Goal: Transaction & Acquisition: Obtain resource

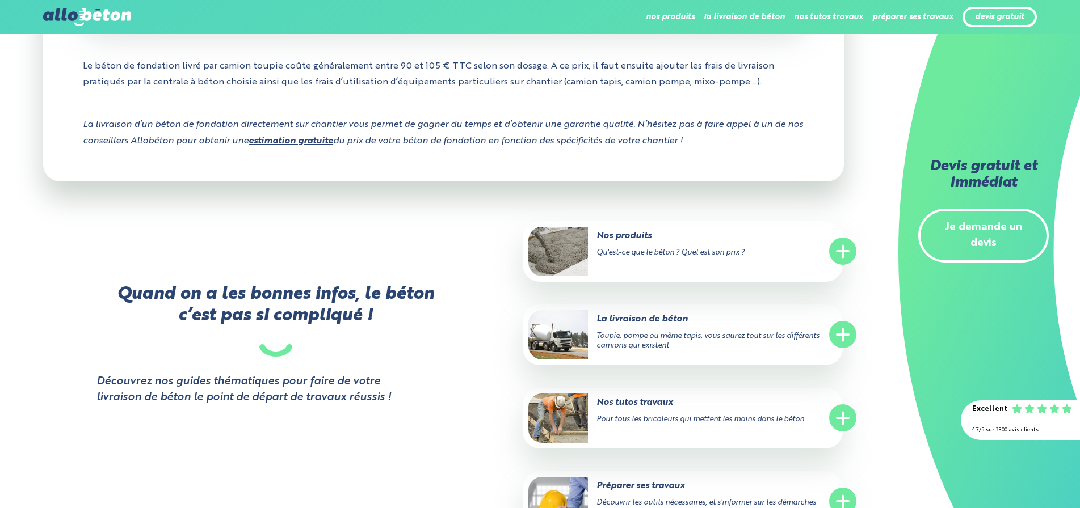
click at [961, 225] on link "Je demande un devis" at bounding box center [983, 236] width 130 height 54
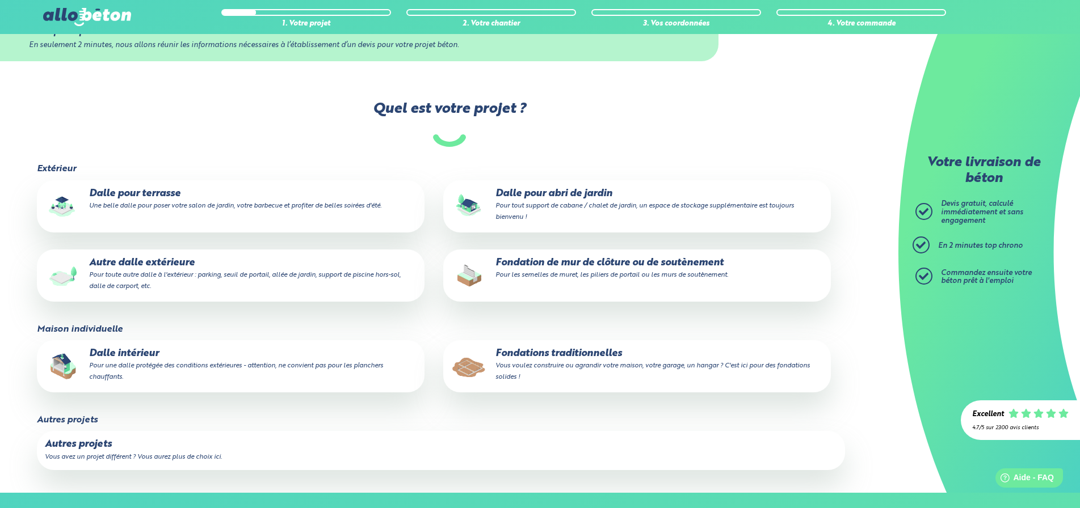
scroll to position [122, 0]
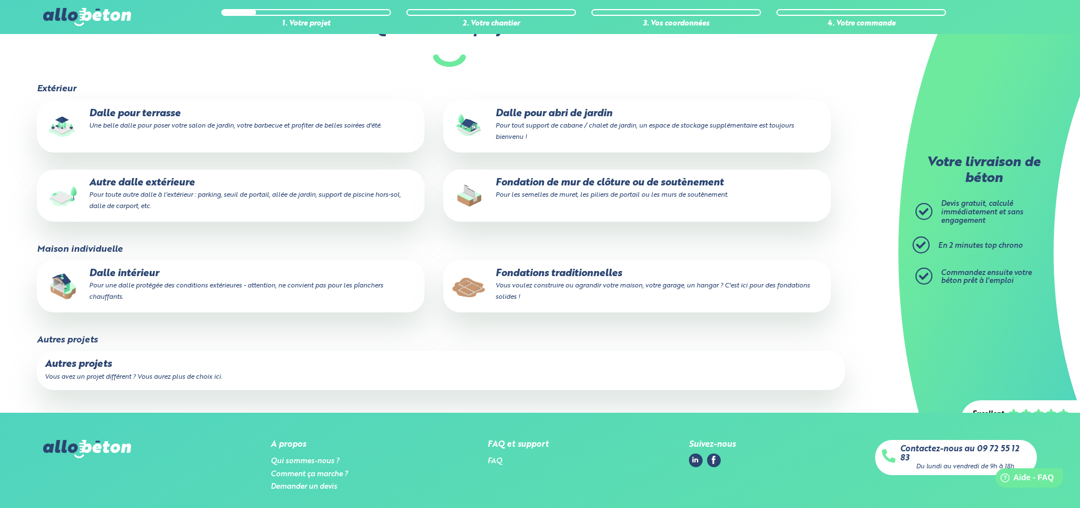
click at [543, 274] on p "Fondations traditionnelles Vous voulez construire ou agrandir votre maison, vot…" at bounding box center [637, 285] width 372 height 35
click at [0, 0] on input "Fondations traditionnelles Vous voulez construire ou agrandir votre maison, vot…" at bounding box center [0, 0] width 0 height 0
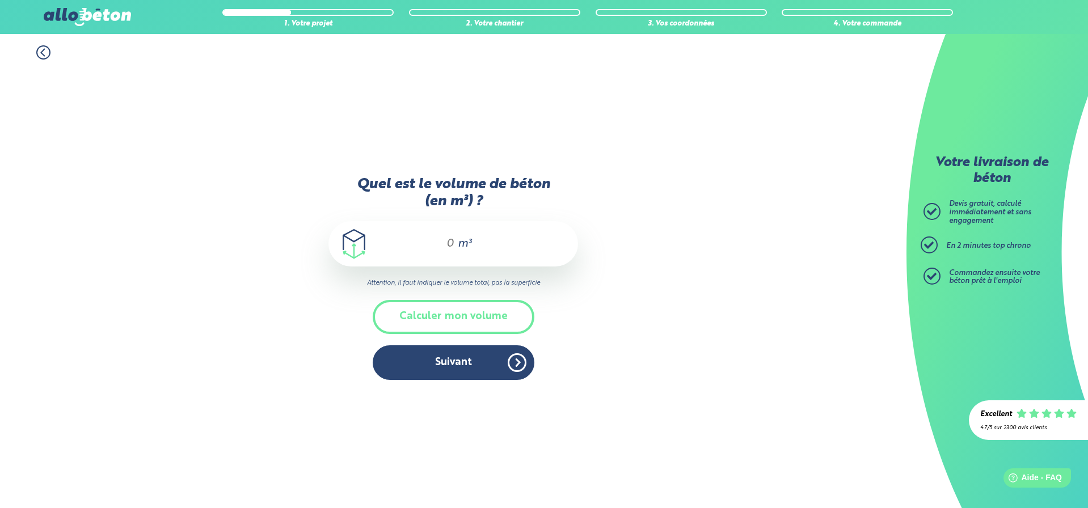
drag, startPoint x: 450, startPoint y: 242, endPoint x: 403, endPoint y: 241, distance: 47.7
click at [403, 241] on div "m³" at bounding box center [454, 243] width 250 height 45
type input "5"
click at [462, 367] on button "Suivant" at bounding box center [454, 363] width 162 height 35
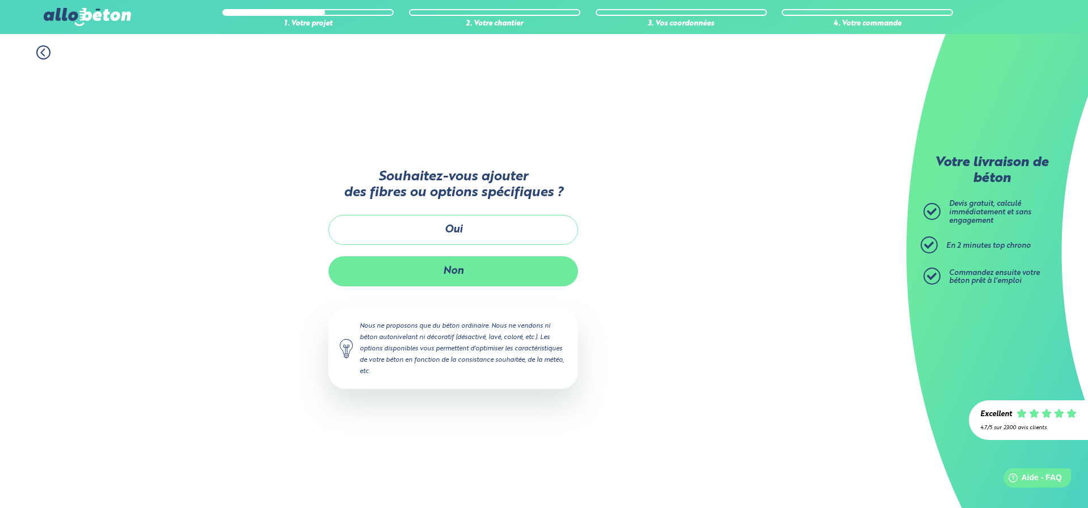
click at [482, 268] on button "Non" at bounding box center [454, 271] width 250 height 30
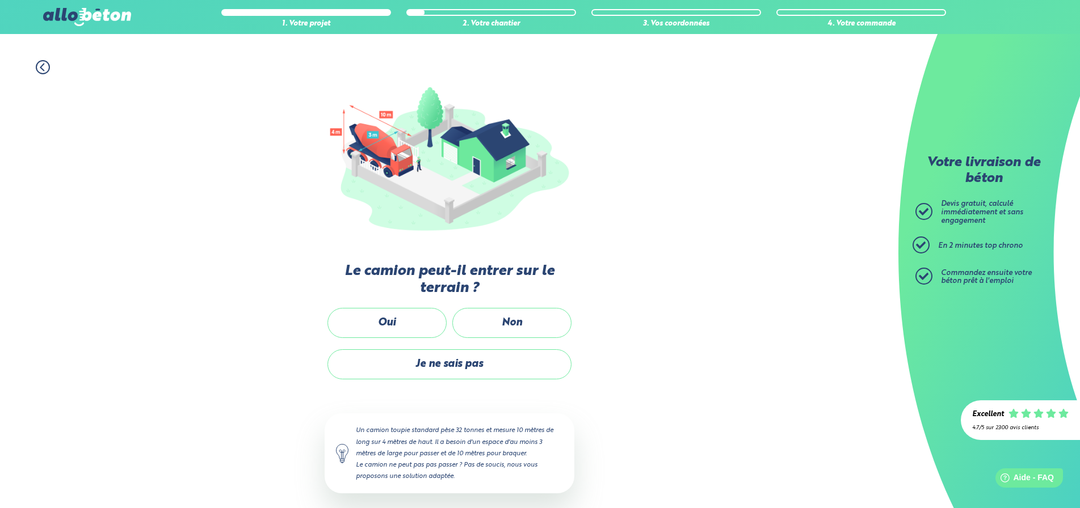
scroll to position [85, 0]
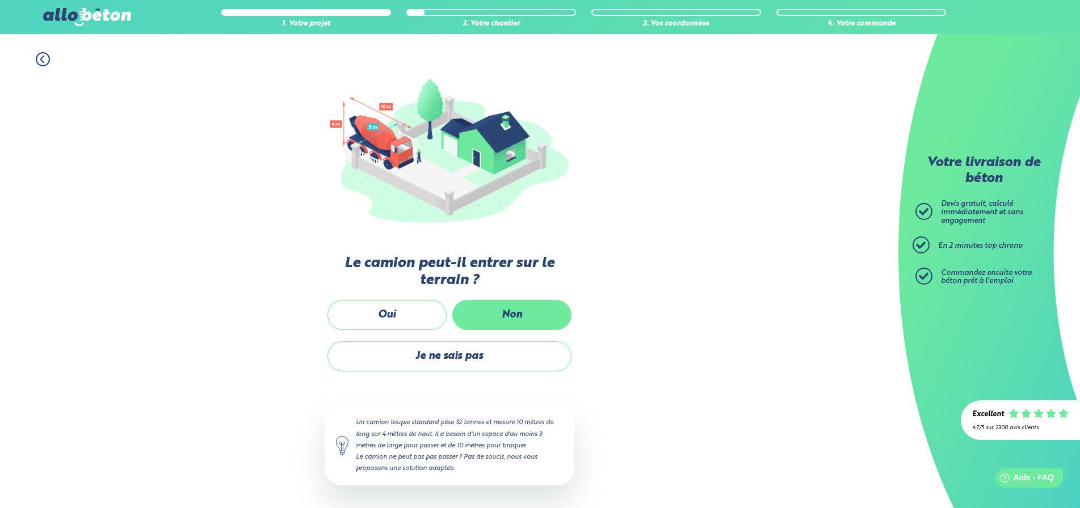
click at [487, 317] on label "Non" at bounding box center [511, 315] width 119 height 30
click at [0, 0] on input "Non" at bounding box center [0, 0] width 0 height 0
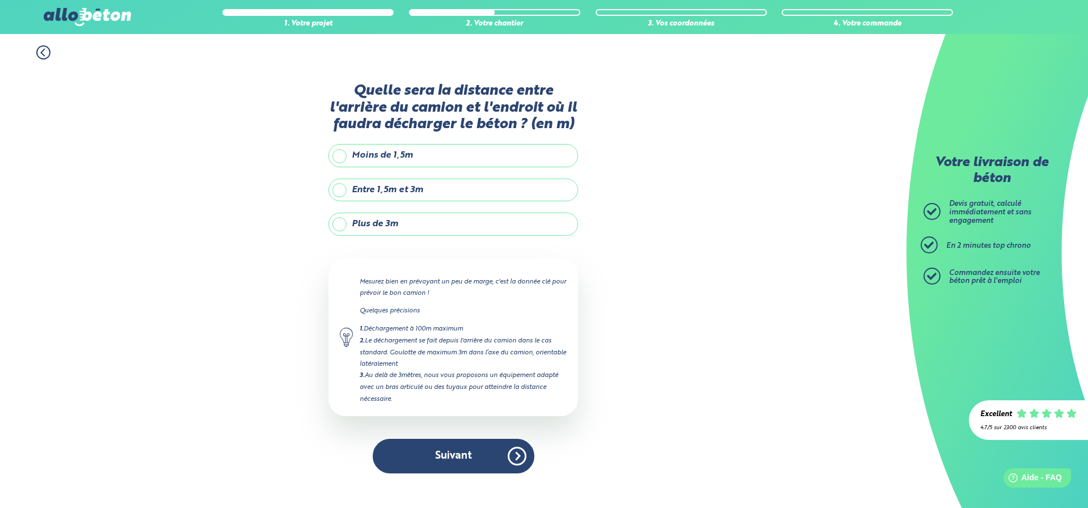
click at [441, 221] on label "Plus de 3m" at bounding box center [454, 224] width 250 height 23
click at [0, 0] on input "Plus de 3m" at bounding box center [0, 0] width 0 height 0
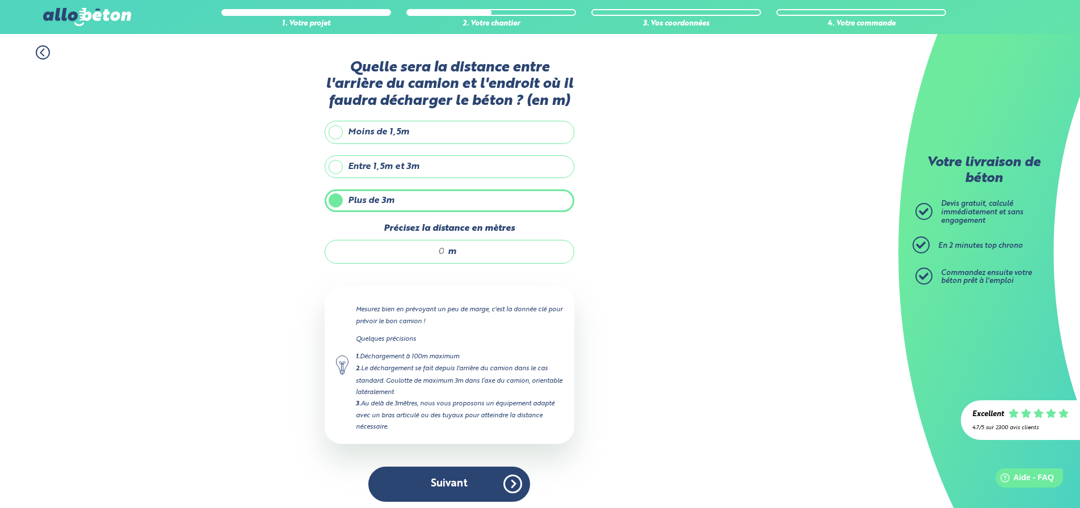
drag, startPoint x: 445, startPoint y: 252, endPoint x: 438, endPoint y: 253, distance: 6.9
click at [438, 253] on div "m" at bounding box center [450, 252] width 250 height 24
drag, startPoint x: 443, startPoint y: 250, endPoint x: 426, endPoint y: 250, distance: 17.6
click at [426, 250] on input "Précisez la distance en mètres" at bounding box center [390, 251] width 108 height 11
type input "23"
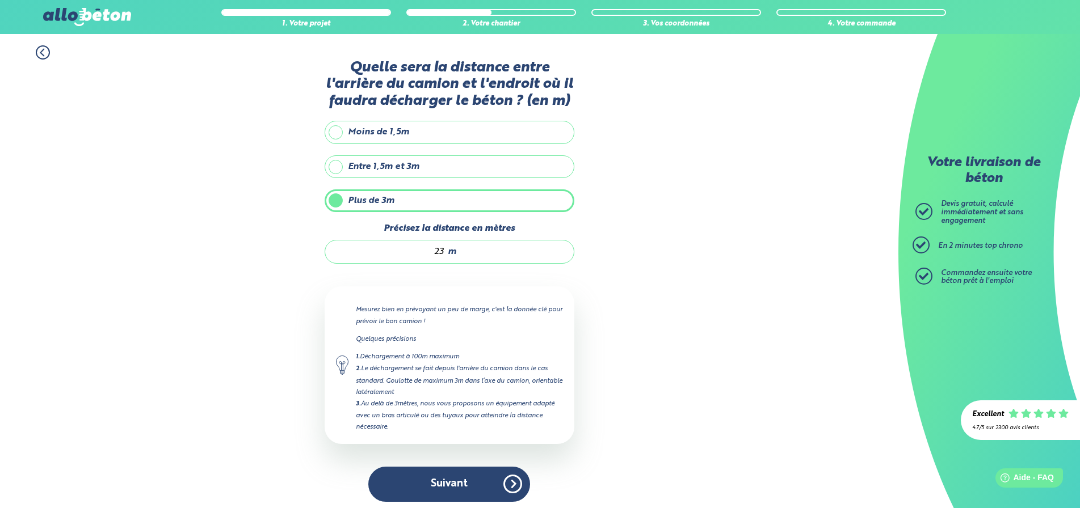
click at [674, 400] on div "1. Votre projet 2. Votre chantier 3. Vos coordonnées 4. Votre commande Quelle s…" at bounding box center [449, 273] width 898 height 479
click at [464, 483] on button "Suivant" at bounding box center [449, 484] width 162 height 35
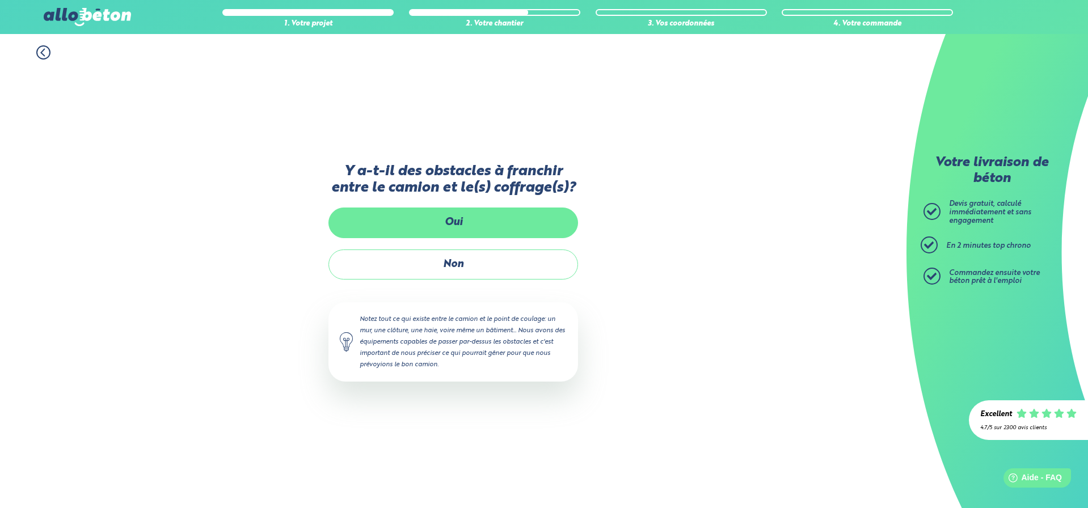
click at [498, 222] on label "Oui" at bounding box center [454, 223] width 250 height 30
click at [0, 0] on input "Oui" at bounding box center [0, 0] width 0 height 0
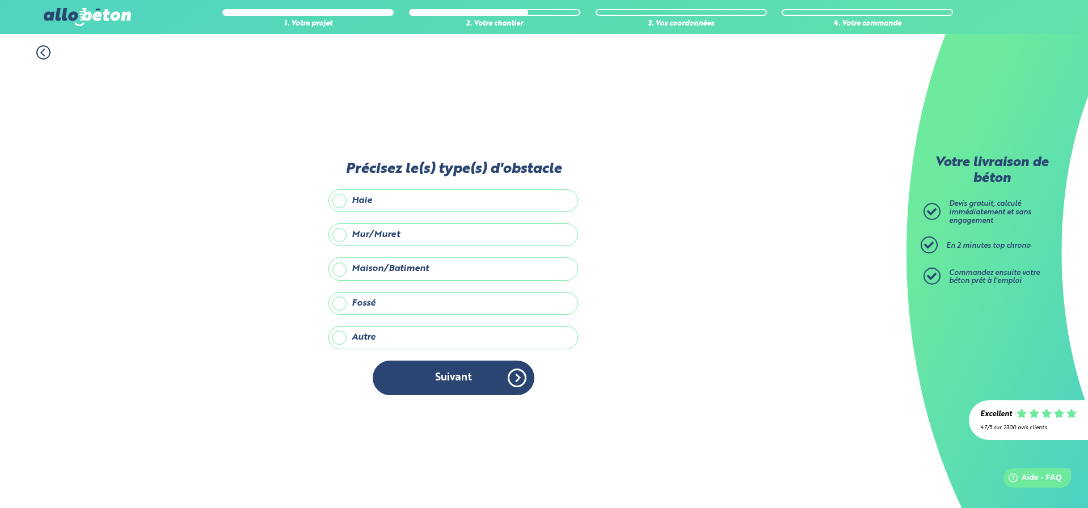
click at [373, 197] on label "Haie" at bounding box center [454, 201] width 250 height 23
click at [0, 0] on input "Haie" at bounding box center [0, 0] width 0 height 0
click at [394, 231] on label "Mur/Muret" at bounding box center [454, 235] width 250 height 23
click at [0, 0] on input "Mur/Muret" at bounding box center [0, 0] width 0 height 0
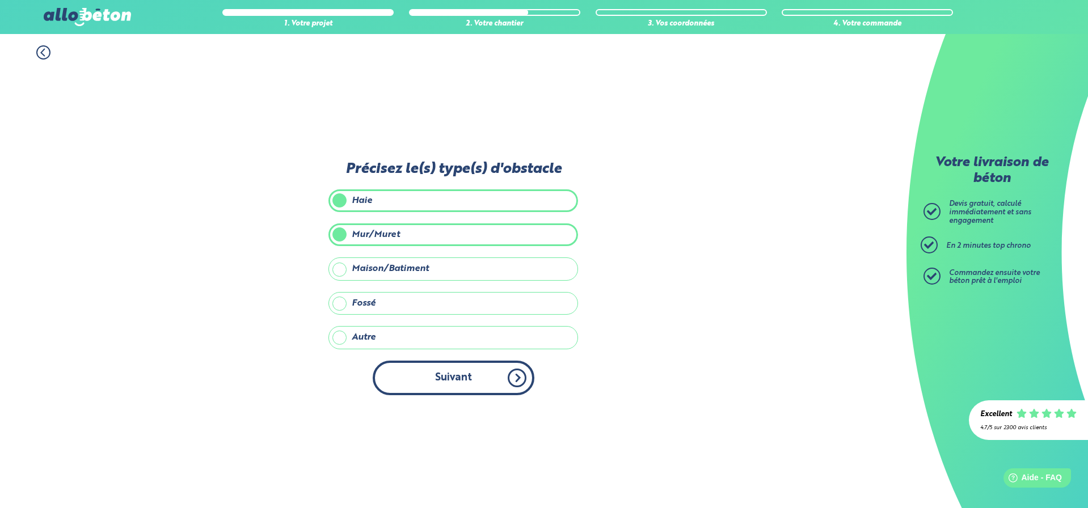
click at [523, 369] on button "Suivant" at bounding box center [454, 378] width 162 height 35
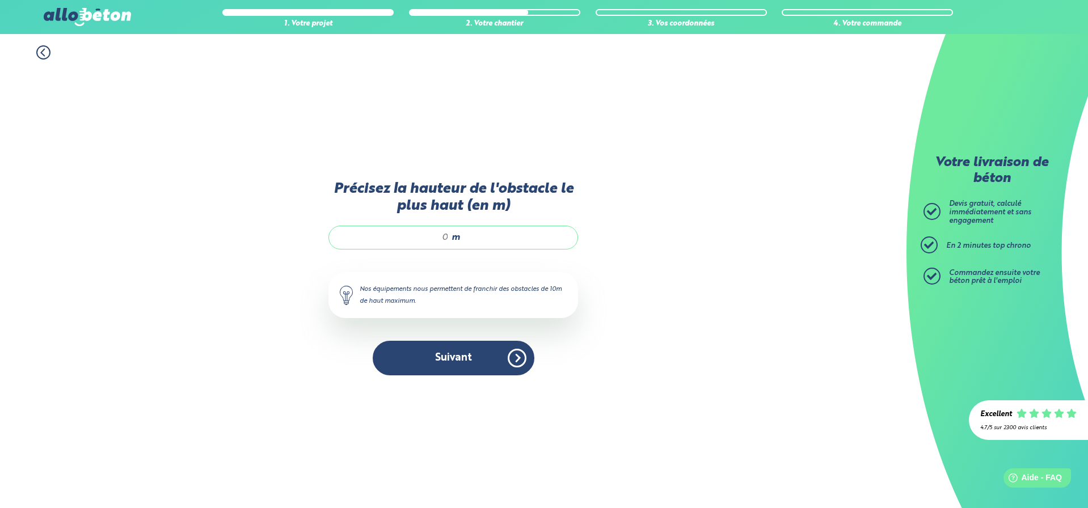
click at [450, 238] on div "m" at bounding box center [454, 238] width 250 height 24
drag, startPoint x: 449, startPoint y: 234, endPoint x: 437, endPoint y: 234, distance: 12.5
click at [437, 234] on div "m" at bounding box center [454, 238] width 250 height 24
type input "4"
click at [491, 353] on button "Suivant" at bounding box center [454, 358] width 162 height 35
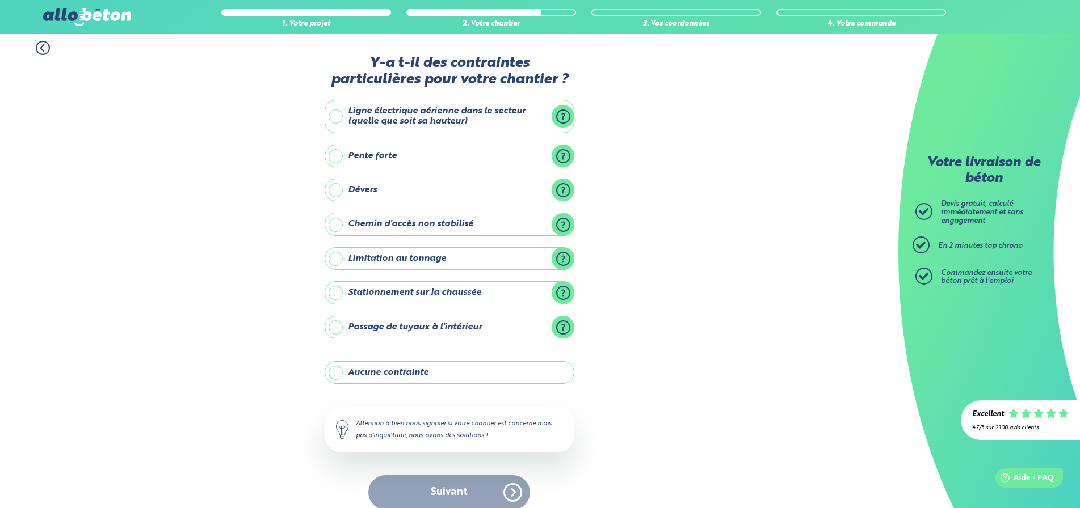
scroll to position [3, 0]
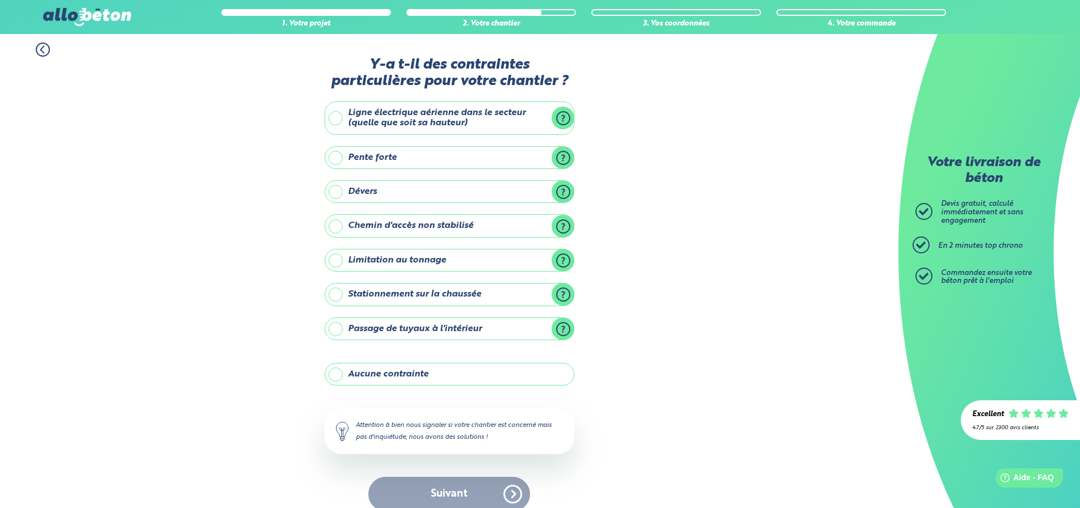
drag, startPoint x: 522, startPoint y: 294, endPoint x: 530, endPoint y: 302, distance: 11.3
click at [522, 294] on label "Stationnement sur la chaussée" at bounding box center [450, 294] width 250 height 23
click at [0, 0] on input "Stationnement sur la chaussée" at bounding box center [0, 0] width 0 height 0
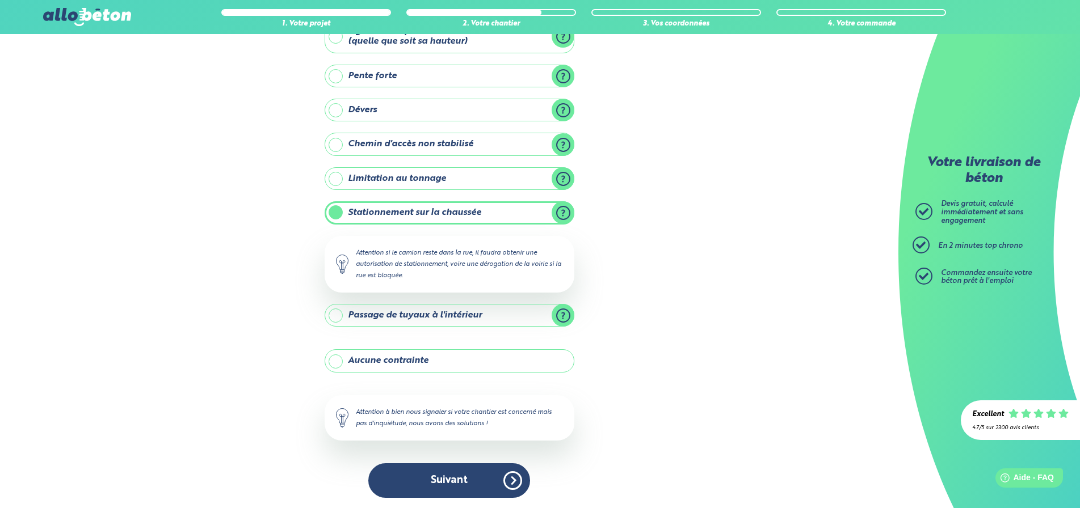
scroll to position [86, 0]
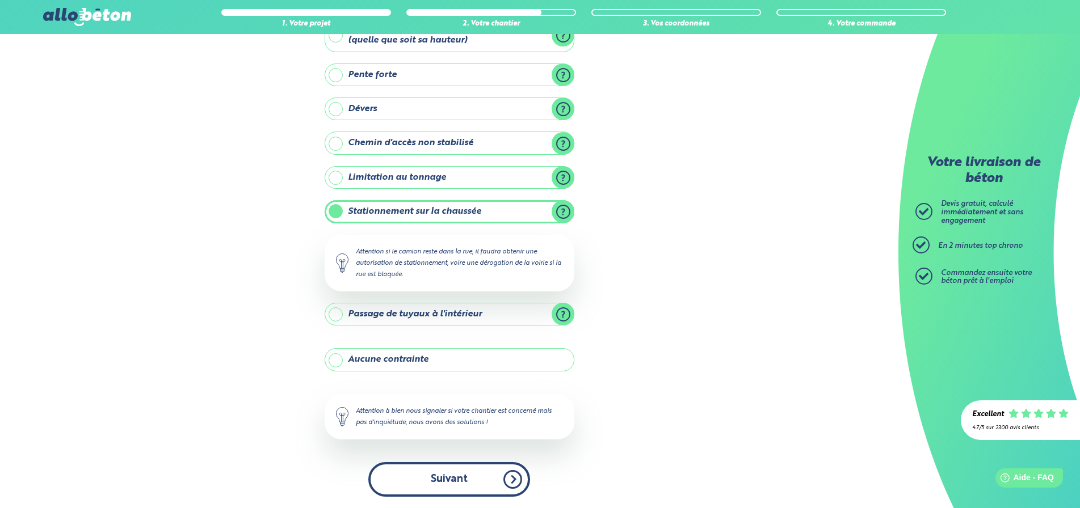
click at [465, 491] on button "Suivant" at bounding box center [449, 479] width 162 height 35
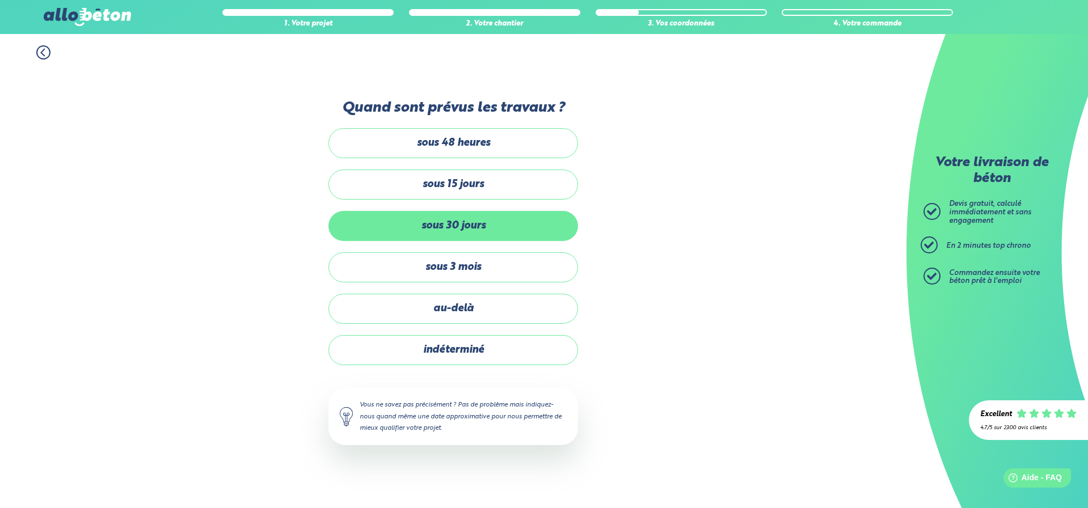
click at [500, 228] on label "sous 30 jours" at bounding box center [454, 226] width 250 height 30
click at [0, 0] on input "sous 30 jours" at bounding box center [0, 0] width 0 height 0
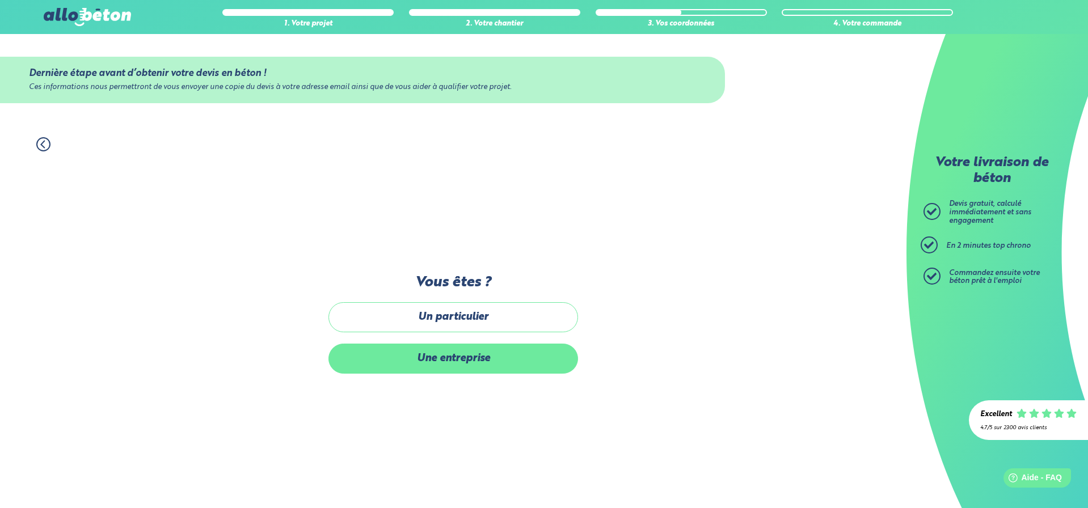
click at [482, 365] on label "Une entreprise" at bounding box center [454, 359] width 250 height 30
click at [0, 0] on input "Une entreprise" at bounding box center [0, 0] width 0 height 0
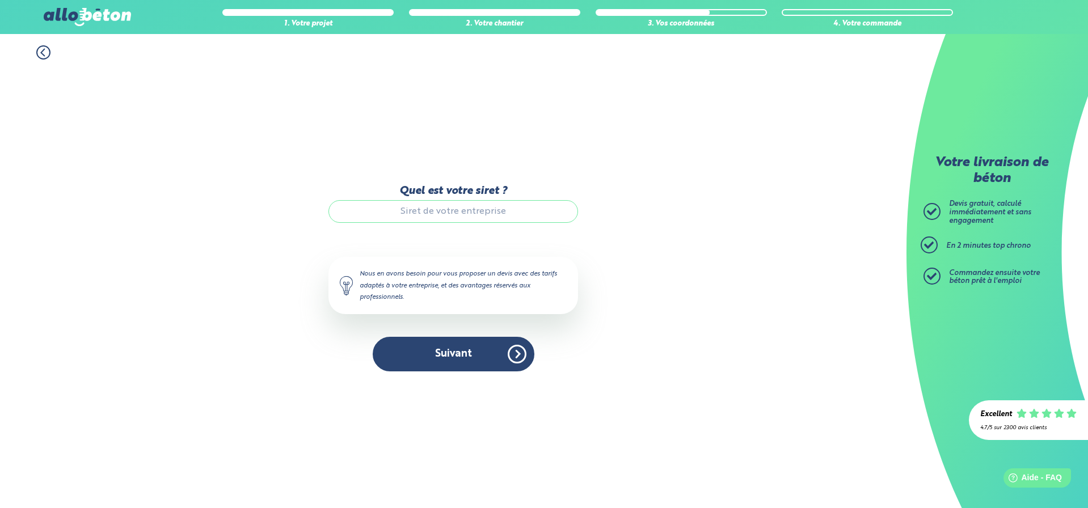
click at [494, 210] on input "Quel est votre siret ?" at bounding box center [454, 211] width 250 height 23
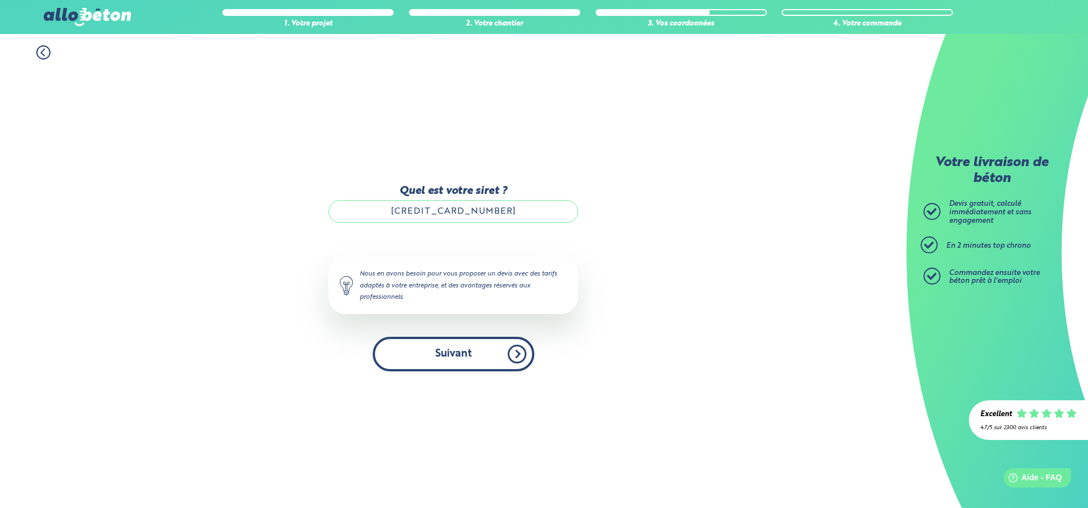
type input "[CREDIT_CARD_NUMBER]"
click at [451, 349] on button "Suivant" at bounding box center [454, 354] width 162 height 35
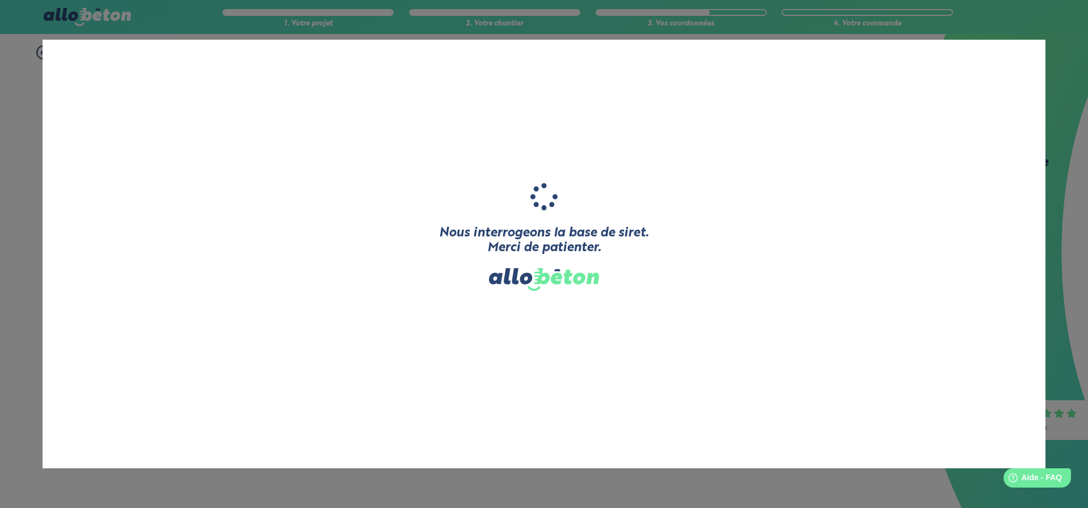
type input "A G H BATIMENT"
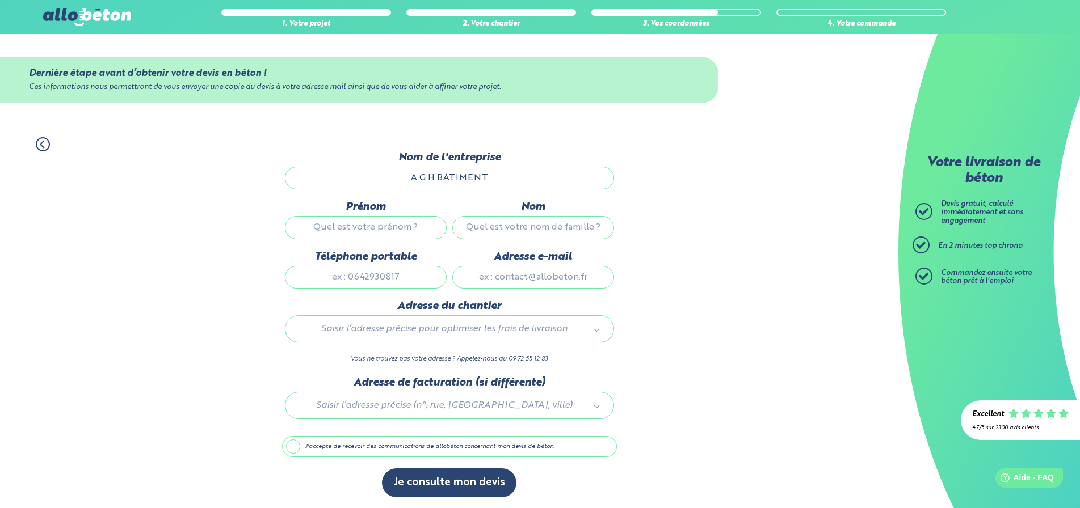
scroll to position [1, 0]
click at [402, 275] on input "Téléphone portable" at bounding box center [366, 277] width 162 height 23
type input "0750640421"
type input "[PERSON_NAME]"
type input "LABEDAN"
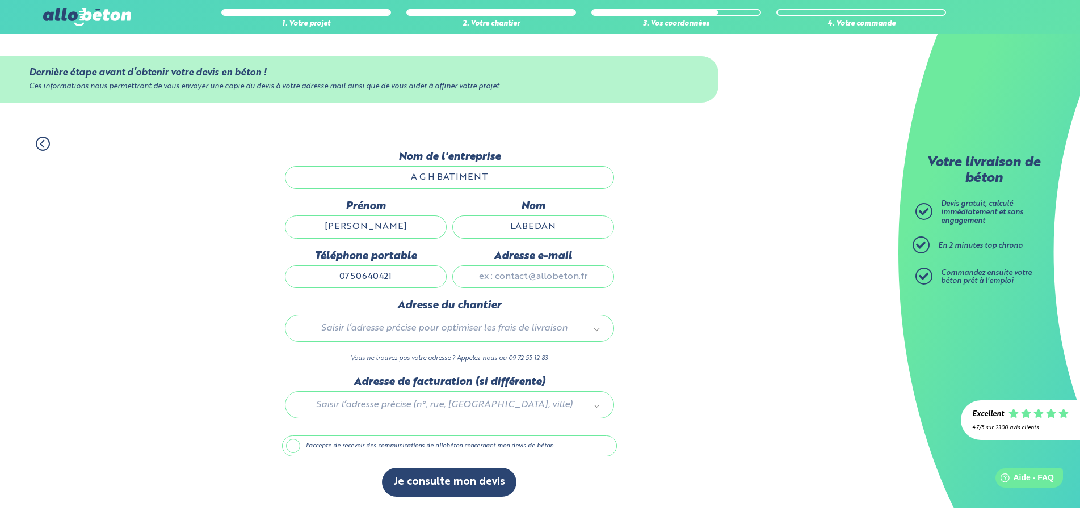
type input "[EMAIL_ADDRESS][DOMAIN_NAME]"
type input "39 Rue de Lausanne"
type input "4"
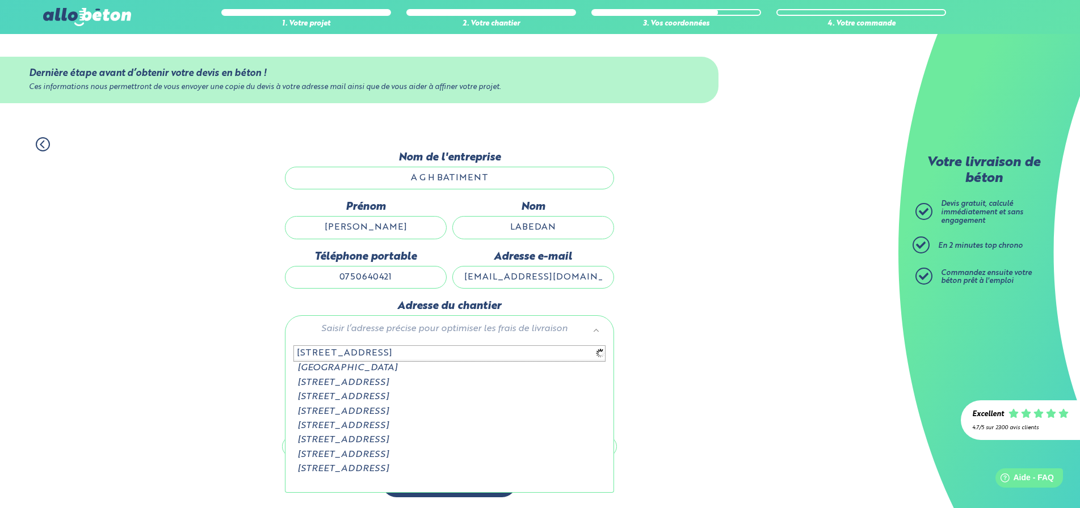
scroll to position [0, 0]
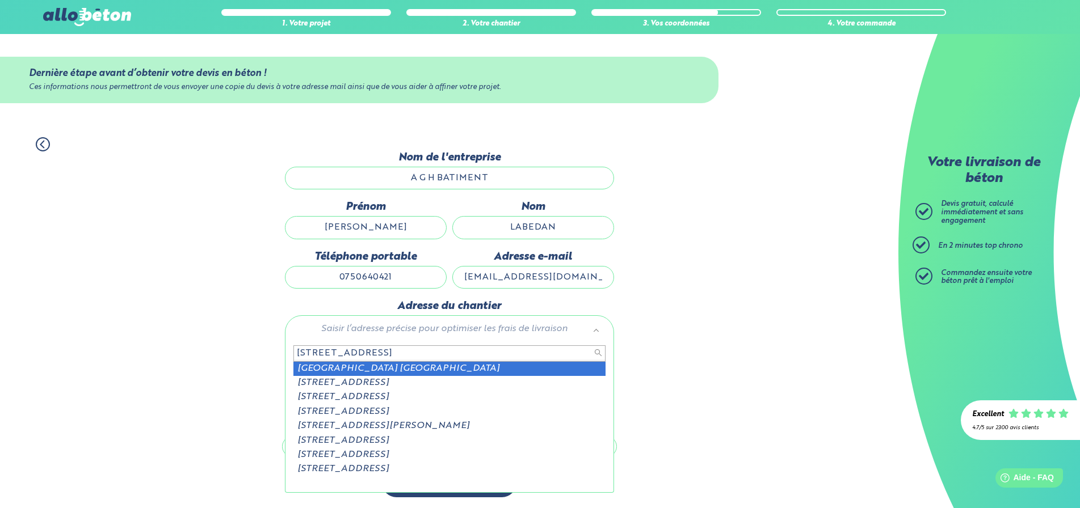
type input "42 rue des Tonnerolles 92"
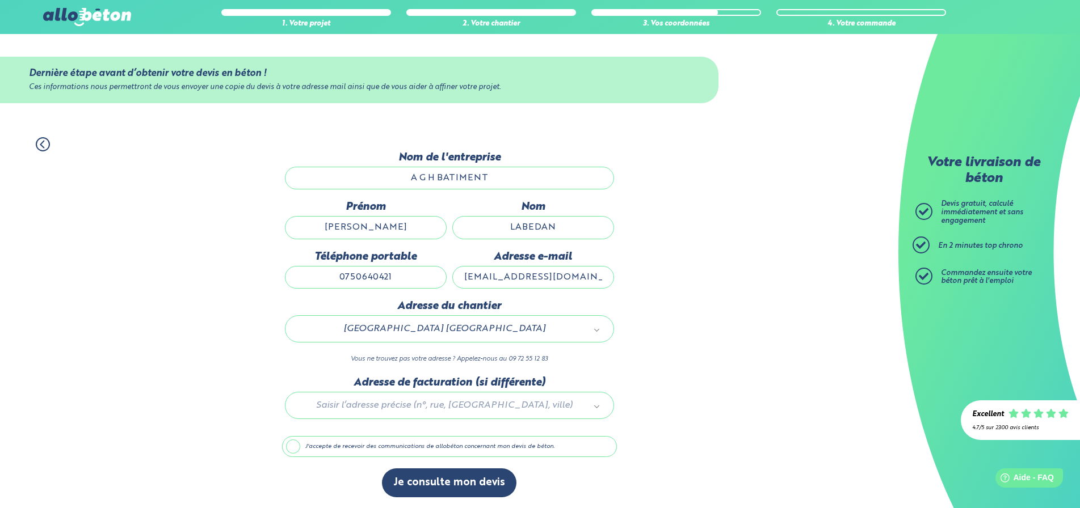
scroll to position [1, 0]
click at [433, 479] on button "Je consulte mon devis" at bounding box center [449, 482] width 134 height 29
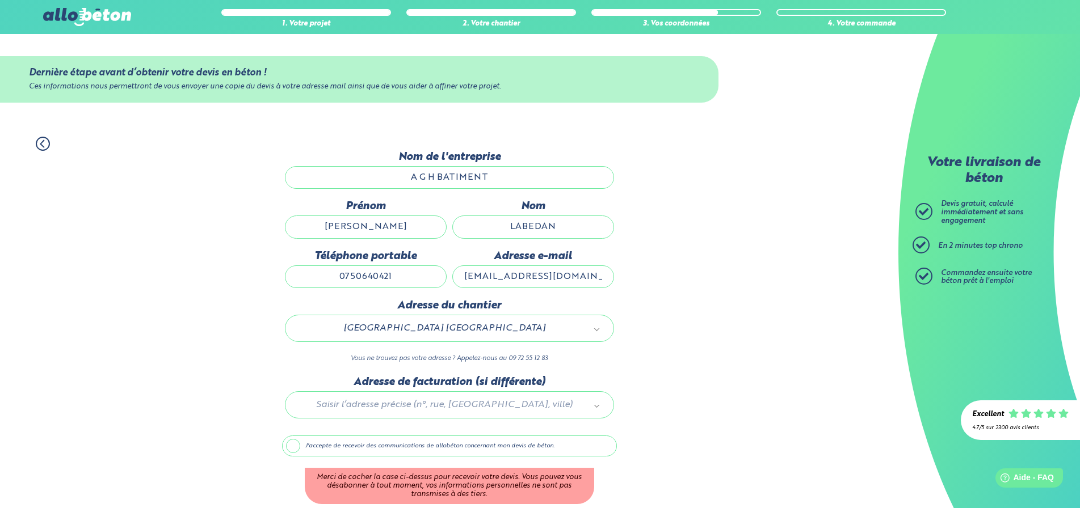
click at [470, 442] on label "J'accepte de recevoir des communications de allobéton concernant mon devis de b…" at bounding box center [449, 447] width 335 height 22
click at [0, 0] on input "J'accepte de recevoir des communications de allobéton concernant mon devis de b…" at bounding box center [0, 0] width 0 height 0
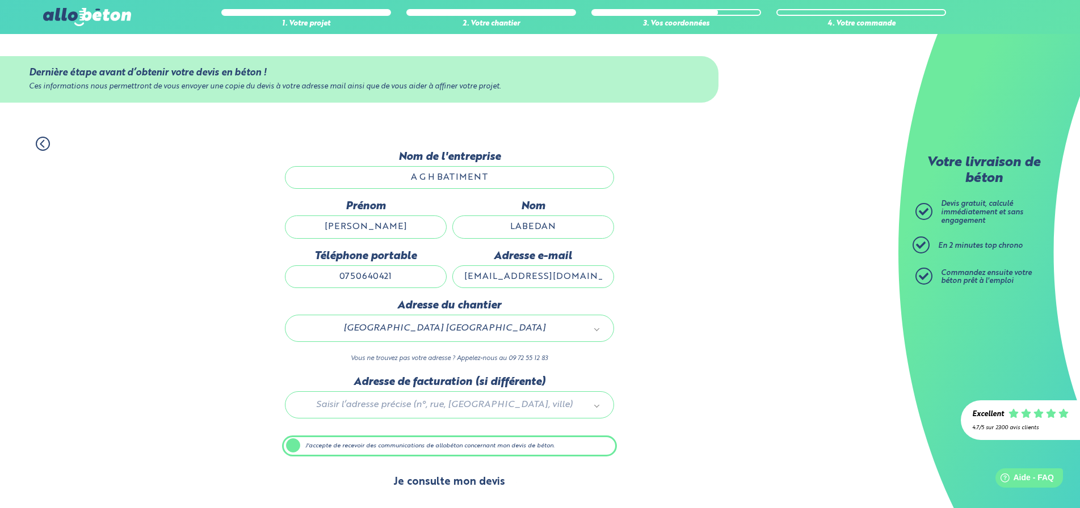
click at [478, 474] on button "Je consulte mon devis" at bounding box center [449, 482] width 134 height 29
click at [474, 479] on main "Votre livraison de béton Devis gratuit, calculé immédiatement et sans engagemen…" at bounding box center [540, 270] width 1080 height 475
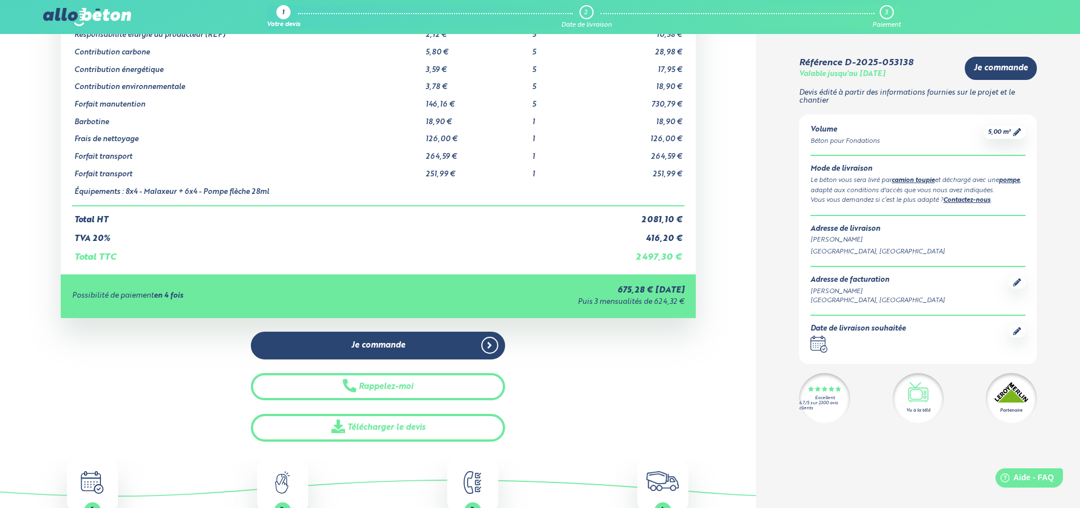
scroll to position [154, 0]
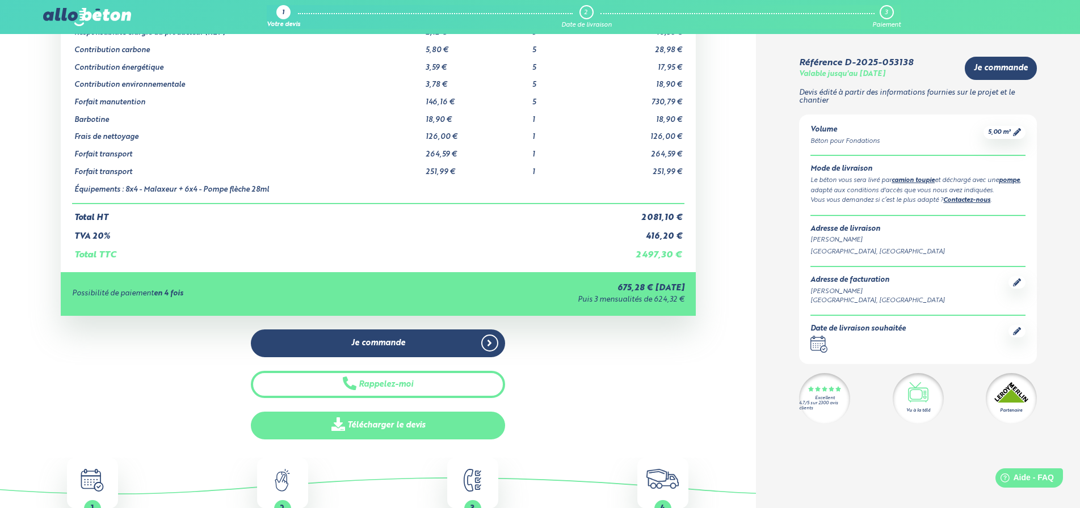
click at [452, 426] on link "Télécharger le devis" at bounding box center [378, 426] width 254 height 28
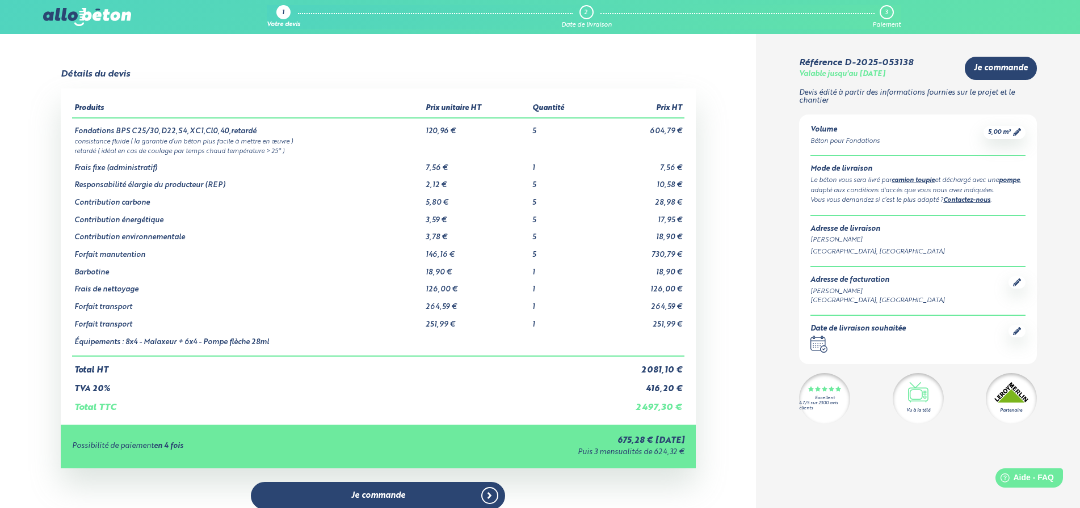
scroll to position [0, 0]
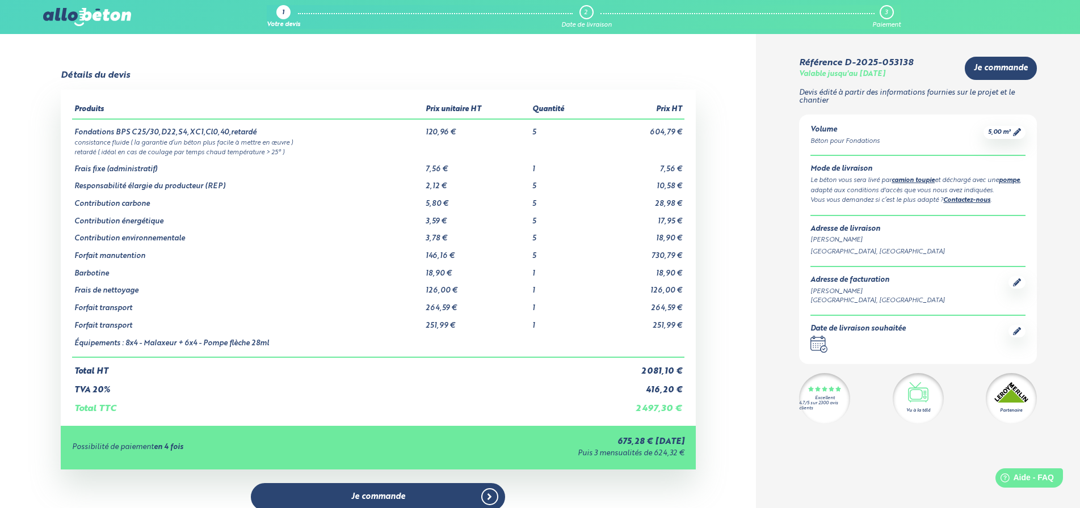
click at [282, 12] on div "1" at bounding box center [283, 13] width 2 height 7
click at [1013, 132] on icon at bounding box center [1017, 132] width 8 height 8
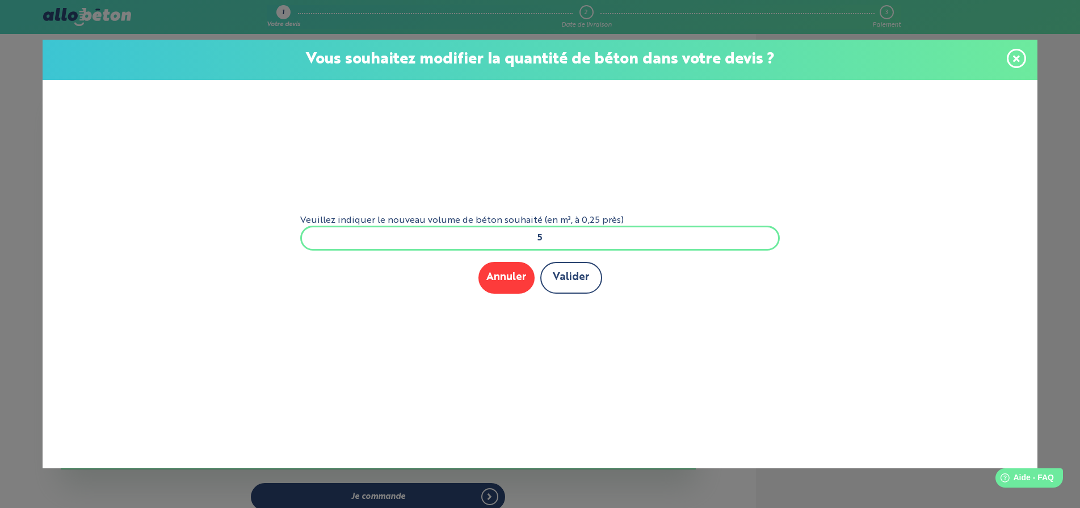
click at [560, 273] on button "Valider" at bounding box center [571, 277] width 62 height 31
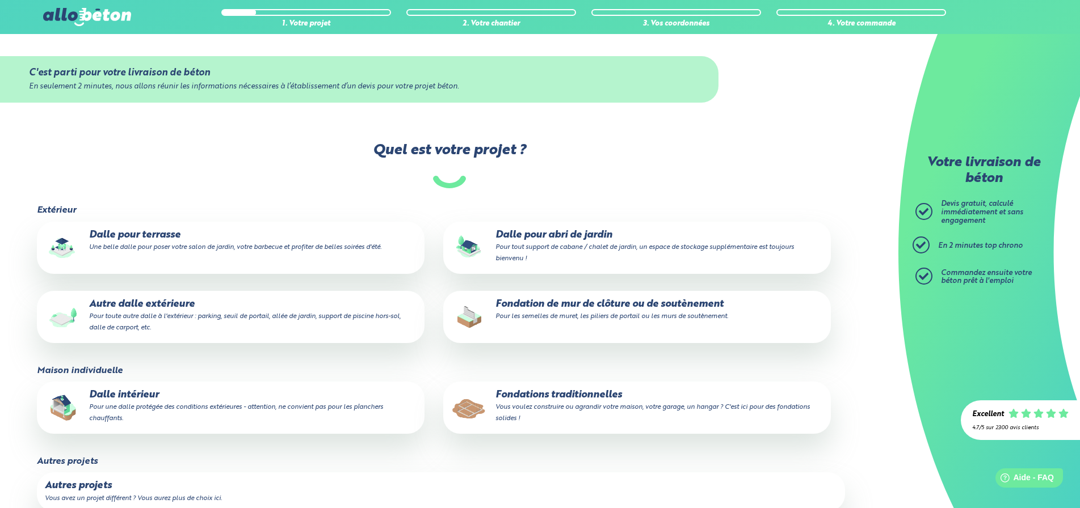
click at [582, 396] on p "Fondations traditionnelles Vous voulez construire ou agrandir votre maison, vot…" at bounding box center [637, 407] width 372 height 35
click at [0, 0] on input "Fondations traditionnelles Vous voulez construire ou agrandir votre maison, vot…" at bounding box center [0, 0] width 0 height 0
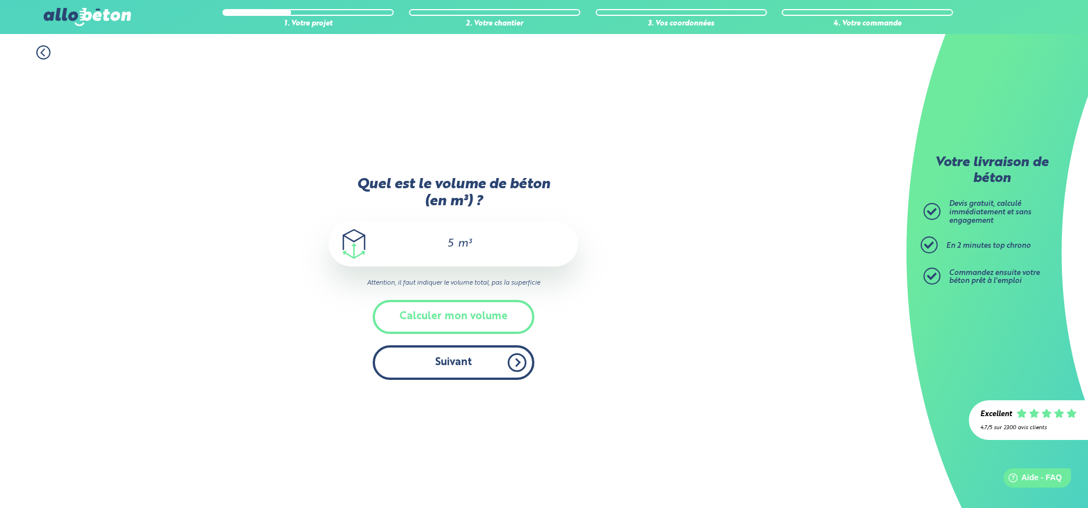
click at [475, 361] on button "Suivant" at bounding box center [454, 363] width 162 height 35
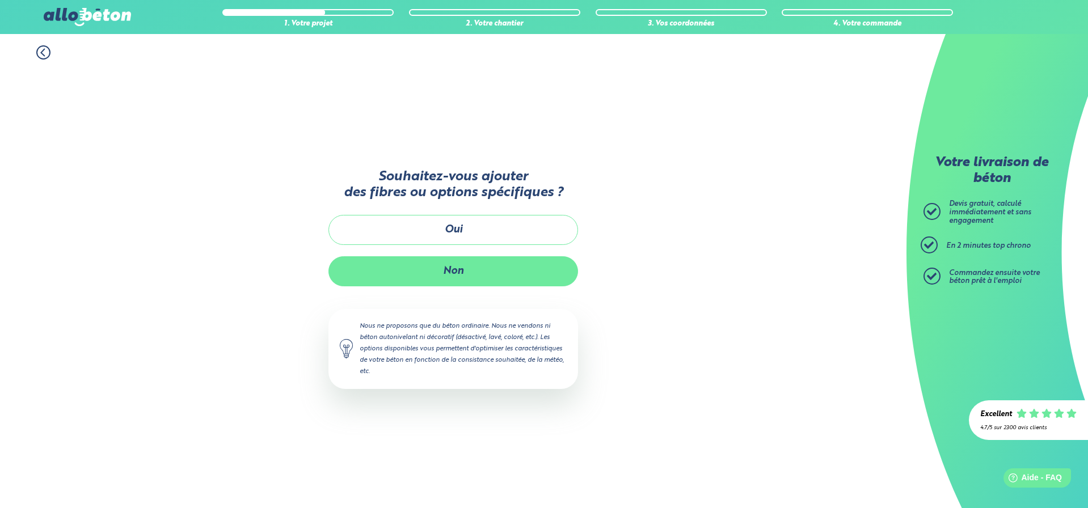
click at [453, 268] on button "Non" at bounding box center [454, 271] width 250 height 30
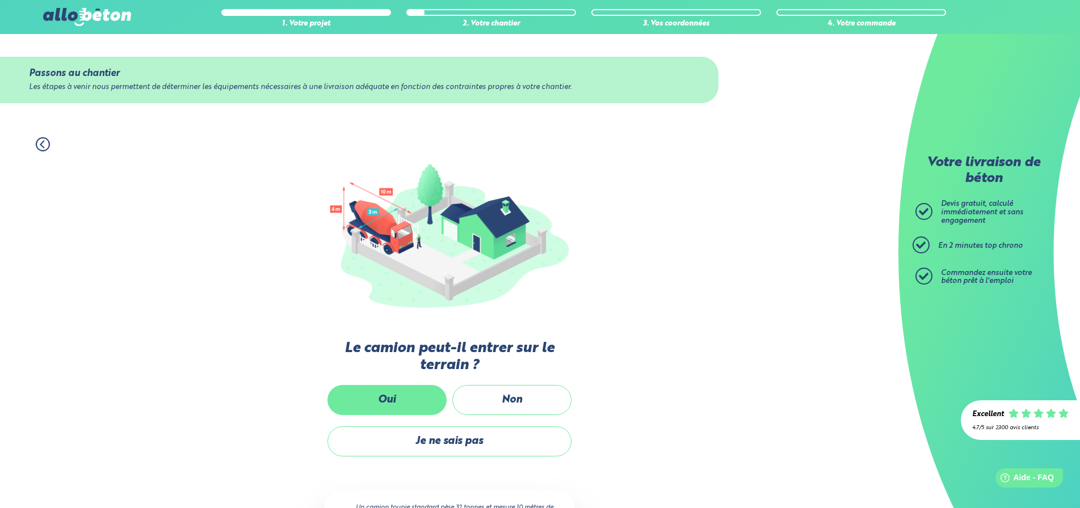
click at [416, 403] on label "Oui" at bounding box center [386, 400] width 119 height 30
click at [0, 0] on input "Oui" at bounding box center [0, 0] width 0 height 0
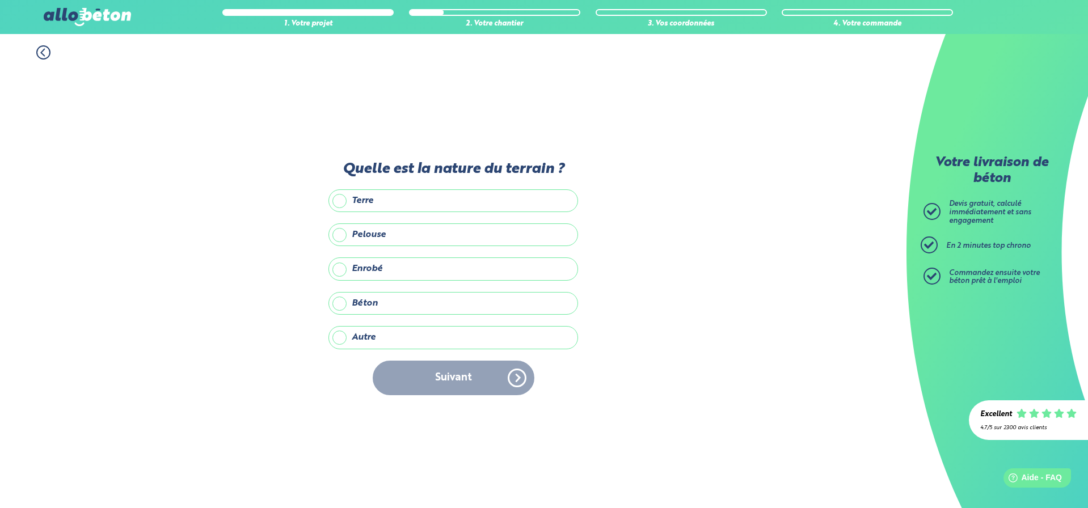
click at [353, 298] on label "Béton" at bounding box center [454, 303] width 250 height 23
click at [0, 0] on input "Béton" at bounding box center [0, 0] width 0 height 0
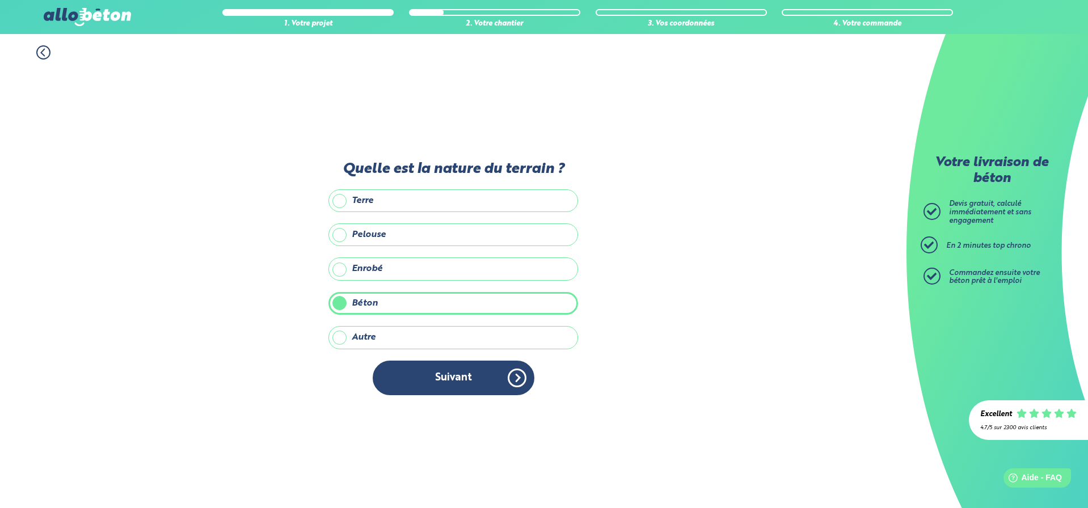
click at [376, 333] on label "Autre" at bounding box center [454, 337] width 250 height 23
click at [0, 0] on input "Autre" at bounding box center [0, 0] width 0 height 0
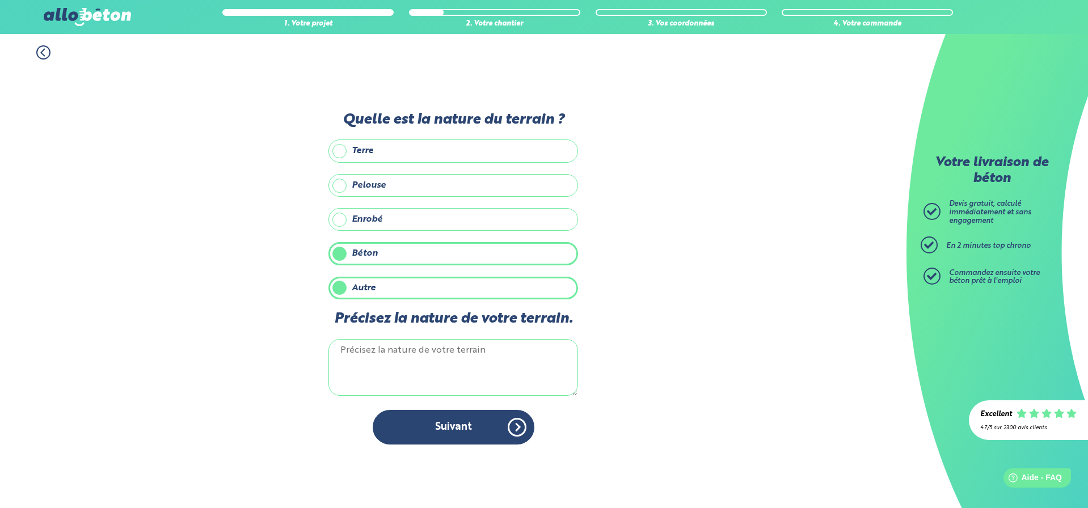
click at [340, 294] on label "Autre" at bounding box center [454, 288] width 250 height 23
click at [0, 0] on input "Autre" at bounding box center [0, 0] width 0 height 0
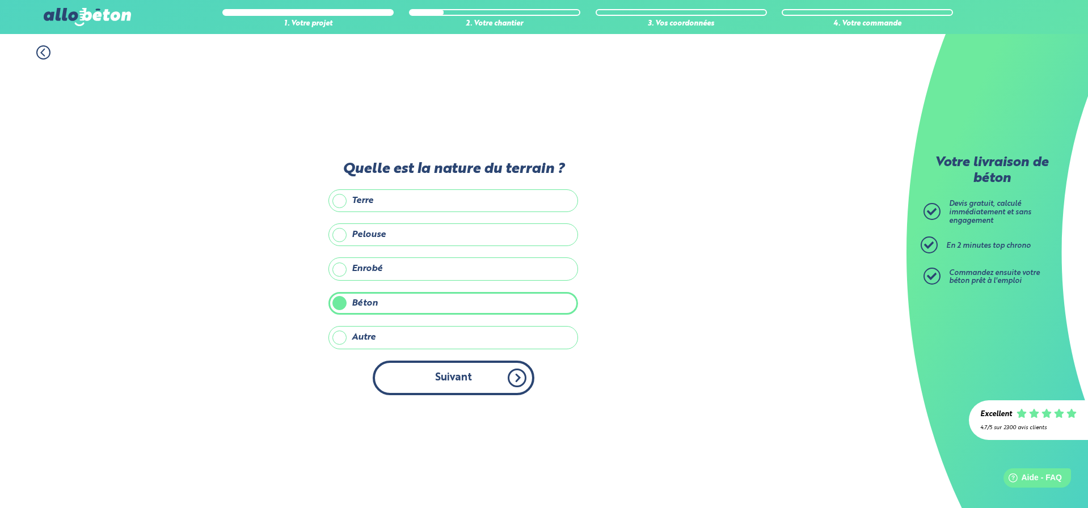
click at [411, 371] on button "Suivant" at bounding box center [454, 378] width 162 height 35
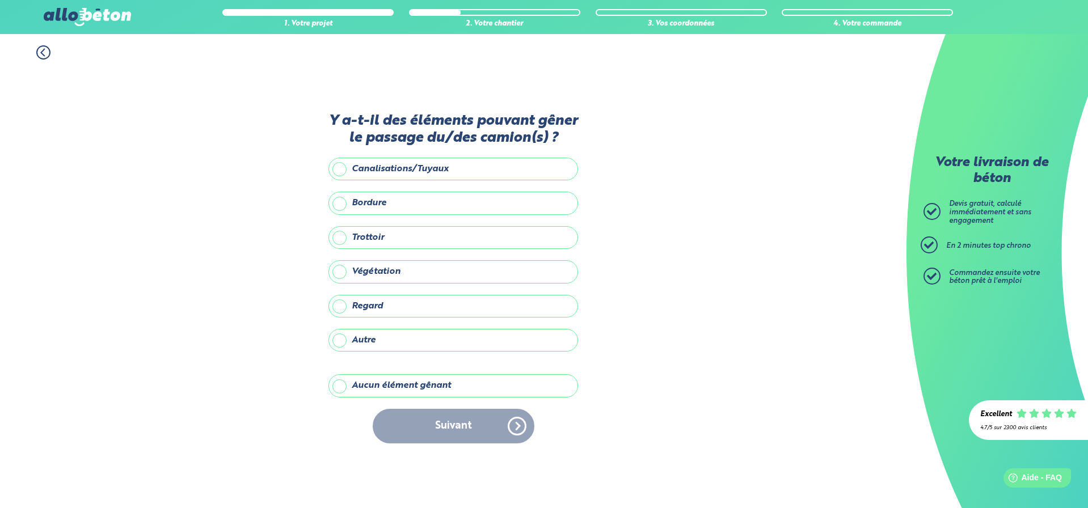
click at [359, 385] on label "Aucun élément gênant" at bounding box center [454, 385] width 250 height 23
click at [0, 0] on input "Aucun élément gênant" at bounding box center [0, 0] width 0 height 0
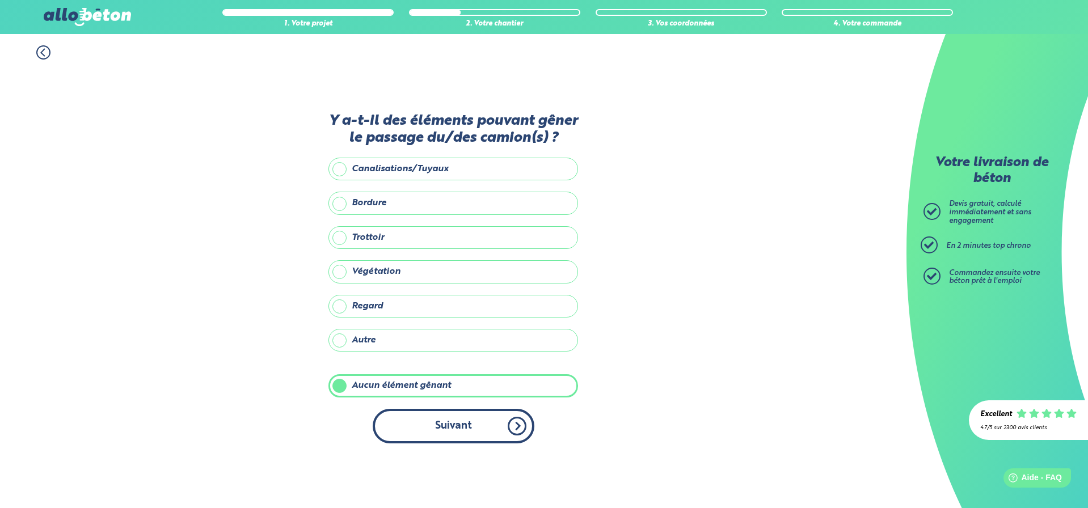
click at [463, 418] on button "Suivant" at bounding box center [454, 426] width 162 height 35
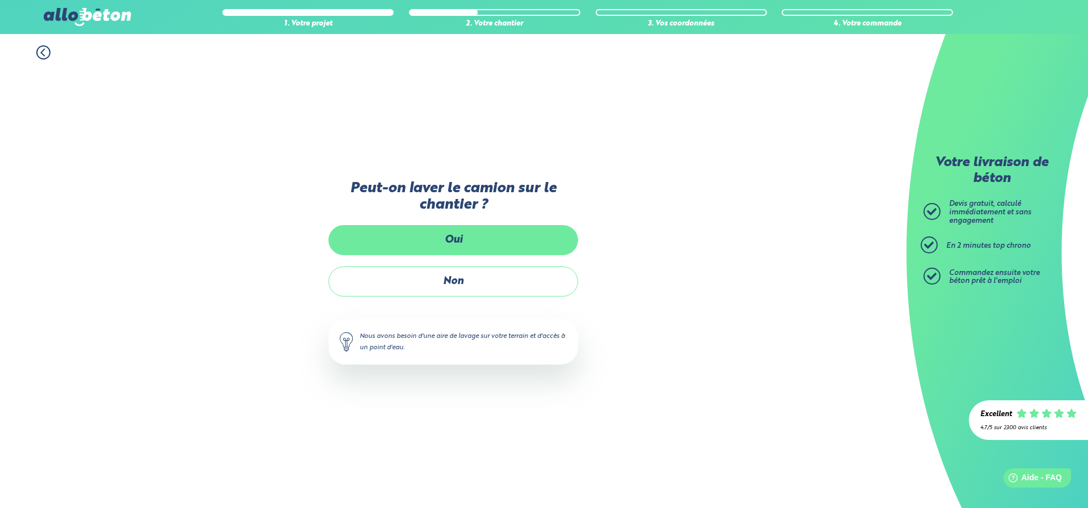
click at [487, 234] on label "Oui" at bounding box center [454, 240] width 250 height 30
click at [0, 0] on input "Oui" at bounding box center [0, 0] width 0 height 0
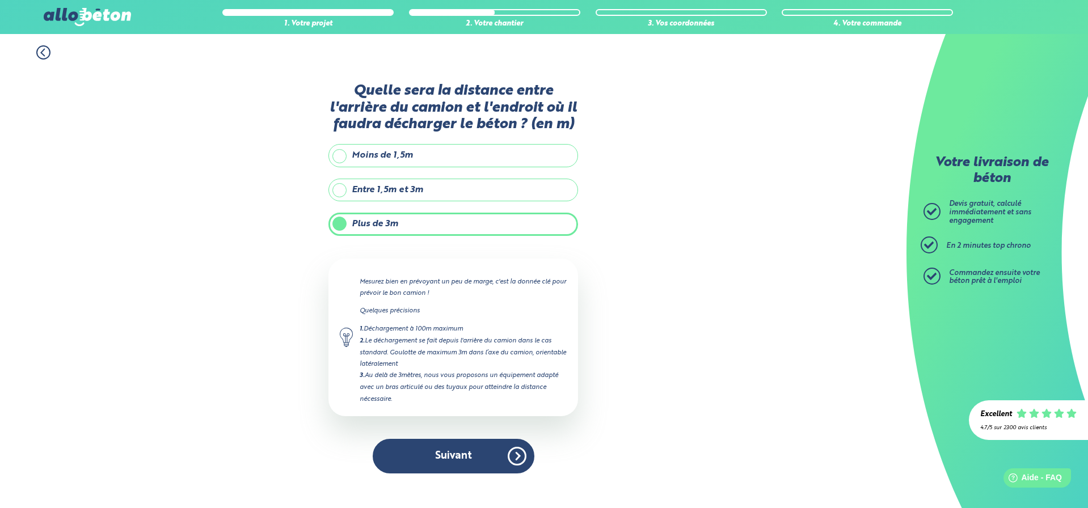
click at [435, 187] on label "Entre 1,5m et 3m" at bounding box center [454, 190] width 250 height 23
click at [0, 0] on input "Entre 1,5m et 3m" at bounding box center [0, 0] width 0 height 0
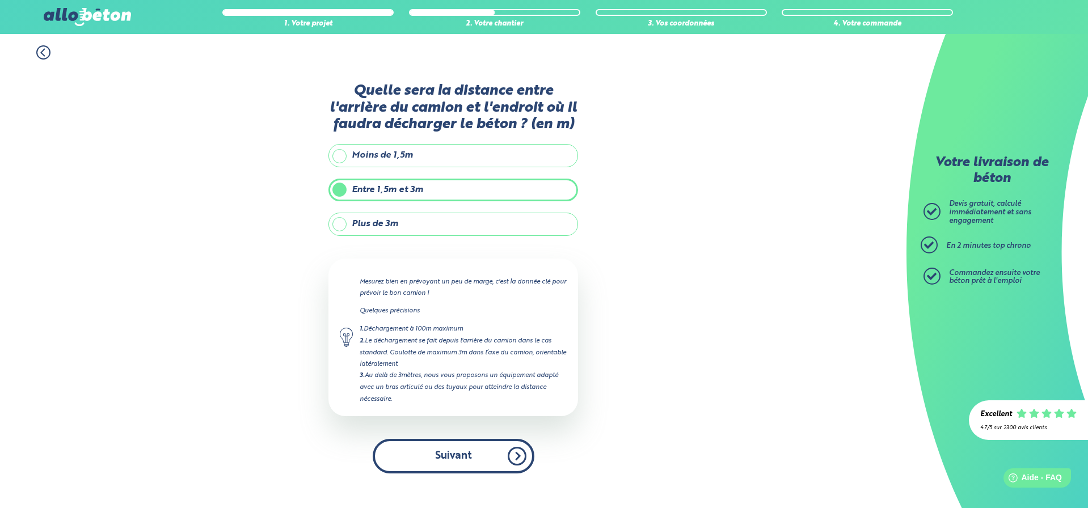
click at [439, 451] on button "Suivant" at bounding box center [454, 456] width 162 height 35
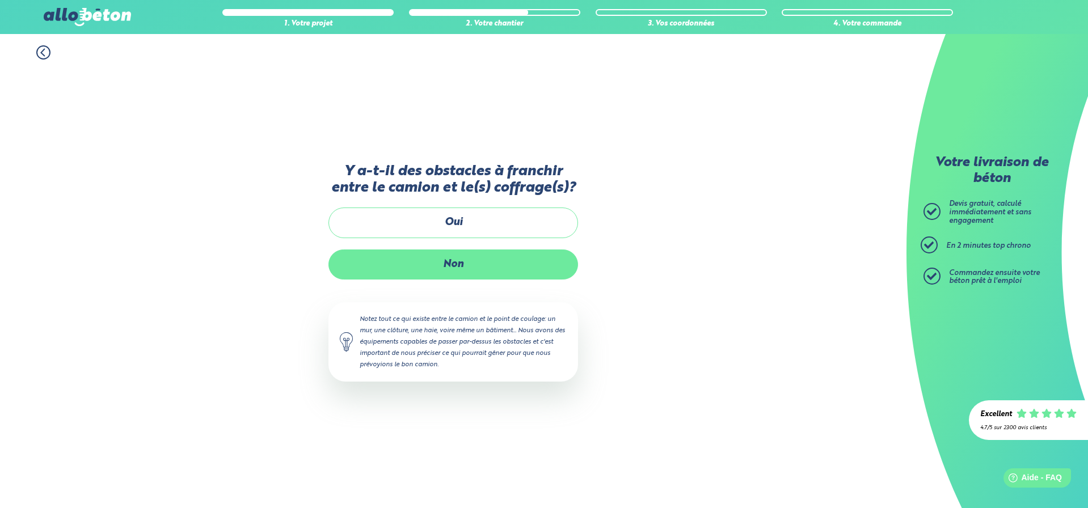
click at [519, 268] on label "Non" at bounding box center [454, 265] width 250 height 30
click at [0, 0] on input "Non" at bounding box center [0, 0] width 0 height 0
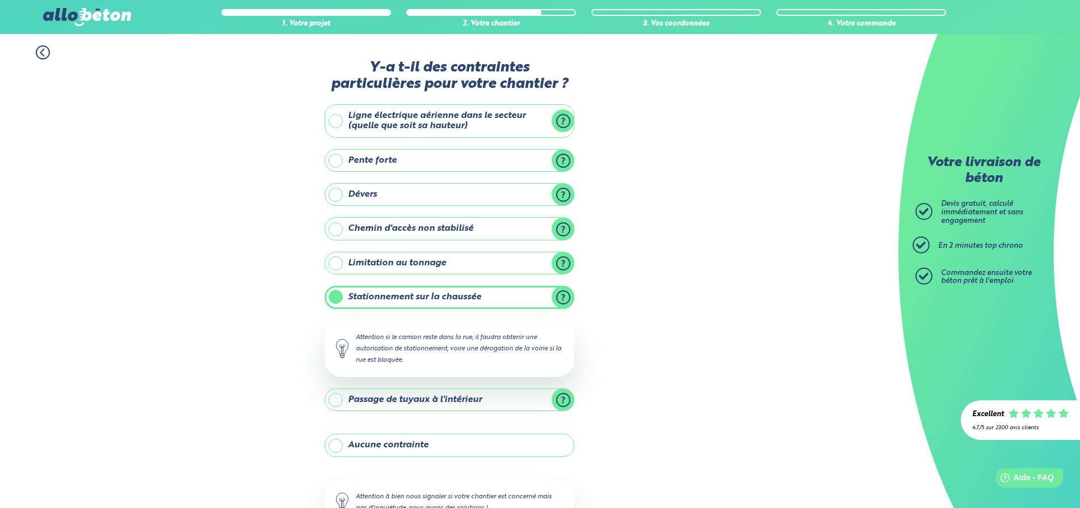
click at [418, 441] on label "Aucune contrainte" at bounding box center [450, 445] width 250 height 23
click at [0, 0] on input "Aucune contrainte" at bounding box center [0, 0] width 0 height 0
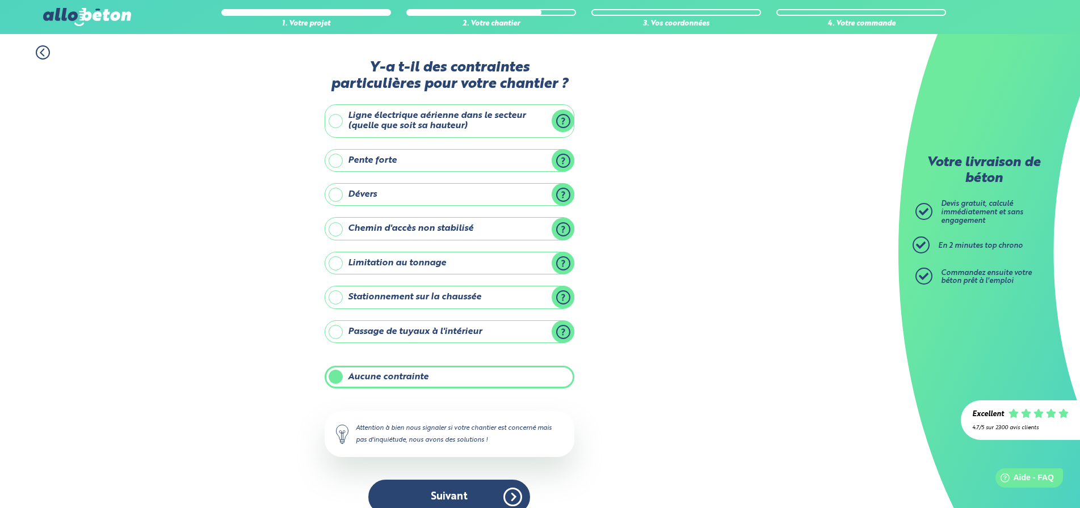
click at [458, 491] on button "Suivant" at bounding box center [449, 497] width 162 height 35
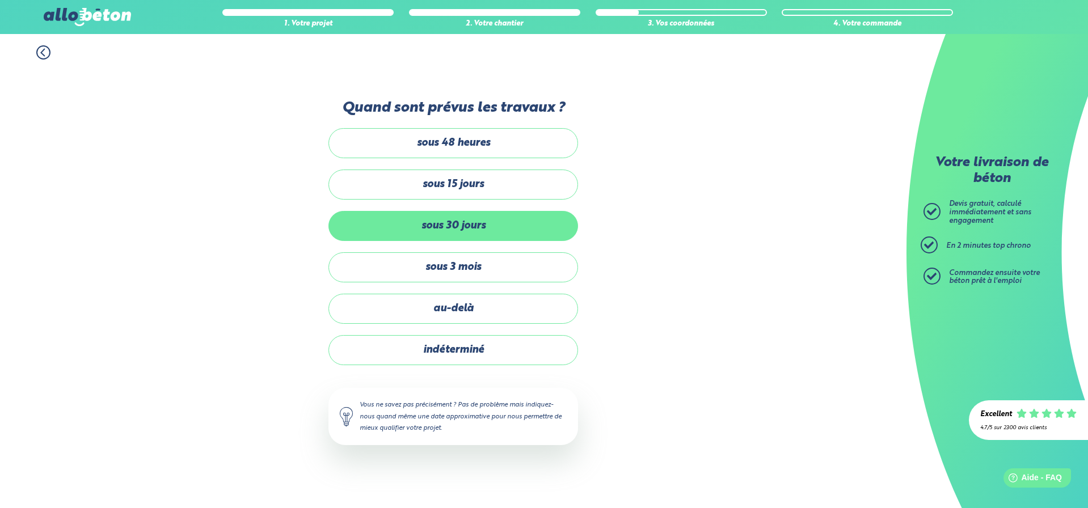
click at [483, 222] on label "sous 30 jours" at bounding box center [454, 226] width 250 height 30
click at [0, 0] on input "sous 30 jours" at bounding box center [0, 0] width 0 height 0
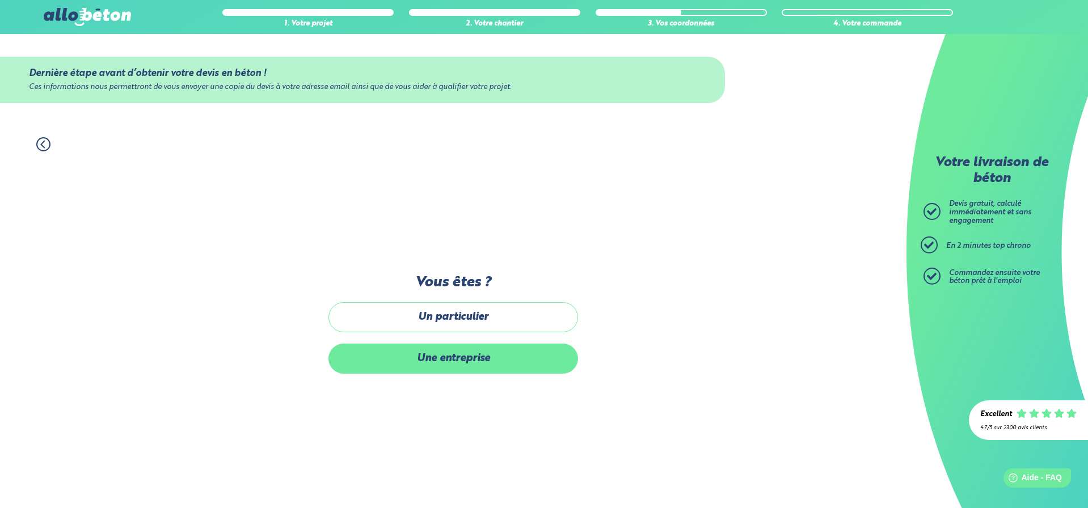
click at [482, 361] on label "Une entreprise" at bounding box center [454, 359] width 250 height 30
click at [0, 0] on input "Une entreprise" at bounding box center [0, 0] width 0 height 0
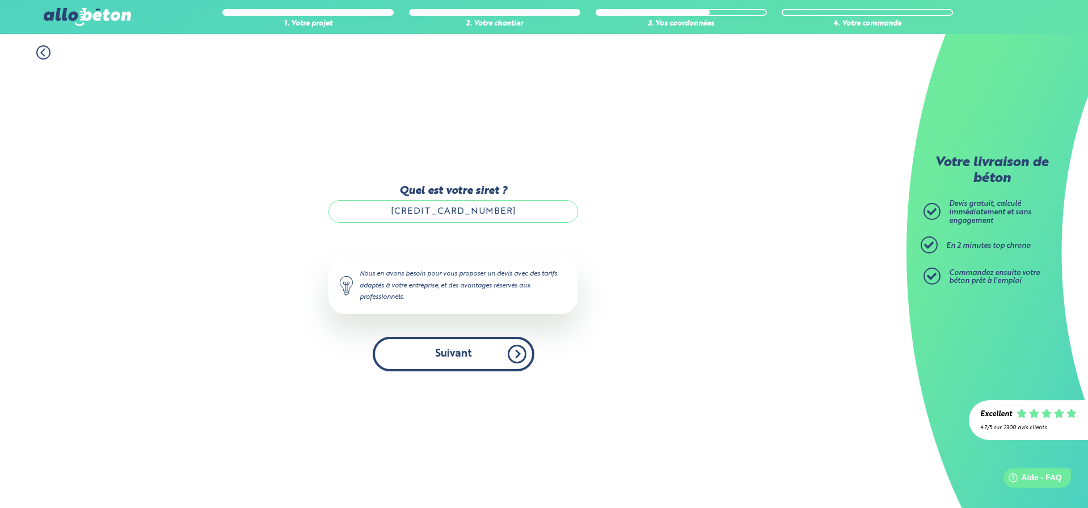
click at [468, 346] on button "Suivant" at bounding box center [454, 354] width 162 height 35
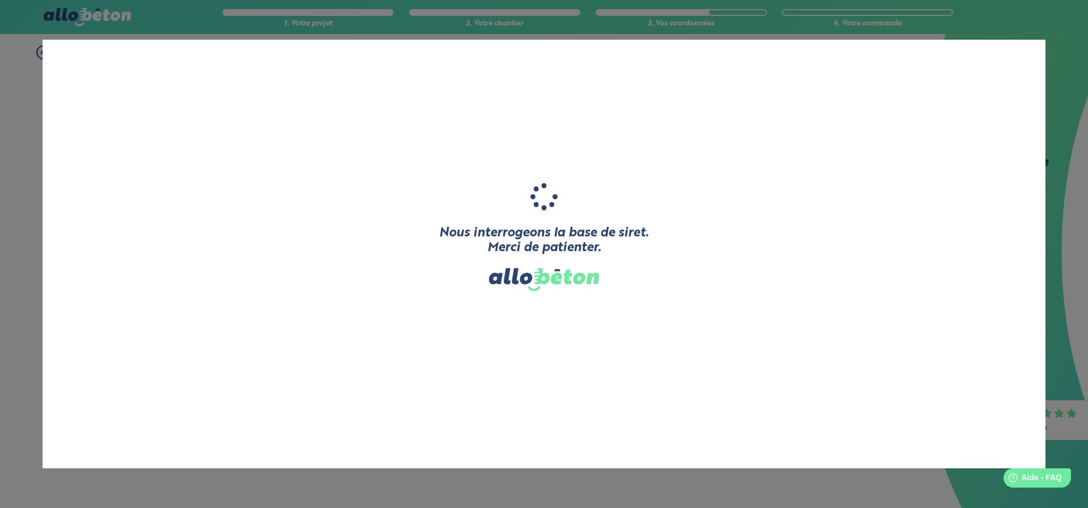
type input "A G H BATIMENT"
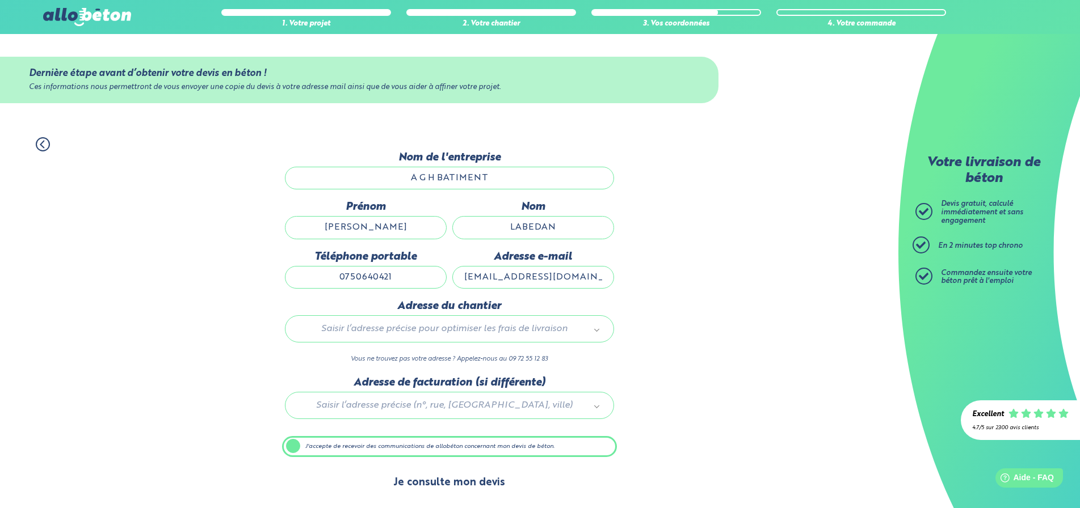
click at [457, 483] on button "Je consulte mon devis" at bounding box center [449, 483] width 134 height 29
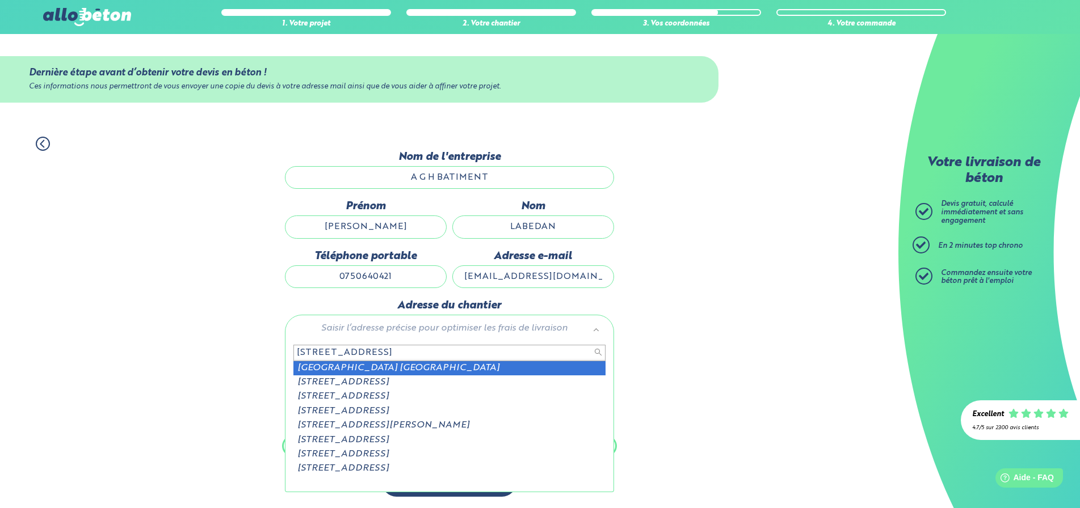
type input "42 rue des tonnerolles 92"
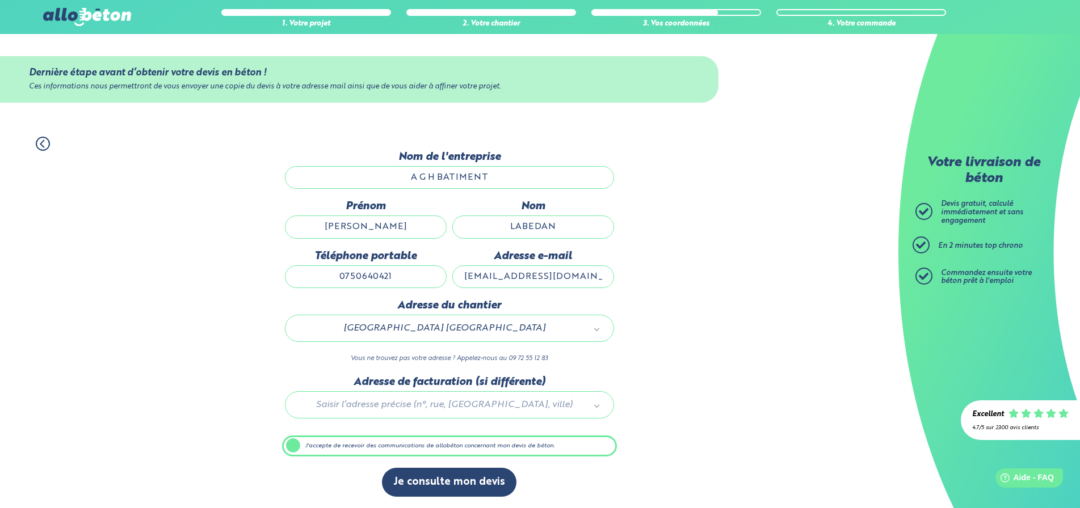
click at [381, 443] on label "J'accepte de recevoir des communications de allobéton concernant mon devis de b…" at bounding box center [449, 447] width 335 height 22
click at [0, 0] on input "J'accepte de recevoir des communications de allobéton concernant mon devis de b…" at bounding box center [0, 0] width 0 height 0
click at [294, 443] on label "J'accepte de recevoir des communications de allobéton concernant mon devis de b…" at bounding box center [449, 447] width 335 height 22
click at [0, 0] on input "J'accepte de recevoir des communications de allobéton concernant mon devis de b…" at bounding box center [0, 0] width 0 height 0
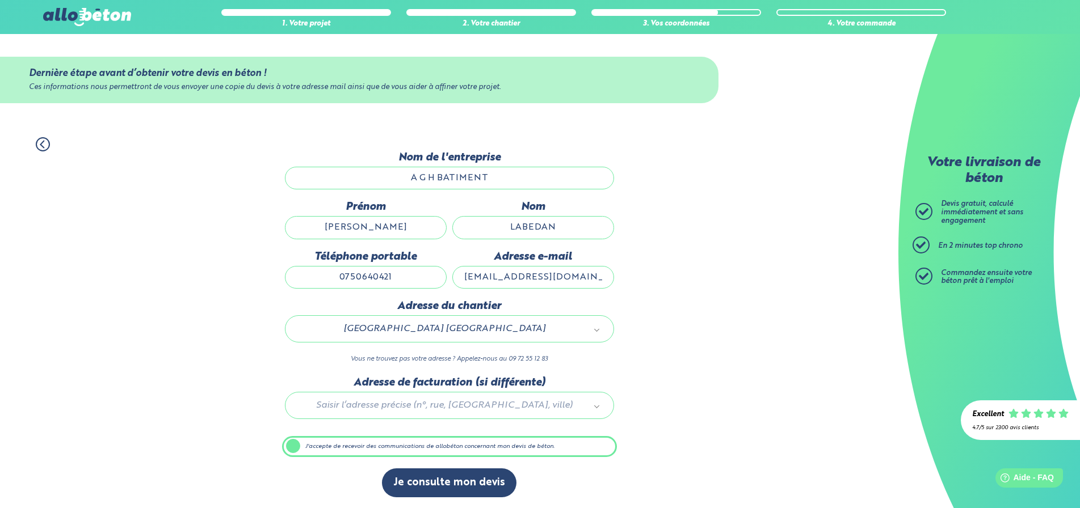
click at [395, 222] on input "[PERSON_NAME]" at bounding box center [366, 227] width 162 height 23
click at [410, 166] on div "Nom de l'entreprise A G H BATIMENT" at bounding box center [449, 175] width 335 height 49
click at [397, 172] on input "A G H BATIMENT" at bounding box center [449, 178] width 329 height 23
click at [508, 401] on div at bounding box center [449, 404] width 335 height 54
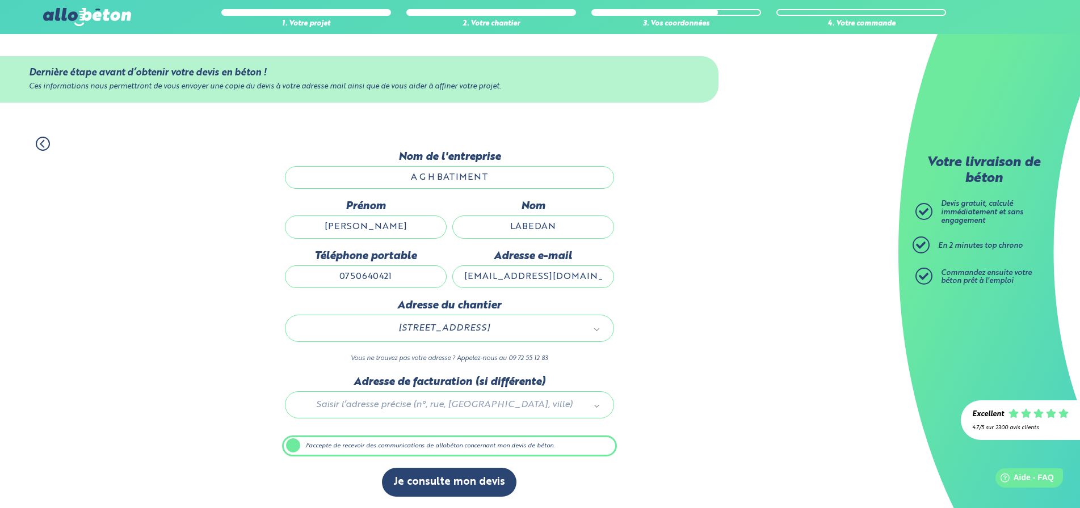
drag, startPoint x: 445, startPoint y: 351, endPoint x: 448, endPoint y: 328, distance: 23.4
click at [446, 348] on div "Adresse du chantier 42 Rue Ordener 75018 Paris 75118_6918_00042 Vous ne trouvez…" at bounding box center [449, 338] width 335 height 76
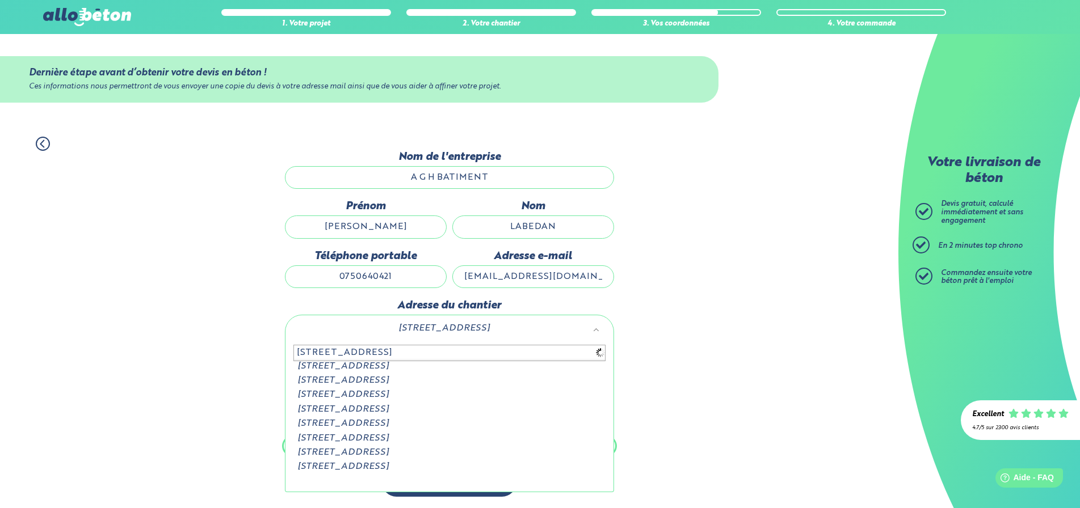
scroll to position [0, 0]
type input "42 rue de tonnerolles 92210 saint cloud"
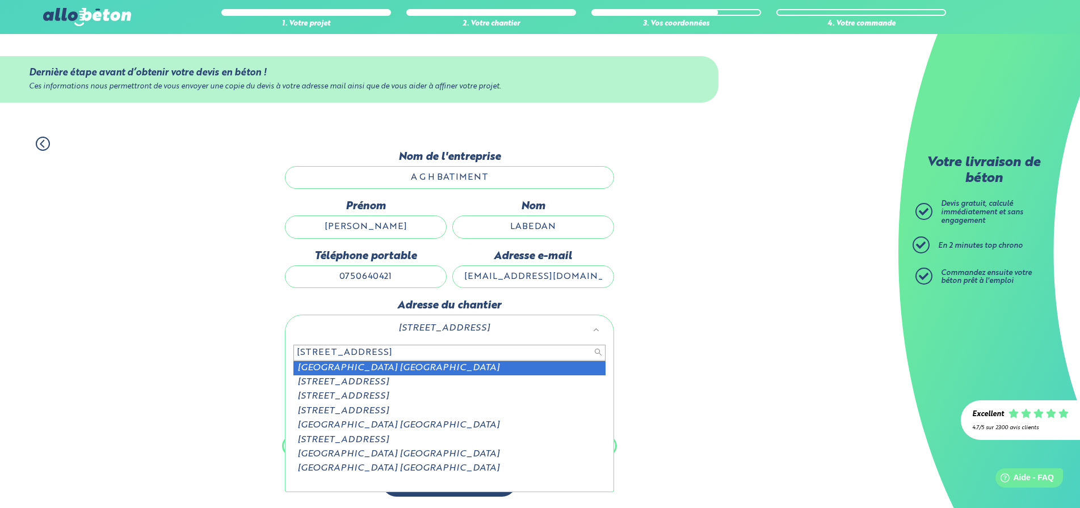
click at [461, 350] on input "42 rue de tonnerolles 92210 saint cloud" at bounding box center [449, 353] width 312 height 16
click at [474, 351] on input "42 rue de tonnerolles 92210 saint cloud" at bounding box center [449, 353] width 312 height 16
drag, startPoint x: 704, startPoint y: 353, endPoint x: 654, endPoint y: 385, distance: 59.4
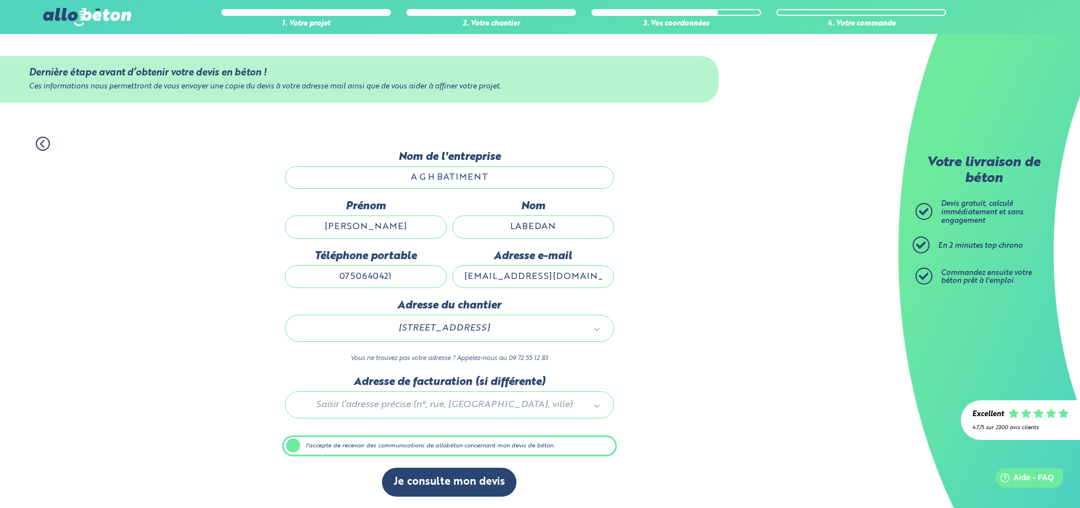
click at [603, 326] on div "[STREET_ADDRESS]" at bounding box center [449, 328] width 329 height 27
click at [427, 354] on input "text" at bounding box center [449, 353] width 312 height 16
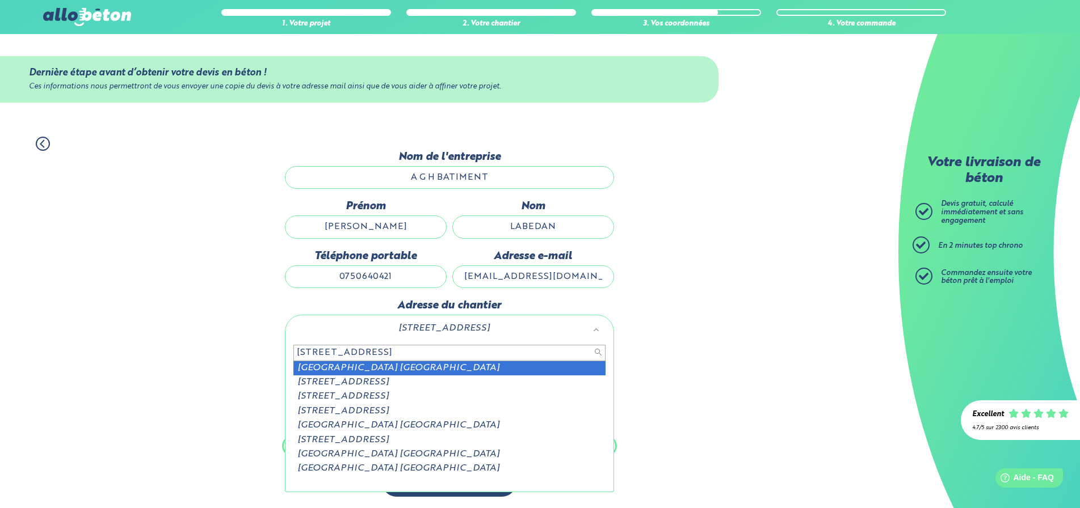
type input "42 rue de tonnerolles 92210"
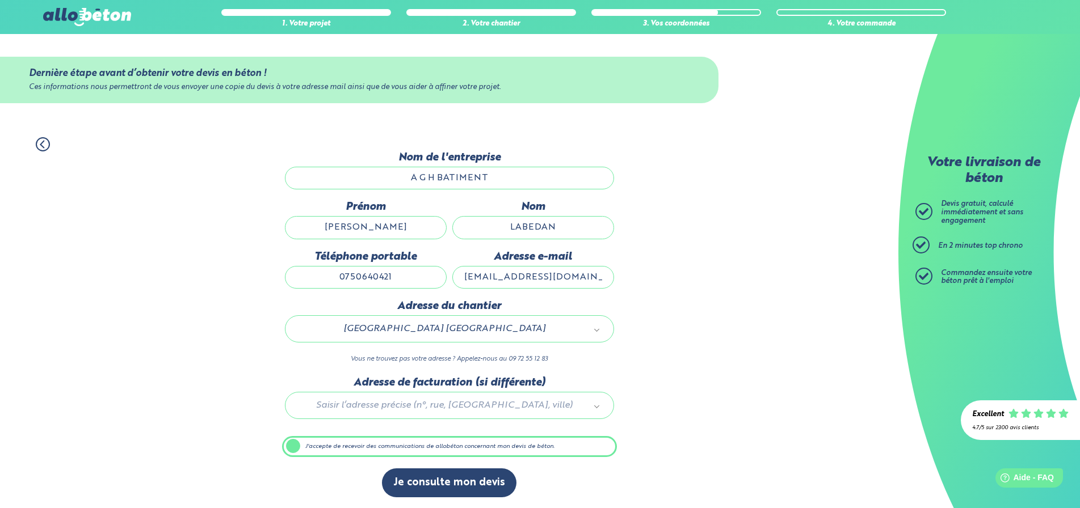
click at [656, 269] on div "1. Votre projet 2. Votre chantier 3. Vos coordonnées 4. Votre commande Dernière…" at bounding box center [449, 318] width 898 height 384
click at [564, 285] on input "[EMAIL_ADDRESS][DOMAIN_NAME]" at bounding box center [533, 277] width 162 height 23
drag, startPoint x: 597, startPoint y: 276, endPoint x: 476, endPoint y: 280, distance: 120.9
click at [476, 280] on input "[EMAIL_ADDRESS][DOMAIN_NAME]" at bounding box center [533, 277] width 162 height 23
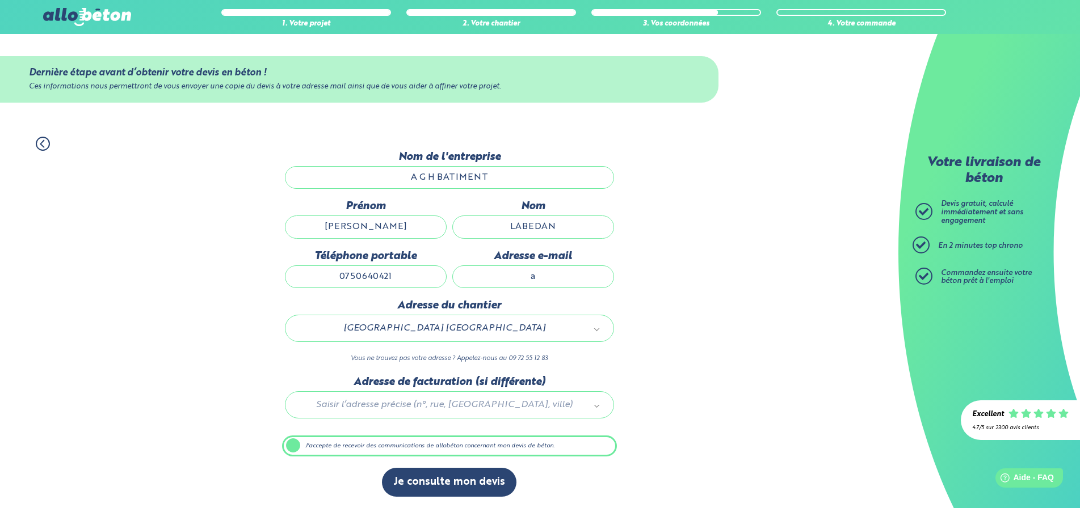
type input "aghbatiment88@gmail.com"
type input "olivier"
type input "labedan"
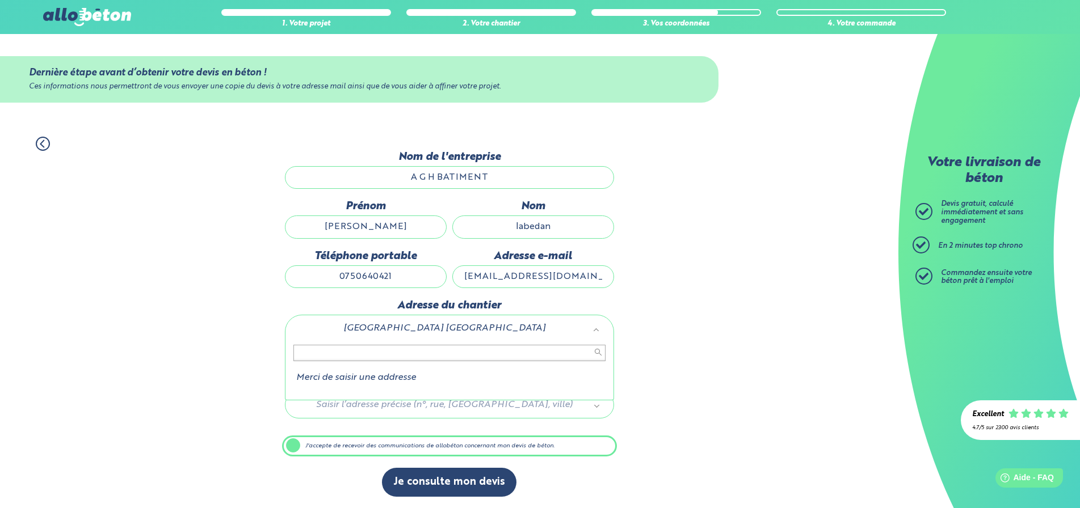
click at [372, 357] on input "text" at bounding box center [449, 353] width 312 height 16
click at [599, 350] on input "text" at bounding box center [449, 353] width 312 height 16
drag, startPoint x: 290, startPoint y: 448, endPoint x: 355, endPoint y: 461, distance: 66.0
click at [291, 448] on label "J'accepte de recevoir des communications de allobéton concernant mon devis de b…" at bounding box center [449, 447] width 335 height 22
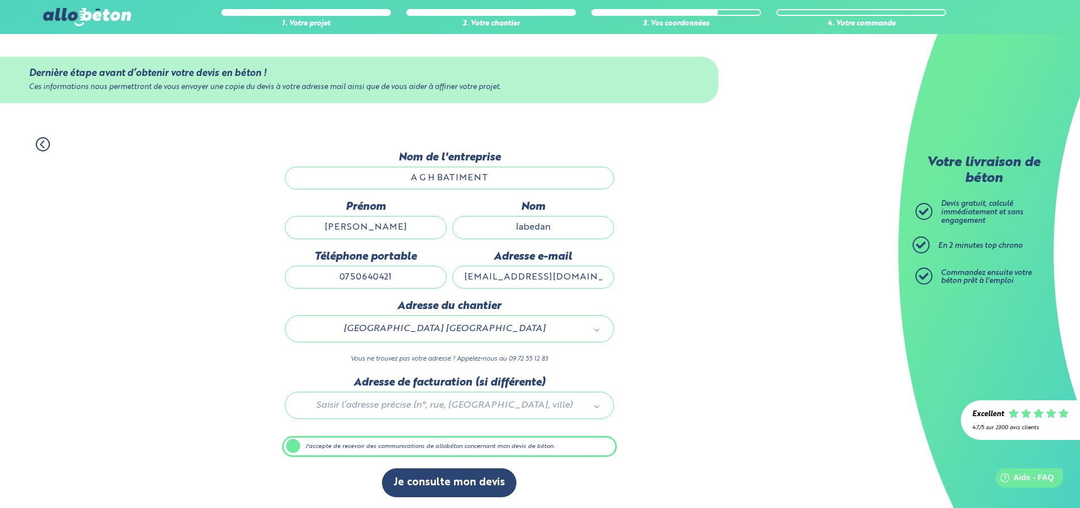
click at [0, 0] on input "J'accepte de recevoir des communications de allobéton concernant mon devis de b…" at bounding box center [0, 0] width 0 height 0
click at [35, 148] on div "1. Votre projet 2. Votre chantier 3. Vos coordonnées 4. Votre commande" at bounding box center [449, 139] width 898 height 26
click at [42, 142] on icon at bounding box center [43, 144] width 14 height 14
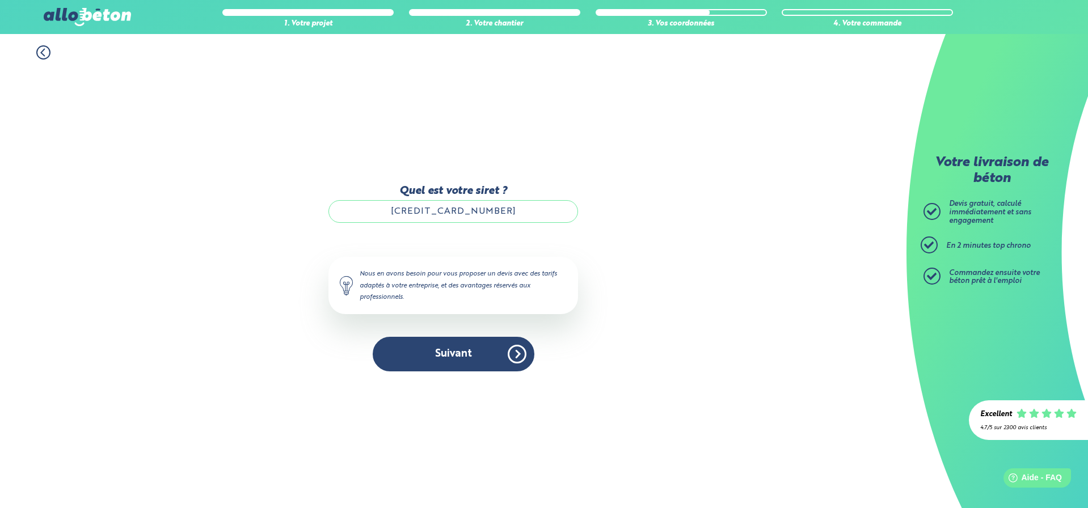
click at [453, 361] on button "Suivant" at bounding box center [454, 354] width 162 height 35
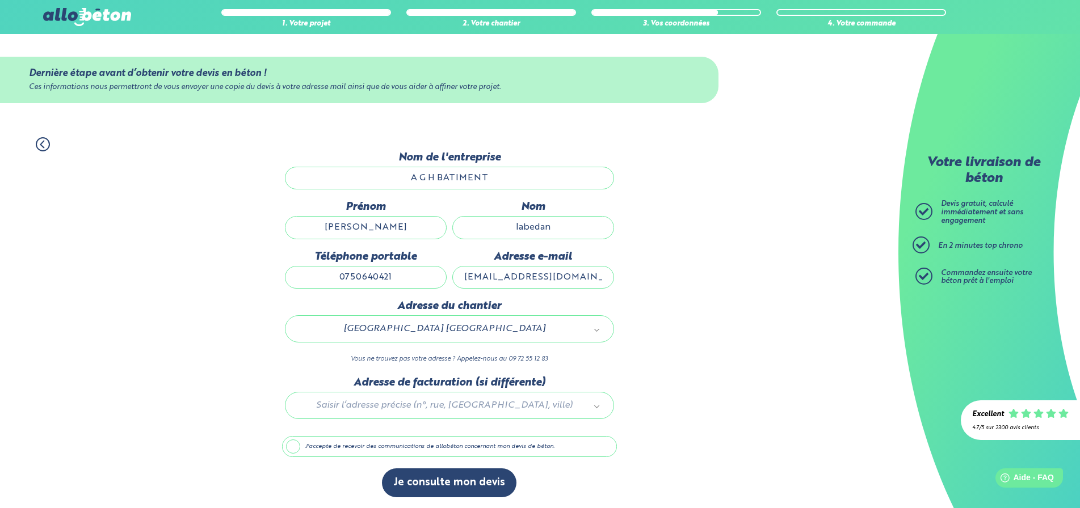
scroll to position [1, 0]
click at [410, 173] on input "A G H BATIMENT" at bounding box center [449, 177] width 329 height 23
click at [405, 230] on input "olivier" at bounding box center [366, 227] width 162 height 23
click at [408, 224] on input "olivier" at bounding box center [366, 227] width 162 height 23
click at [650, 197] on div "1. Votre projet 2. Votre chantier 3. Vos coordonnées 4. Votre commande Dernière…" at bounding box center [449, 317] width 898 height 384
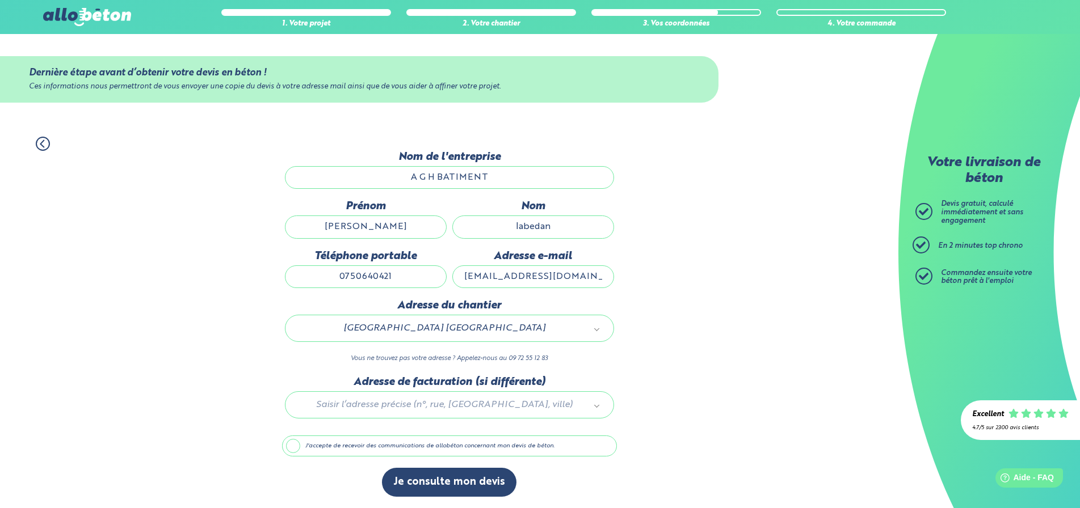
drag, startPoint x: 502, startPoint y: 176, endPoint x: 410, endPoint y: 176, distance: 91.9
click at [410, 176] on input "A G H BATIMENT" at bounding box center [449, 177] width 329 height 23
drag, startPoint x: 596, startPoint y: 130, endPoint x: 544, endPoint y: 170, distance: 65.2
click at [595, 133] on div "1. Votre projet 2. Votre chantier 3. Vos coordonnées 4. Votre commande" at bounding box center [449, 138] width 898 height 26
drag, startPoint x: 400, startPoint y: 229, endPoint x: 332, endPoint y: 229, distance: 67.5
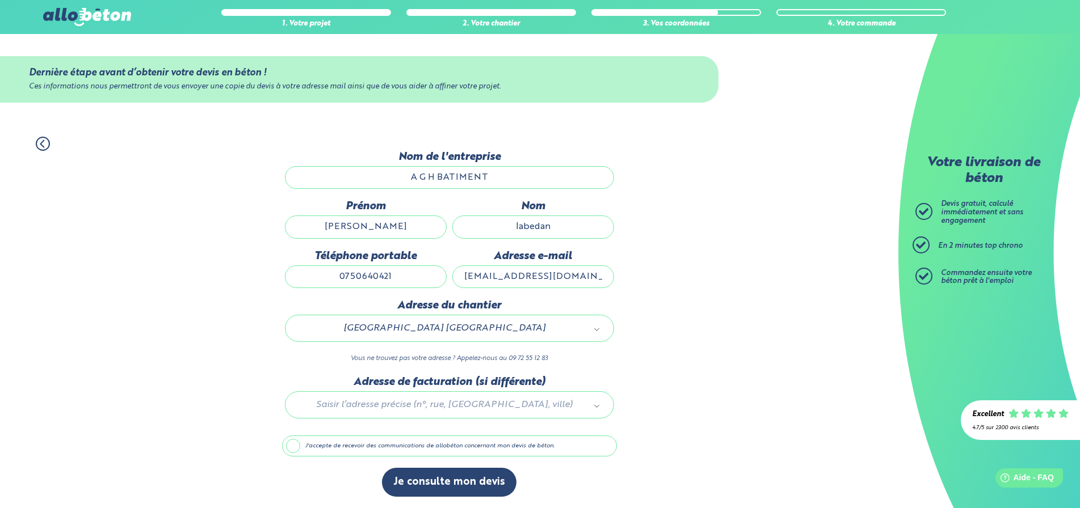
click at [332, 229] on input "olivier" at bounding box center [366, 227] width 162 height 23
type input "Grigore"
drag, startPoint x: 554, startPoint y: 225, endPoint x: 465, endPoint y: 233, distance: 89.9
click at [465, 233] on input "labedan" at bounding box center [533, 227] width 162 height 23
type input "Hrit"
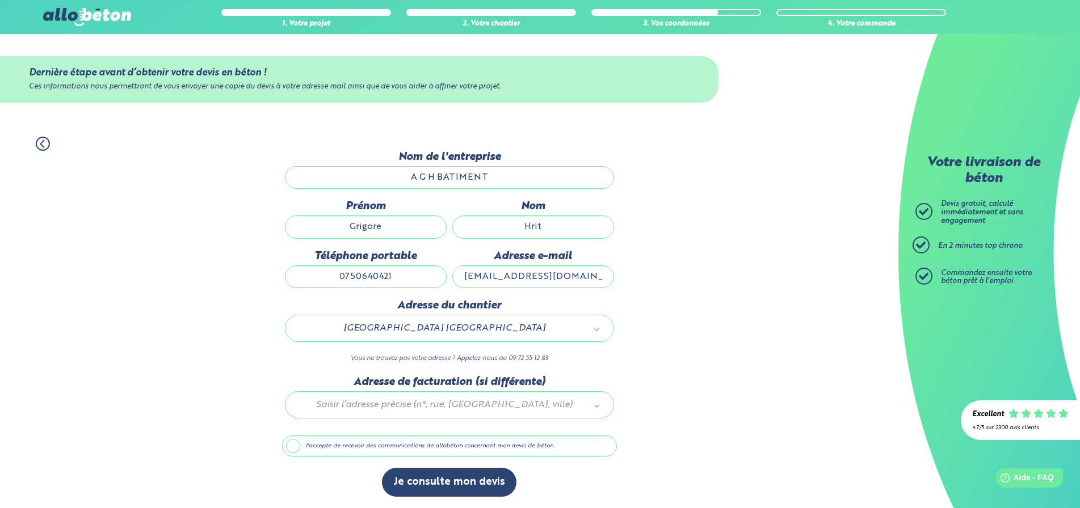
drag, startPoint x: 663, startPoint y: 383, endPoint x: 549, endPoint y: 393, distance: 114.5
click at [664, 383] on div "1. Votre projet 2. Votre chantier 3. Vos coordonnées 4. Votre commande Dernière…" at bounding box center [449, 317] width 898 height 384
click at [470, 475] on button "Je consulte mon devis" at bounding box center [449, 482] width 134 height 29
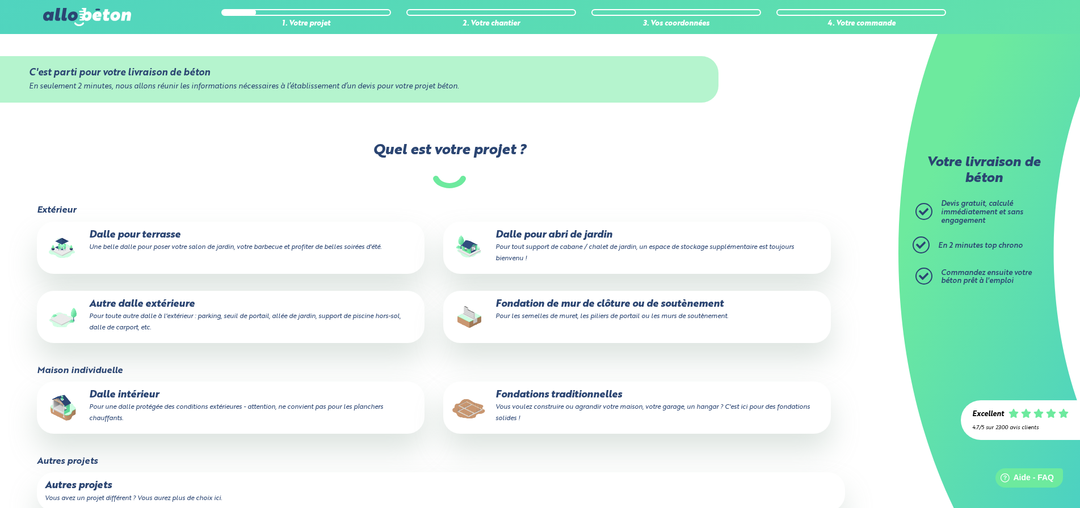
click at [600, 400] on p "Fondations traditionnelles Vous voulez construire ou agrandir votre maison, vot…" at bounding box center [637, 407] width 372 height 35
click at [0, 0] on input "Fondations traditionnelles Vous voulez construire ou agrandir votre maison, vot…" at bounding box center [0, 0] width 0 height 0
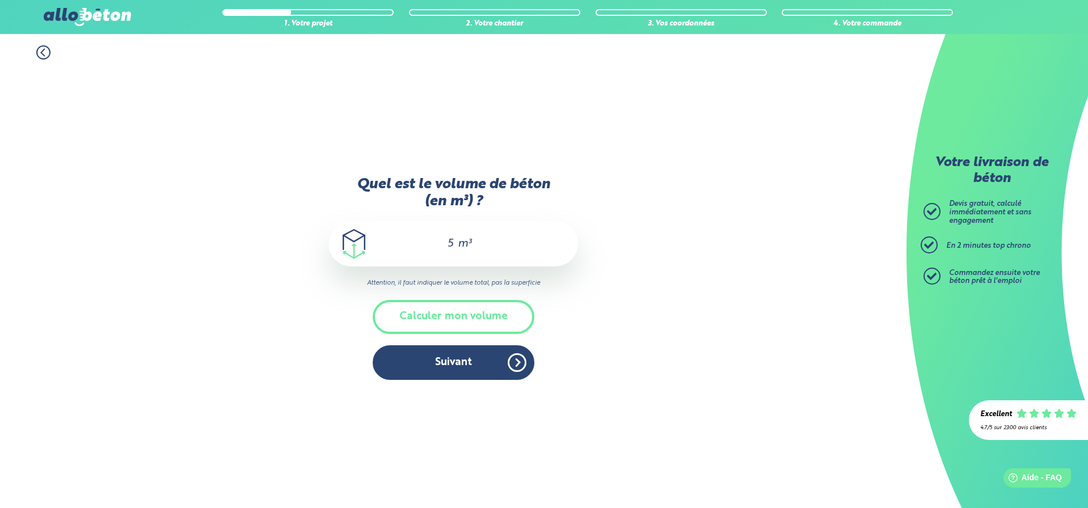
click at [466, 323] on button "Calculer mon volume" at bounding box center [454, 316] width 162 height 33
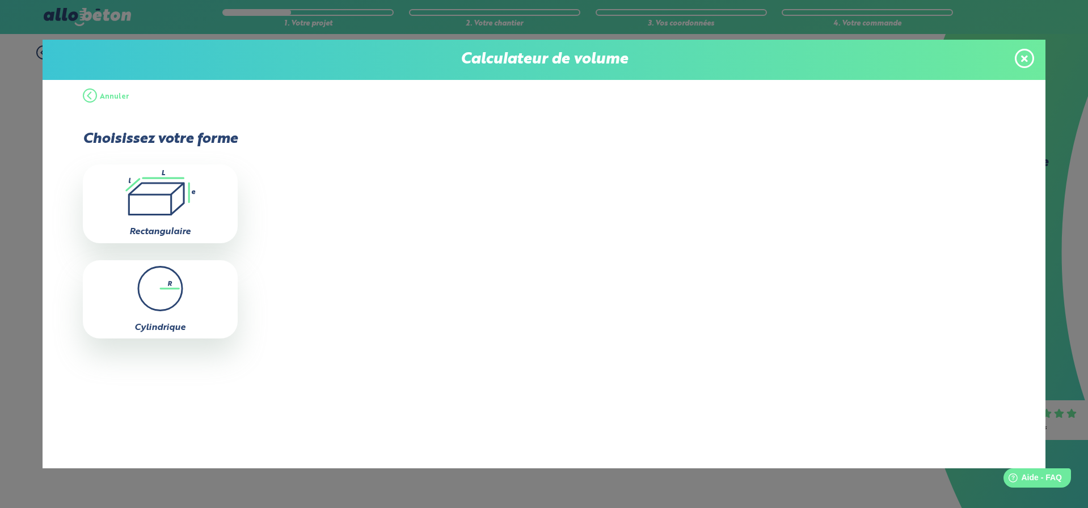
drag, startPoint x: 111, startPoint y: 96, endPoint x: 157, endPoint y: 119, distance: 51.5
click at [111, 96] on button "Annuler" at bounding box center [106, 97] width 47 height 34
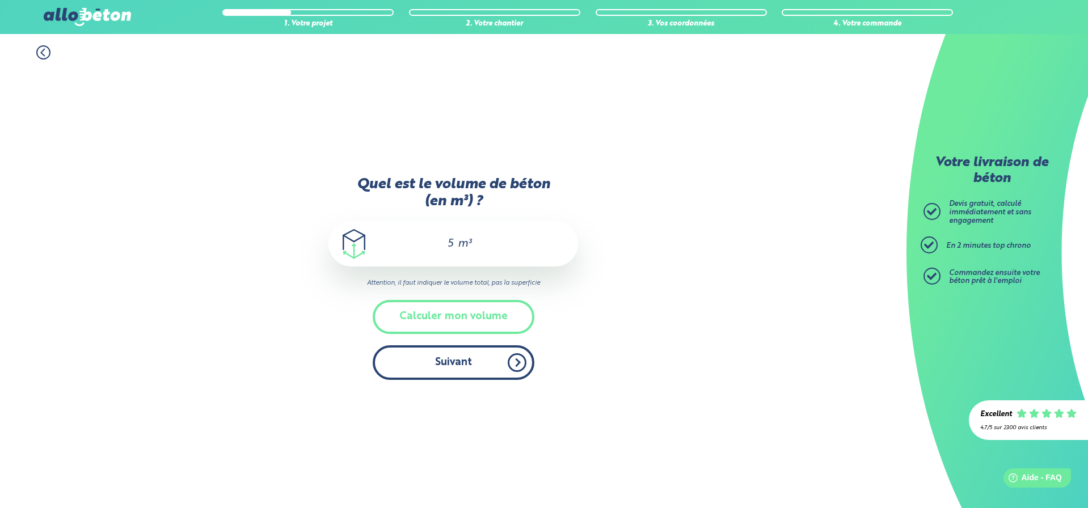
click at [457, 359] on button "Suivant" at bounding box center [454, 363] width 162 height 35
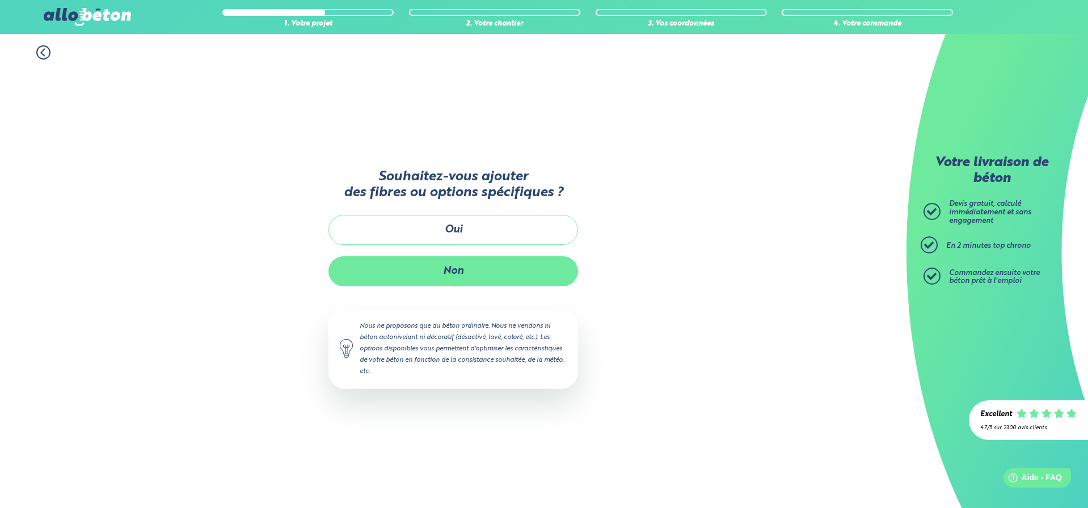
click at [458, 273] on button "Non" at bounding box center [454, 271] width 250 height 30
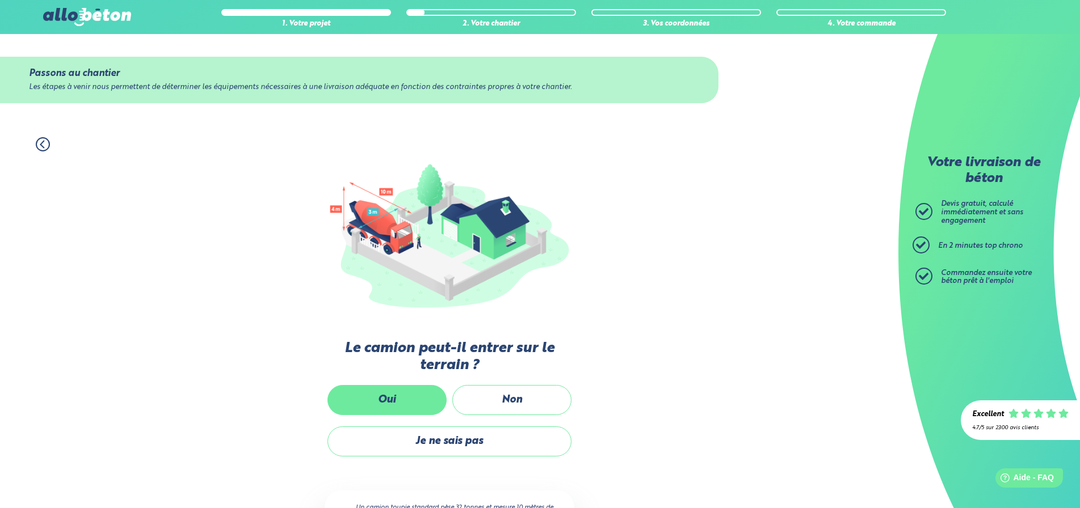
click at [420, 401] on label "Oui" at bounding box center [386, 400] width 119 height 30
click at [0, 0] on input "Oui" at bounding box center [0, 0] width 0 height 0
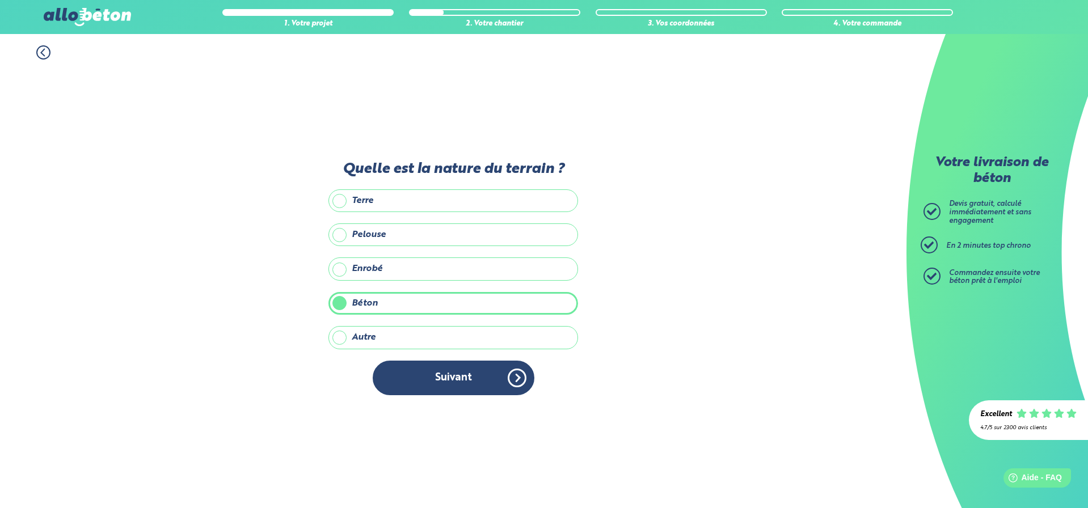
click at [367, 264] on label "Enrobé" at bounding box center [454, 269] width 250 height 23
click at [0, 0] on input "Enrobé" at bounding box center [0, 0] width 0 height 0
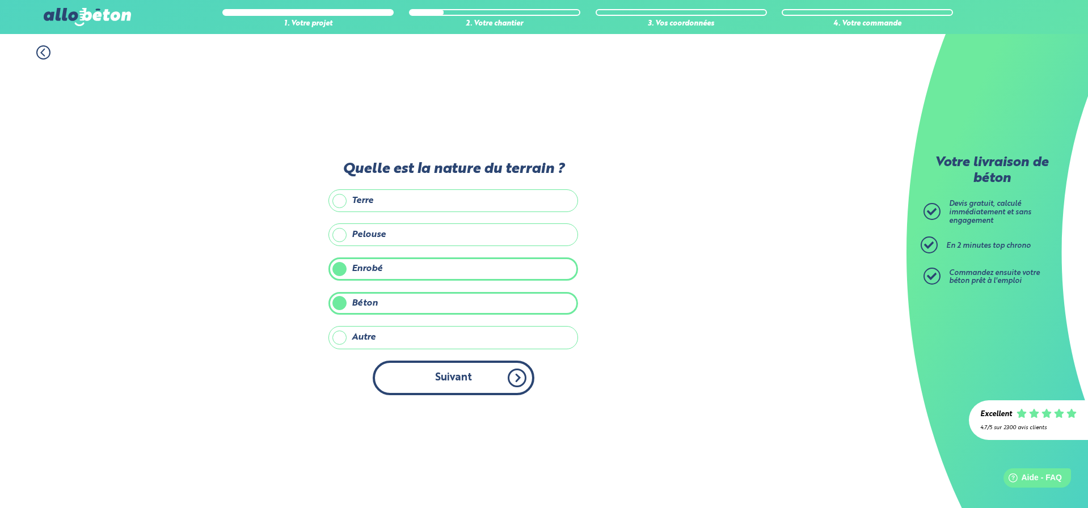
click at [443, 380] on button "Suivant" at bounding box center [454, 378] width 162 height 35
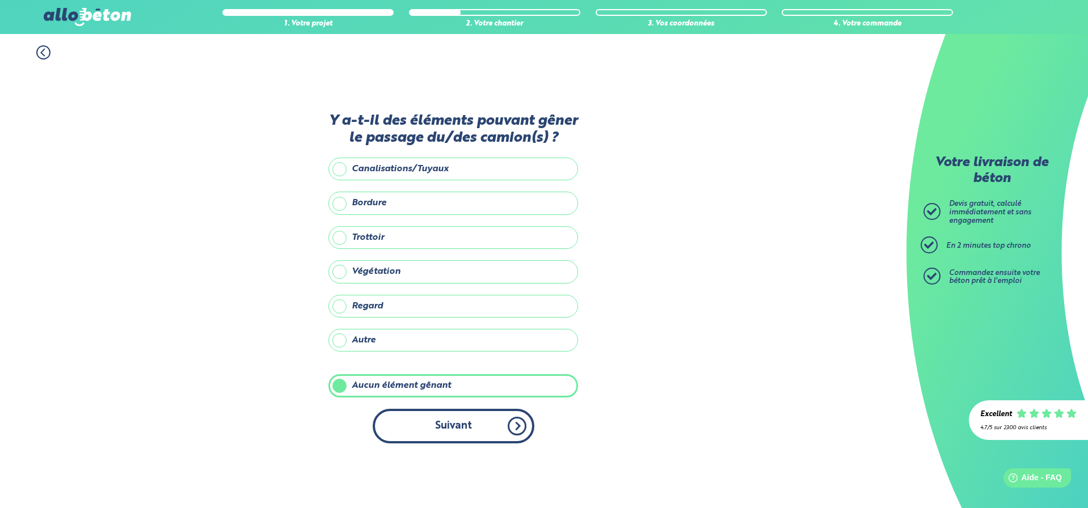
click at [431, 424] on button "Suivant" at bounding box center [454, 426] width 162 height 35
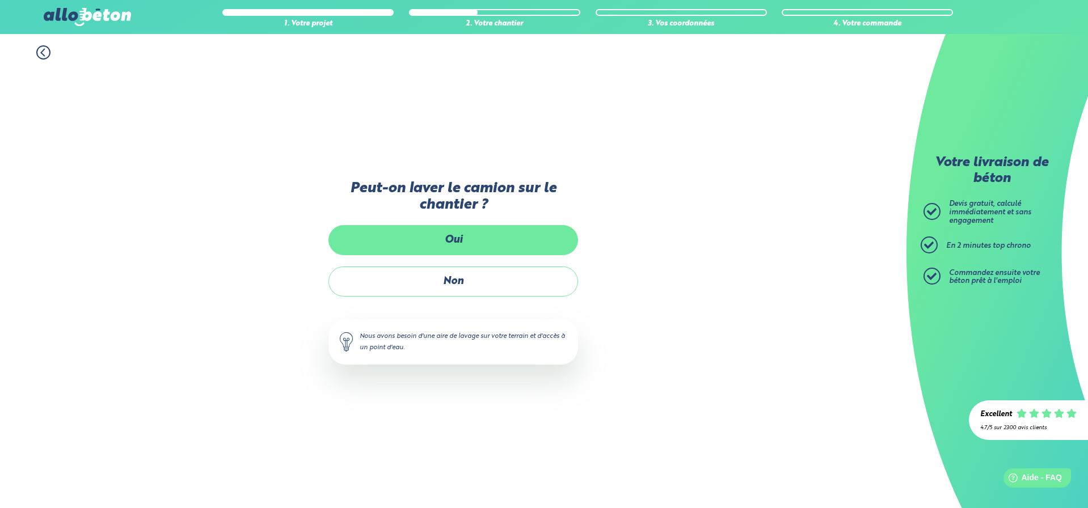
click at [457, 239] on label "Oui" at bounding box center [454, 240] width 250 height 30
click at [0, 0] on input "Oui" at bounding box center [0, 0] width 0 height 0
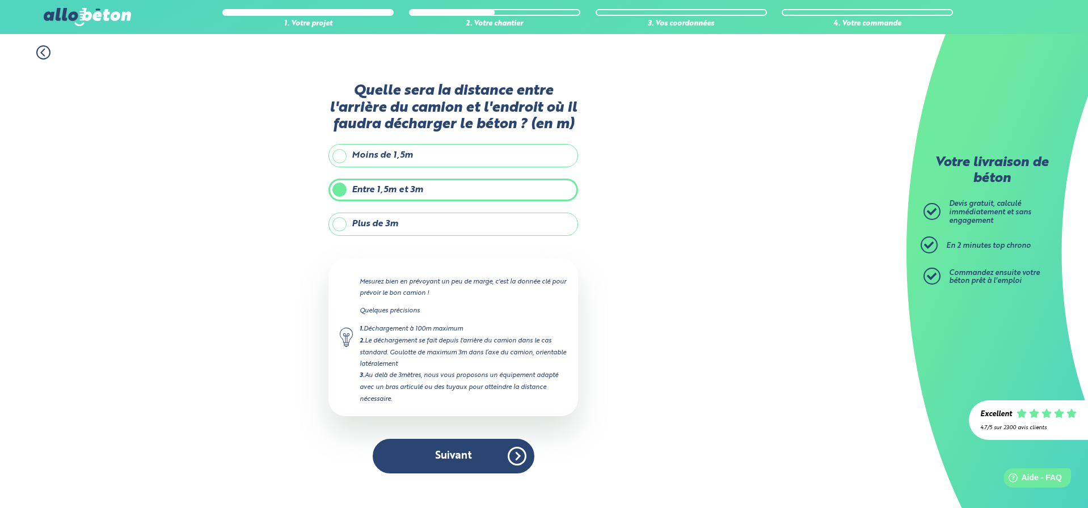
click at [406, 155] on label "Moins de 1,5m" at bounding box center [454, 155] width 250 height 23
click at [0, 0] on input "Moins de 1,5m" at bounding box center [0, 0] width 0 height 0
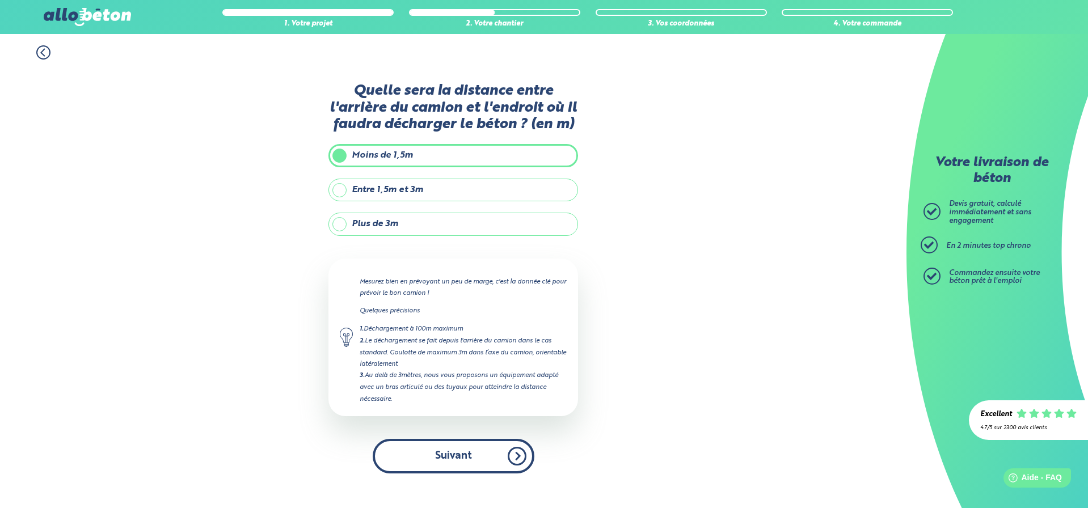
click at [441, 457] on button "Suivant" at bounding box center [454, 456] width 162 height 35
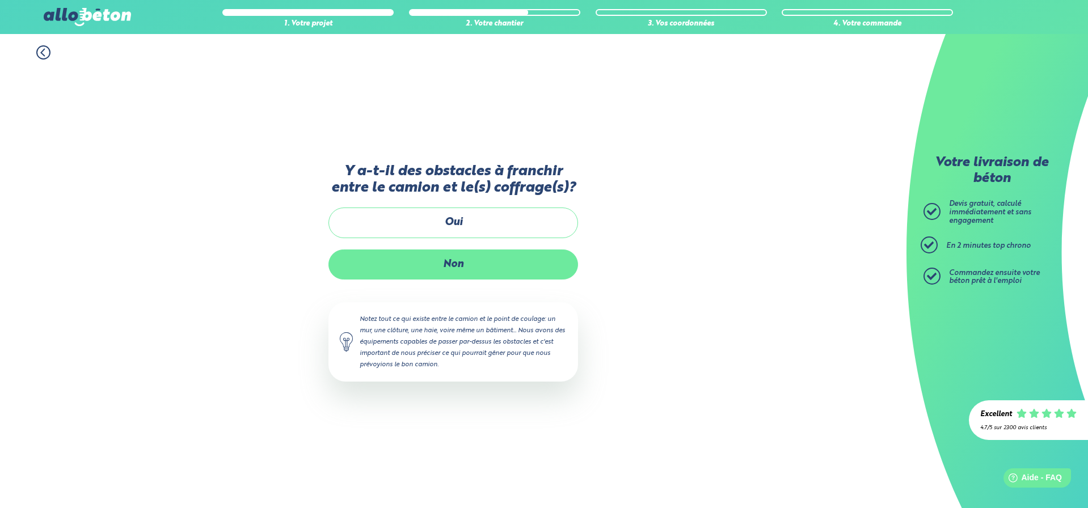
click at [462, 256] on label "Non" at bounding box center [454, 265] width 250 height 30
click at [0, 0] on input "Non" at bounding box center [0, 0] width 0 height 0
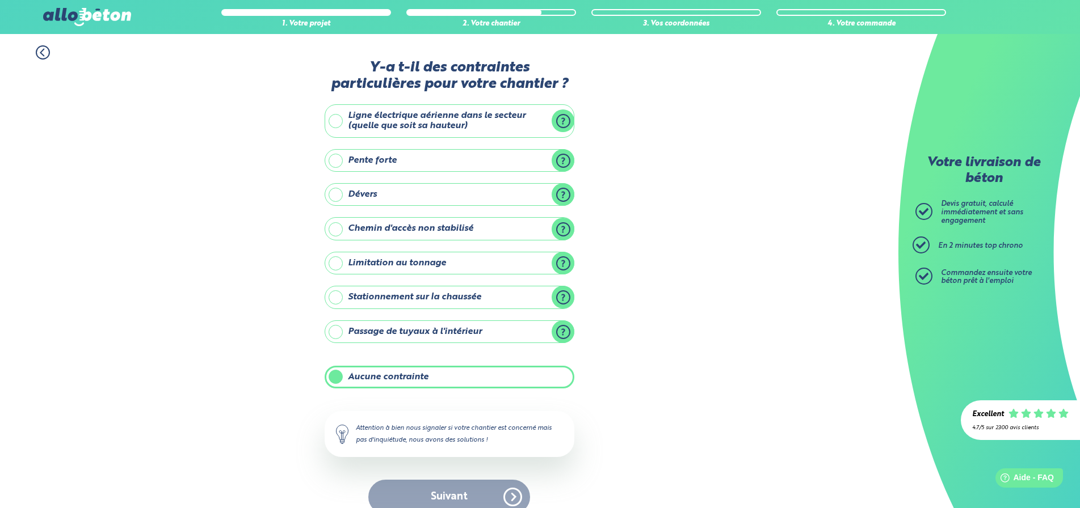
click at [441, 487] on div "Suivant" at bounding box center [450, 497] width 250 height 35
click at [444, 491] on div "Suivant" at bounding box center [450, 497] width 250 height 35
click at [390, 377] on label "Aucune contrainte" at bounding box center [450, 377] width 250 height 23
click at [0, 0] on input "Aucune contrainte" at bounding box center [0, 0] width 0 height 0
click at [391, 378] on label "Aucune contrainte" at bounding box center [450, 377] width 250 height 23
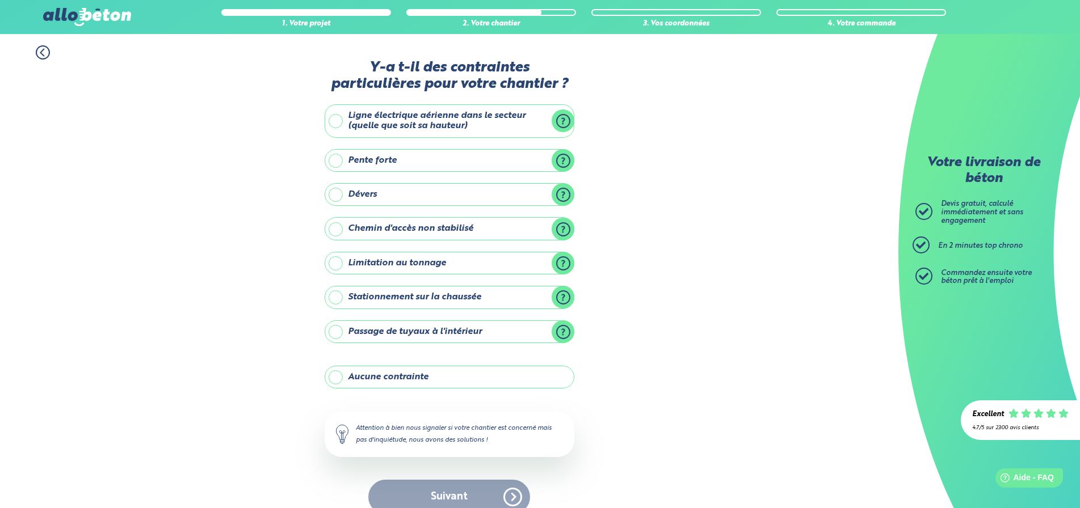
click at [0, 0] on input "Aucune contrainte" at bounding box center [0, 0] width 0 height 0
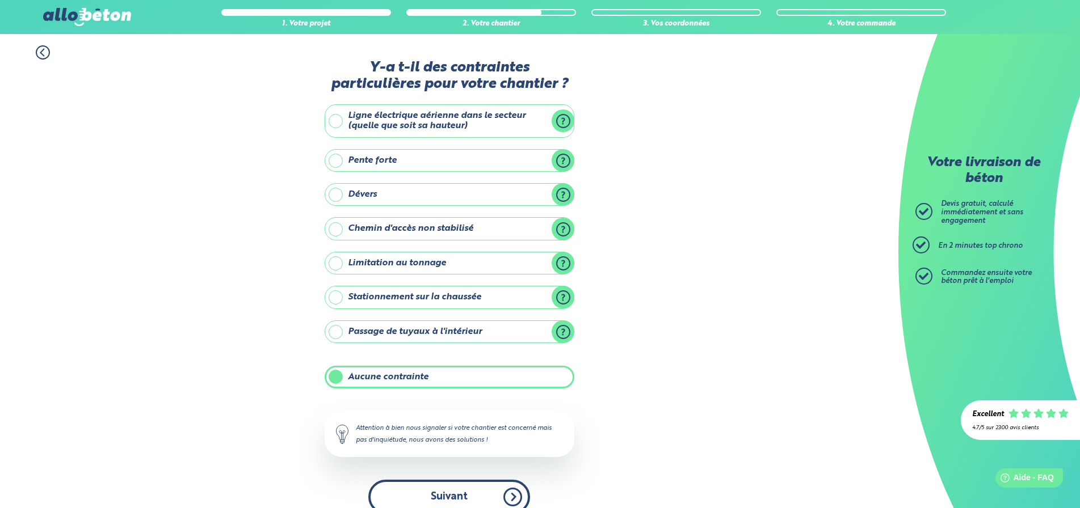
click at [440, 489] on button "Suivant" at bounding box center [449, 497] width 162 height 35
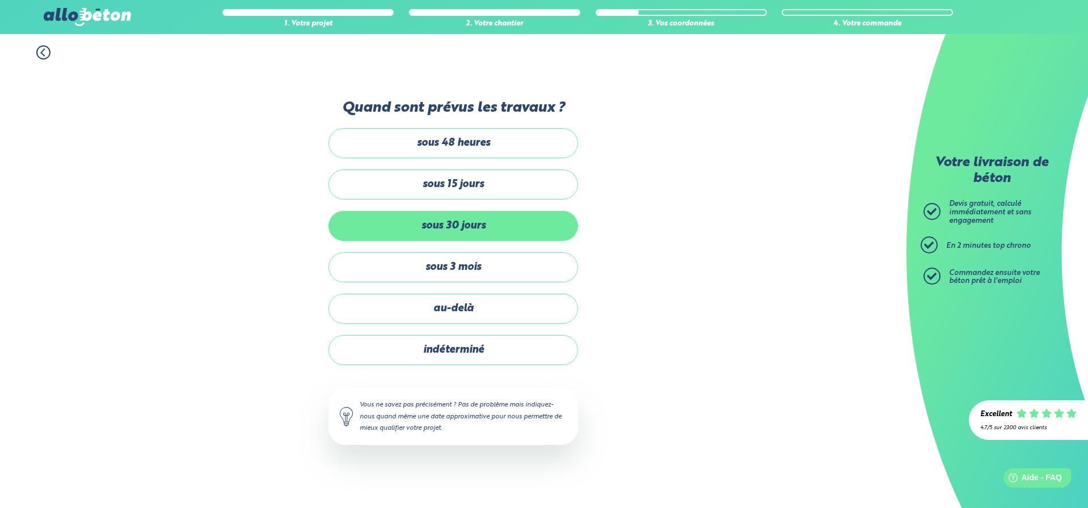
click at [457, 228] on label "sous 30 jours" at bounding box center [454, 226] width 250 height 30
click at [0, 0] on input "sous 30 jours" at bounding box center [0, 0] width 0 height 0
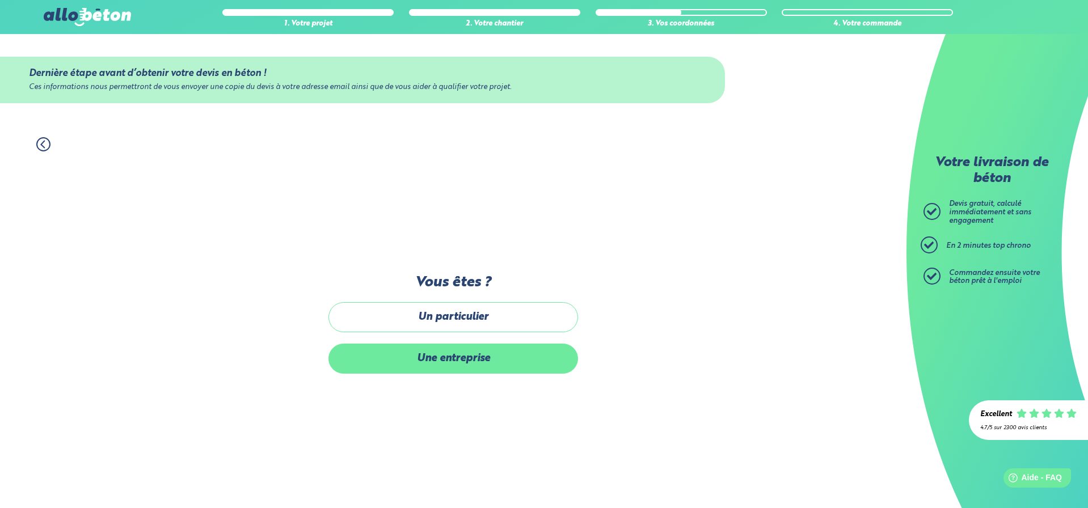
click at [458, 359] on label "Une entreprise" at bounding box center [454, 359] width 250 height 30
click at [0, 0] on input "Une entreprise" at bounding box center [0, 0] width 0 height 0
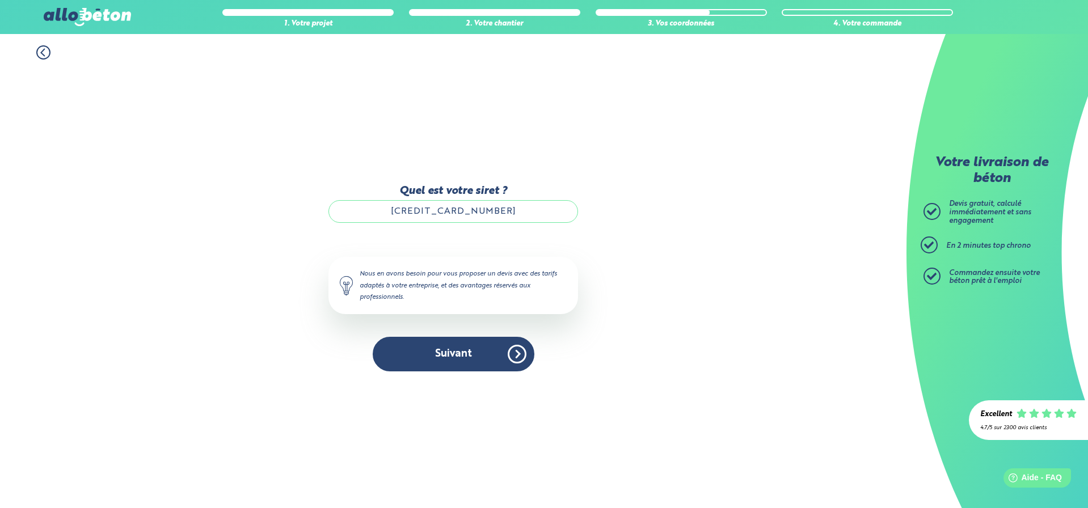
click at [487, 213] on input "82527225500019" at bounding box center [454, 211] width 250 height 23
click at [457, 347] on button "Suivant" at bounding box center [454, 354] width 162 height 35
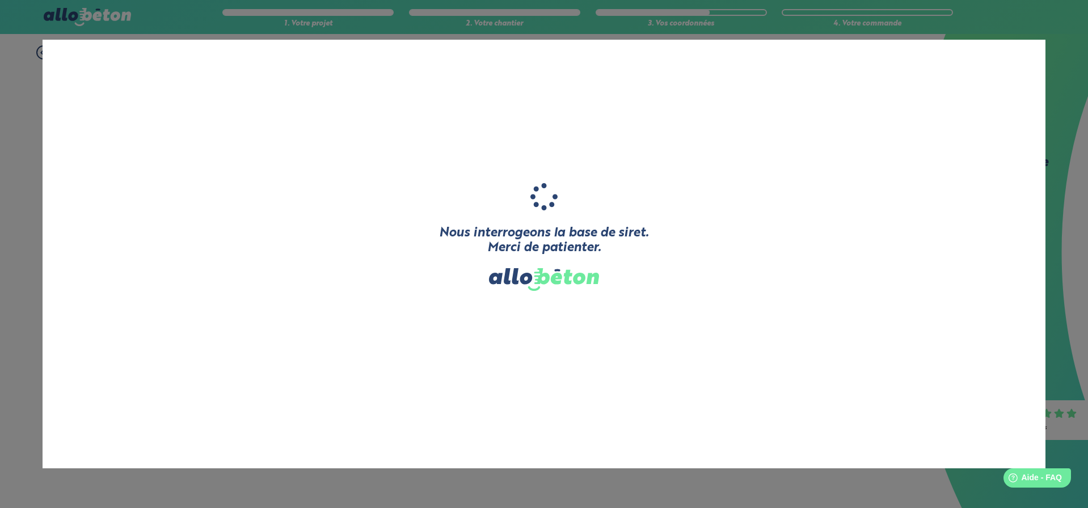
type input "A G H BATIMENT"
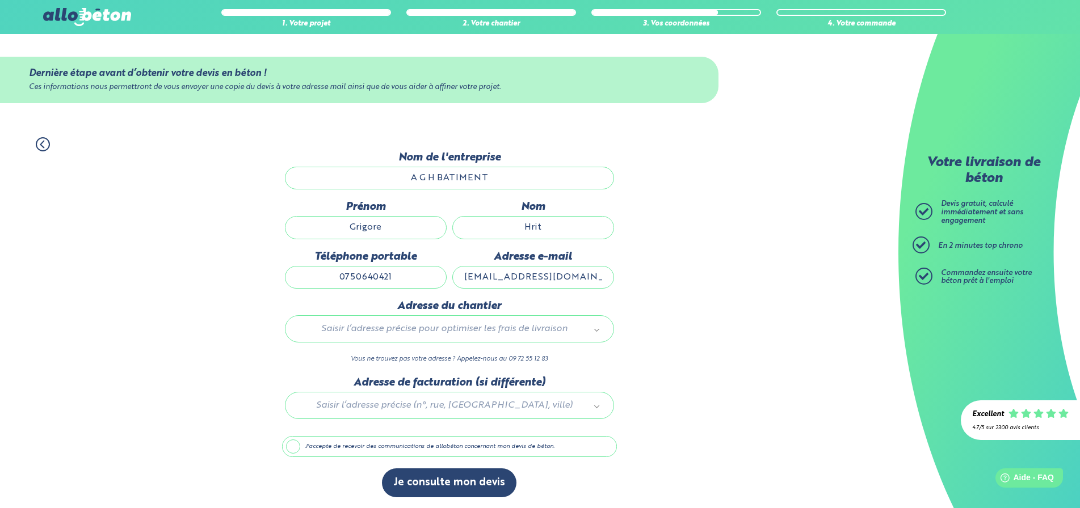
scroll to position [1, 0]
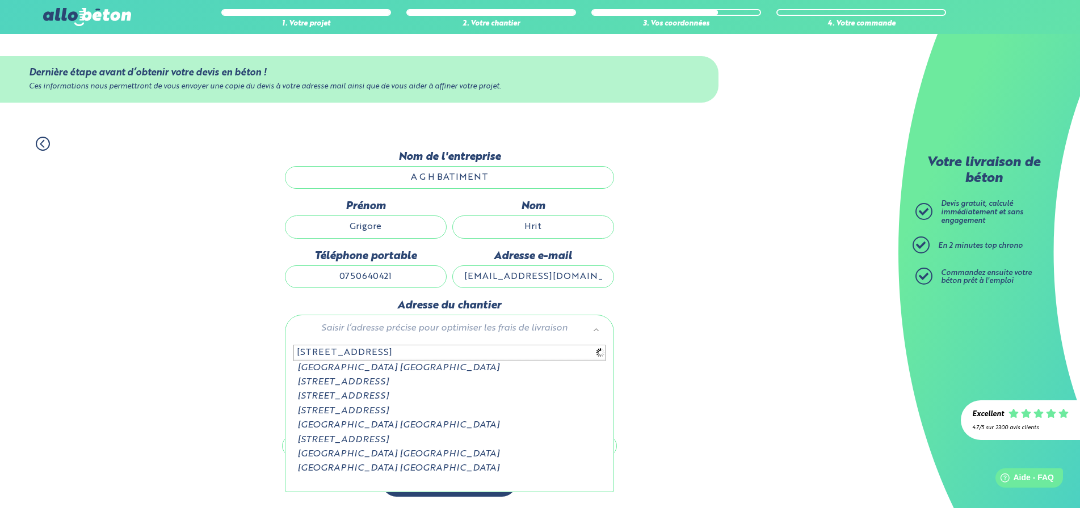
type input "42 rue de tonnerolles 92210 séaint cloud"
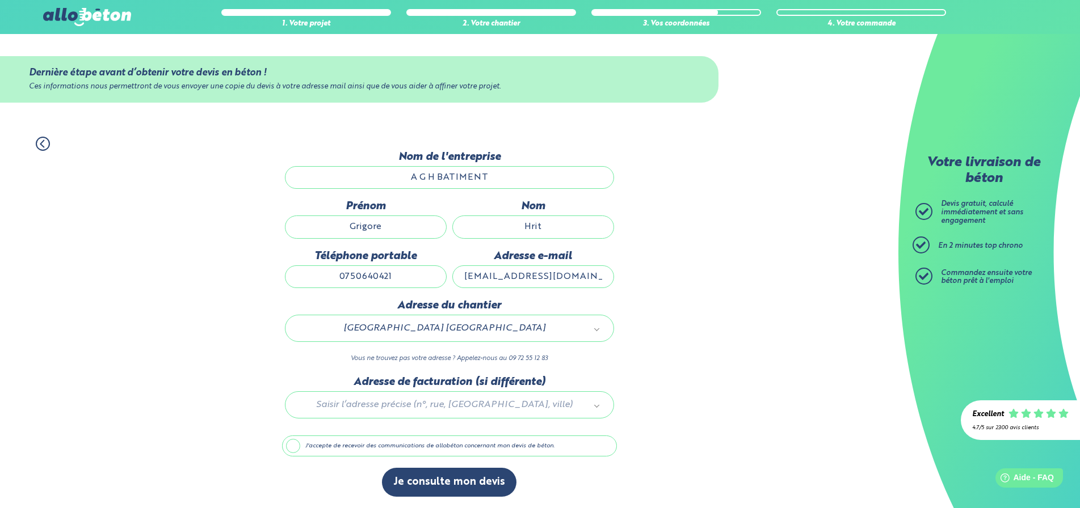
click at [285, 443] on label "J'accepte de recevoir des communications de allobéton concernant mon devis de b…" at bounding box center [449, 447] width 335 height 22
click at [0, 0] on input "J'accepte de recevoir des communications de allobéton concernant mon devis de b…" at bounding box center [0, 0] width 0 height 0
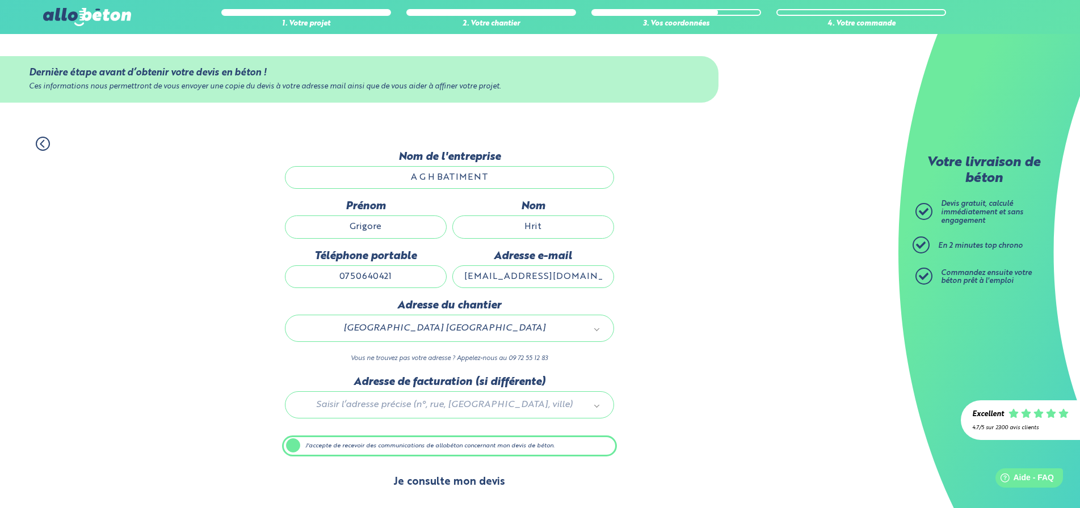
click at [461, 485] on button "Je consulte mon devis" at bounding box center [449, 482] width 134 height 29
drag, startPoint x: 292, startPoint y: 441, endPoint x: 301, endPoint y: 453, distance: 14.9
click at [292, 443] on label "J'accepte de recevoir des communications de allobéton concernant mon devis de b…" at bounding box center [449, 447] width 335 height 22
click at [0, 0] on input "J'accepte de recevoir des communications de allobéton concernant mon devis de b…" at bounding box center [0, 0] width 0 height 0
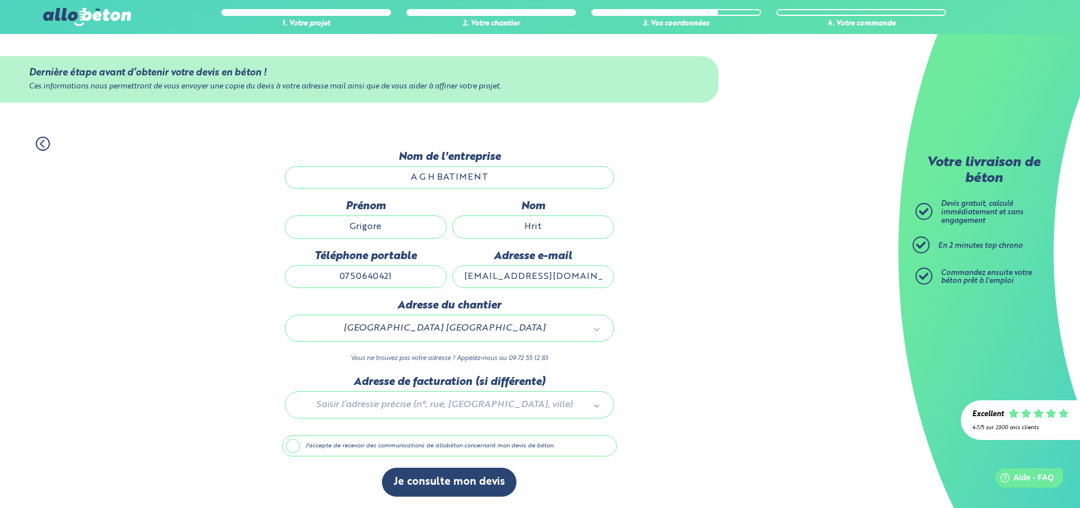
click at [292, 444] on label "J'accepte de recevoir des communications de allobéton concernant mon devis de b…" at bounding box center [449, 447] width 335 height 22
click at [0, 0] on input "J'accepte de recevoir des communications de allobéton concernant mon devis de b…" at bounding box center [0, 0] width 0 height 0
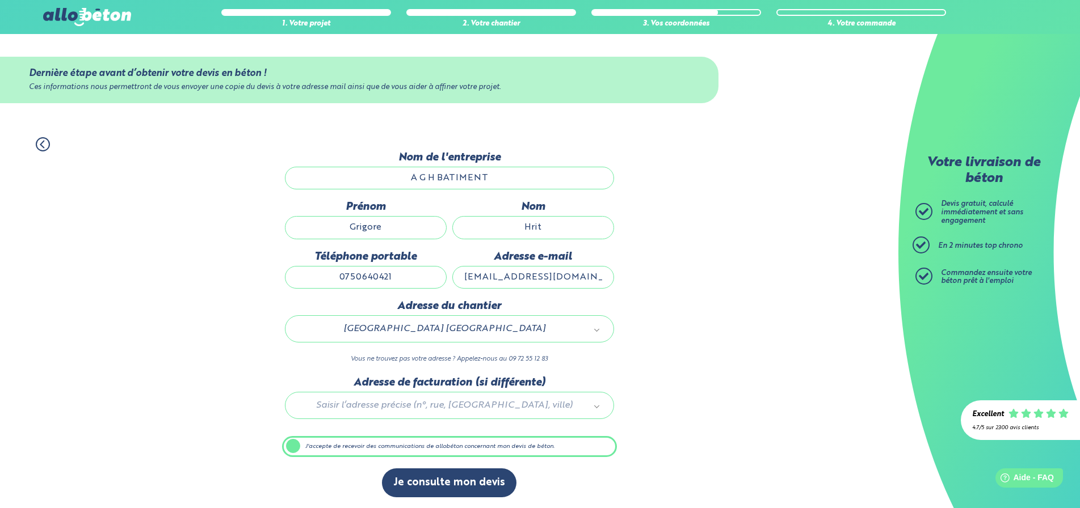
click at [789, 450] on div "1. Votre projet 2. Votre chantier 3. Vos coordonnées 4. Votre commande Dernière…" at bounding box center [449, 318] width 898 height 384
drag, startPoint x: 660, startPoint y: 269, endPoint x: 609, endPoint y: 342, distance: 88.8
click at [659, 272] on div "1. Votre projet 2. Votre chantier 3. Vos coordonnées 4. Votre commande Dernière…" at bounding box center [449, 318] width 898 height 384
click at [533, 336] on div "Rue des Tennerolles 92210 Saint-Cloud" at bounding box center [449, 328] width 329 height 27
drag, startPoint x: 645, startPoint y: 335, endPoint x: 629, endPoint y: 346, distance: 19.2
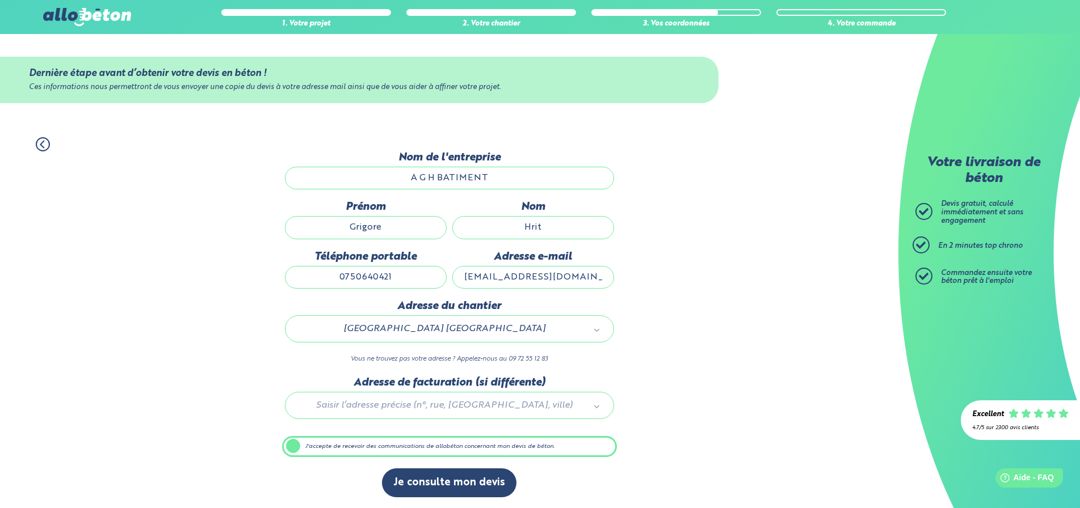
click at [646, 336] on div "1. Votre projet 2. Votre chantier 3. Vos coordonnées 4. Votre commande Dernière…" at bounding box center [449, 318] width 898 height 384
drag, startPoint x: 693, startPoint y: 343, endPoint x: 580, endPoint y: 424, distance: 139.0
click at [430, 440] on label "J'accepte de recevoir des communications de allobéton concernant mon devis de b…" at bounding box center [449, 447] width 335 height 22
click at [0, 0] on input "J'accepte de recevoir des communications de allobéton concernant mon devis de b…" at bounding box center [0, 0] width 0 height 0
click at [428, 447] on label "J'accepte de recevoir des communications de allobéton concernant mon devis de b…" at bounding box center [449, 447] width 335 height 22
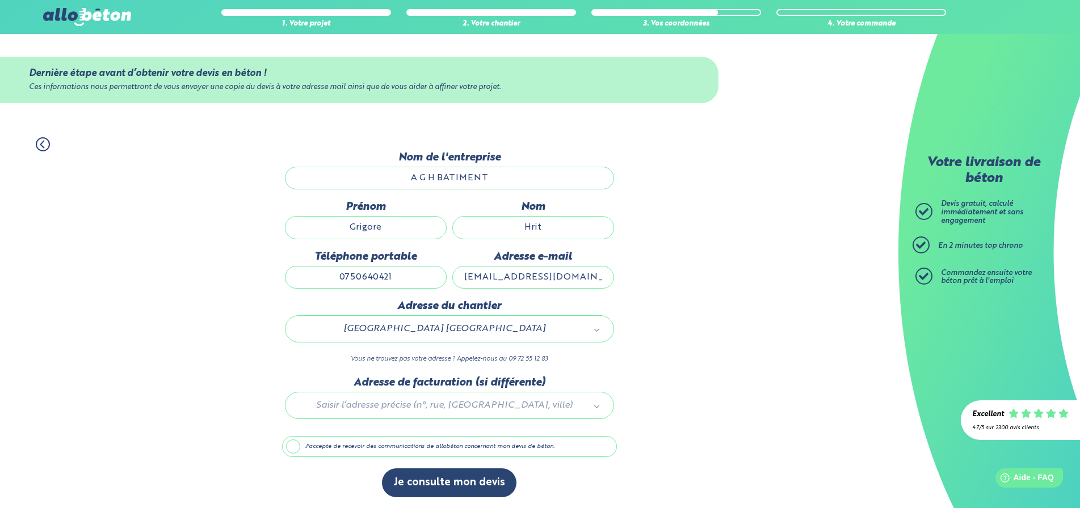
click at [0, 0] on input "J'accepte de recevoir des communications de allobéton concernant mon devis de b…" at bounding box center [0, 0] width 0 height 0
click at [398, 162] on label "Nom de l'entreprise" at bounding box center [449, 157] width 329 height 12
click at [398, 167] on input "A G H BATIMENT" at bounding box center [449, 178] width 329 height 23
click at [393, 243] on div "Prénom Grigore" at bounding box center [365, 225] width 167 height 49
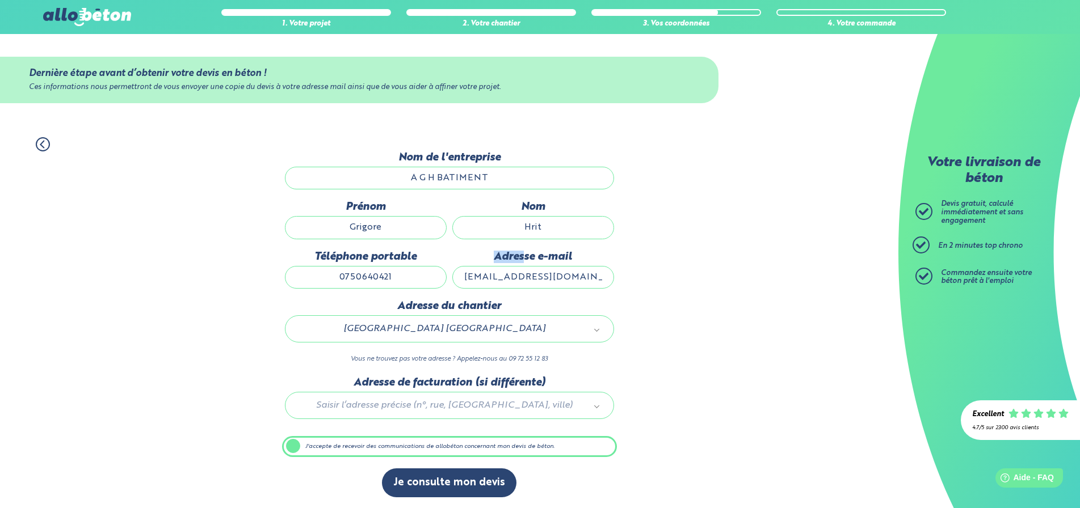
drag, startPoint x: 535, startPoint y: 264, endPoint x: 554, endPoint y: 270, distance: 20.0
click at [554, 270] on div "Adresse e-mail aghbatiment88@gmail.com" at bounding box center [532, 275] width 167 height 49
click at [677, 279] on div "1. Votre projet 2. Votre chantier 3. Vos coordonnées 4. Votre commande Dernière…" at bounding box center [449, 318] width 898 height 384
click at [385, 223] on input "Grigore" at bounding box center [366, 227] width 162 height 23
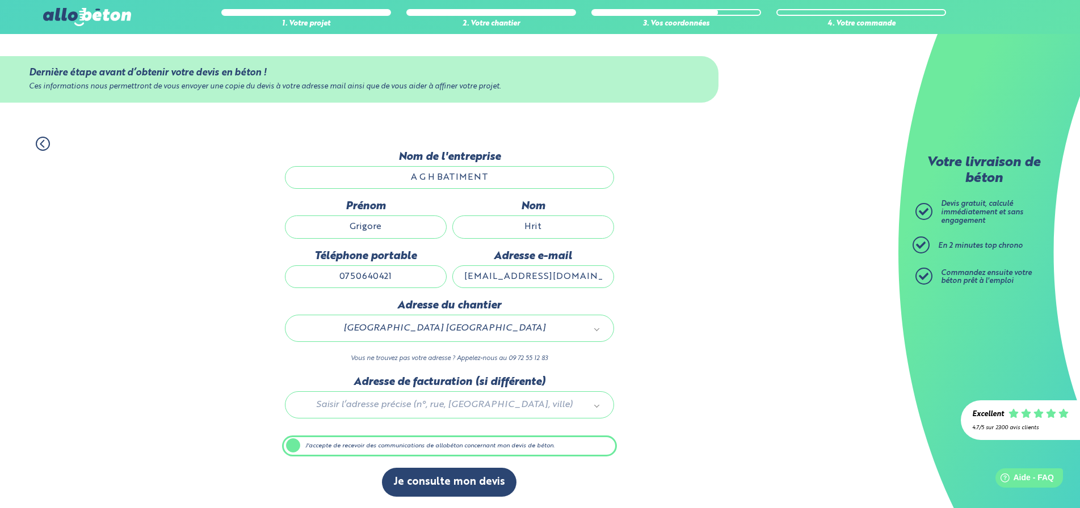
type input "0761044807"
type input "35 Rue Emile Kahn"
click at [392, 436] on label "J'accepte de recevoir des communications de allobéton concernant mon devis de b…" at bounding box center [449, 447] width 335 height 22
click at [0, 0] on input "J'accepte de recevoir des communications de allobéton concernant mon devis de b…" at bounding box center [0, 0] width 0 height 0
drag, startPoint x: 771, startPoint y: 179, endPoint x: 760, endPoint y: 170, distance: 14.5
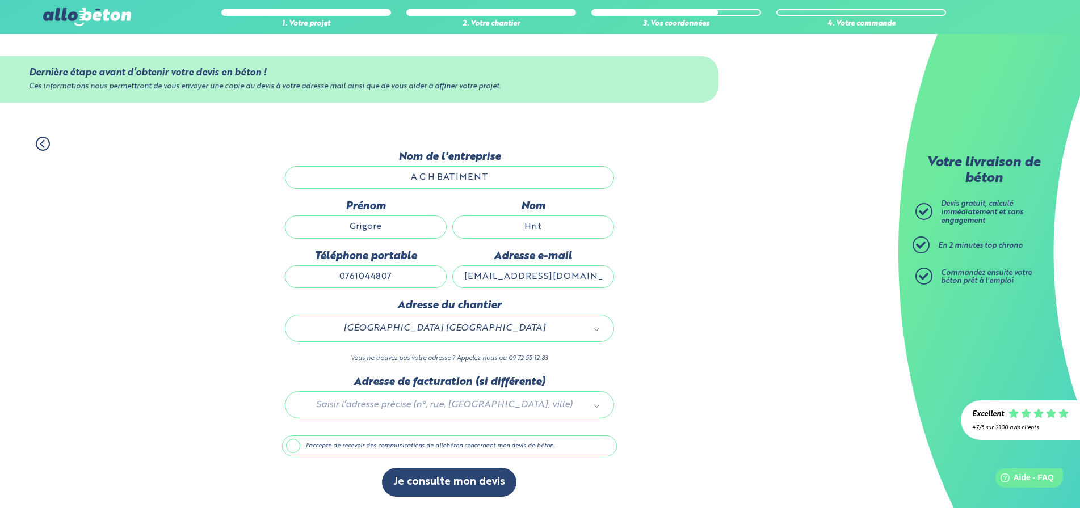
click at [772, 179] on div "1. Votre projet 2. Votre chantier 3. Vos coordonnées 4. Votre commande Dernière…" at bounding box center [449, 317] width 898 height 384
click at [648, 89] on div "Ces informations nous permettront de vous envoyer une copie du devis à votre ad…" at bounding box center [359, 87] width 661 height 9
click at [599, 303] on label "Adresse du chantier" at bounding box center [449, 306] width 329 height 12
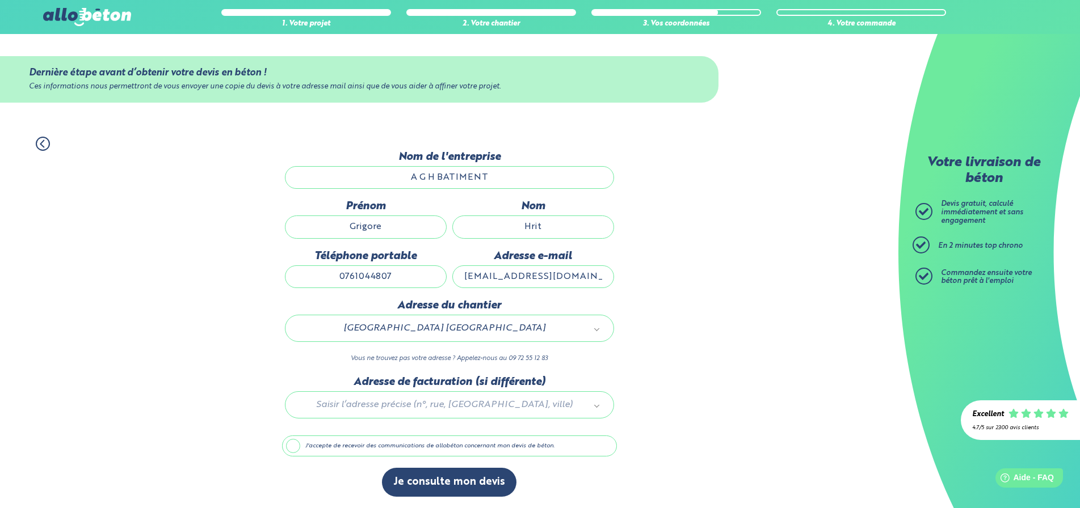
click at [287, 446] on label "J'accepte de recevoir des communications de allobéton concernant mon devis de b…" at bounding box center [449, 447] width 335 height 22
click at [0, 0] on input "J'accepte de recevoir des communications de allobéton concernant mon devis de b…" at bounding box center [0, 0] width 0 height 0
click at [706, 284] on div "1. Votre projet 2. Votre chantier 3. Vos coordonnées 4. Votre commande Dernière…" at bounding box center [449, 317] width 898 height 384
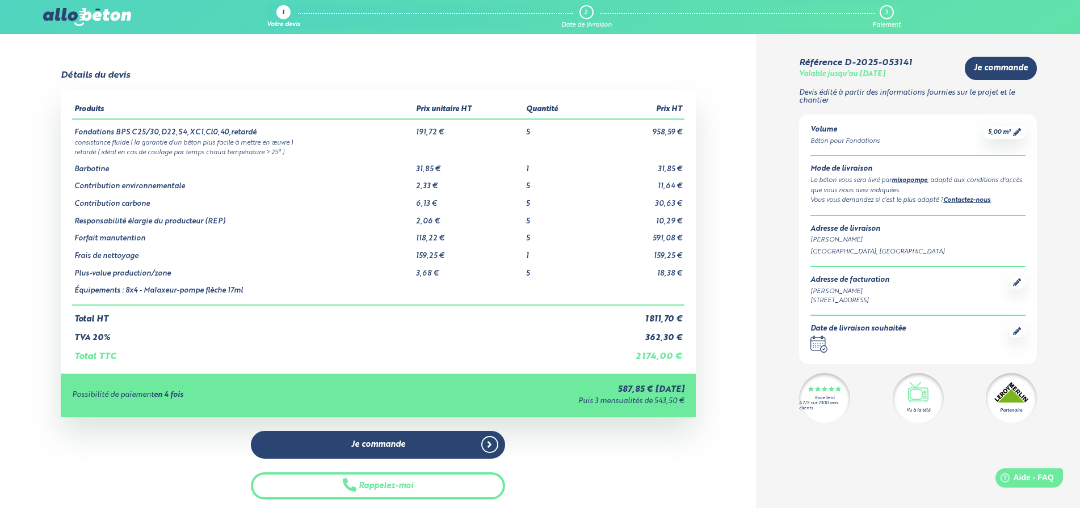
click at [971, 198] on link "Contactez-nous" at bounding box center [966, 200] width 47 height 6
click at [1013, 132] on icon at bounding box center [1017, 132] width 8 height 8
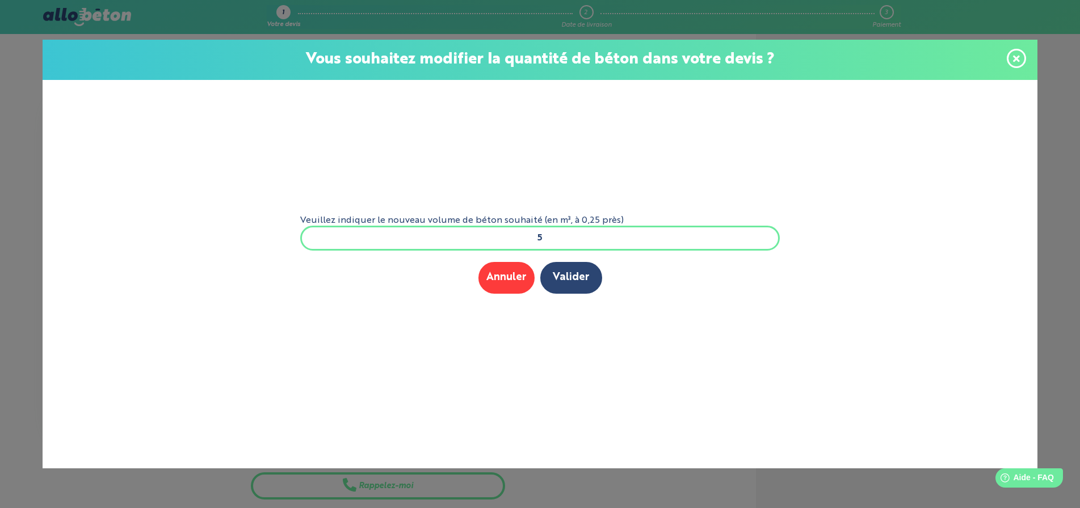
drag, startPoint x: 548, startPoint y: 238, endPoint x: 530, endPoint y: 233, distance: 17.8
click at [530, 233] on input "5" at bounding box center [539, 238] width 479 height 25
type input "8"
click at [540, 262] on button "Valider" at bounding box center [571, 277] width 62 height 31
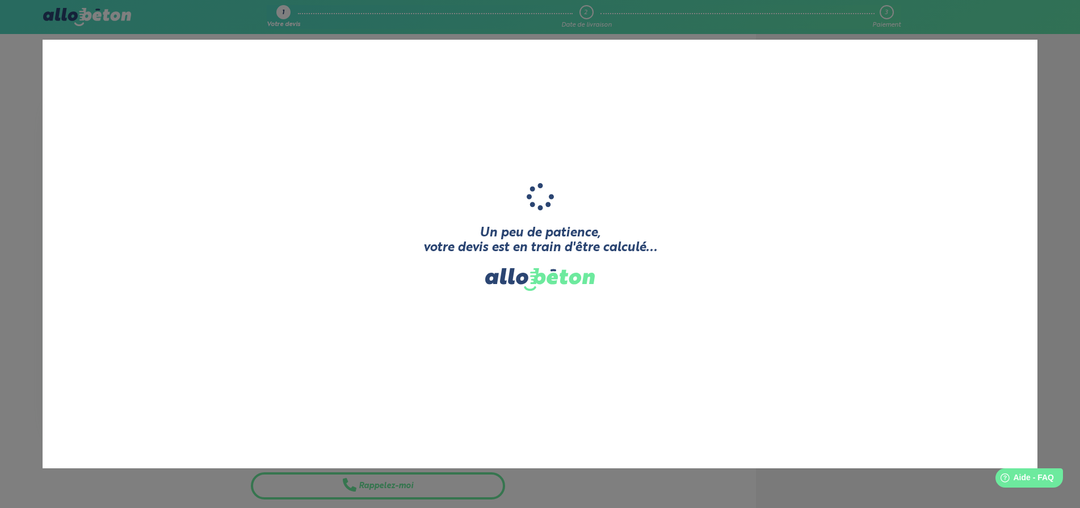
click at [399, 371] on div "Un peu de patience, votre devis est en train d'être calculé... Nous comparons l…" at bounding box center [540, 254] width 995 height 429
click at [534, 502] on div "Un peu de patience, votre devis est en train d'être calculé... Nous comparons l…" at bounding box center [540, 254] width 1080 height 508
click at [550, 474] on div "Un peu de patience, votre devis est en train d'être calculé... Nous comparons l…" at bounding box center [540, 254] width 1080 height 508
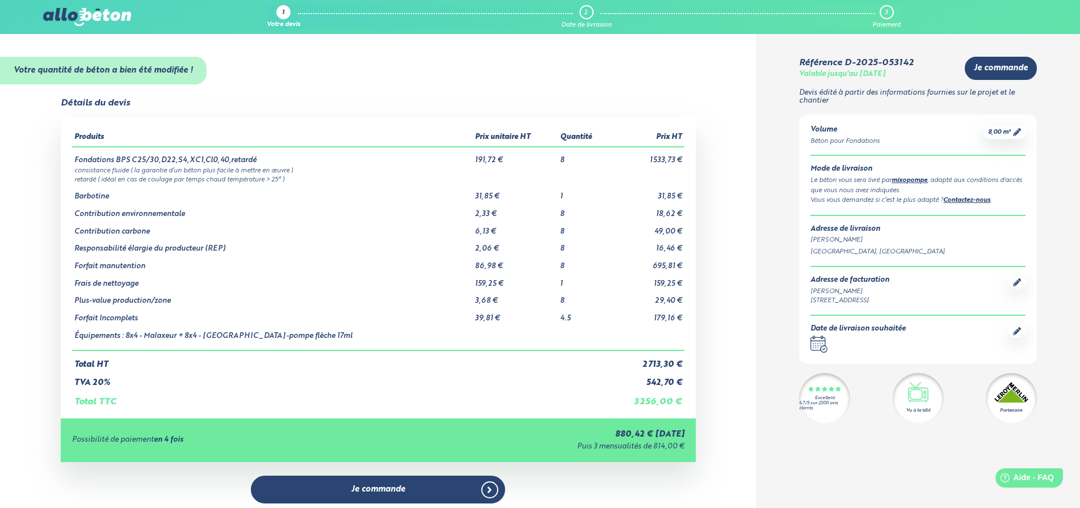
click at [169, 328] on td "Équipements : 8x4 - Malaxeur + 8x4 - [GEOGRAPHIC_DATA]-pompe flèche 17ml" at bounding box center [272, 336] width 401 height 27
click at [187, 335] on td "Équipements : 8x4 - Malaxeur + 8x4 - [GEOGRAPHIC_DATA]-pompe flèche 17ml" at bounding box center [272, 336] width 401 height 27
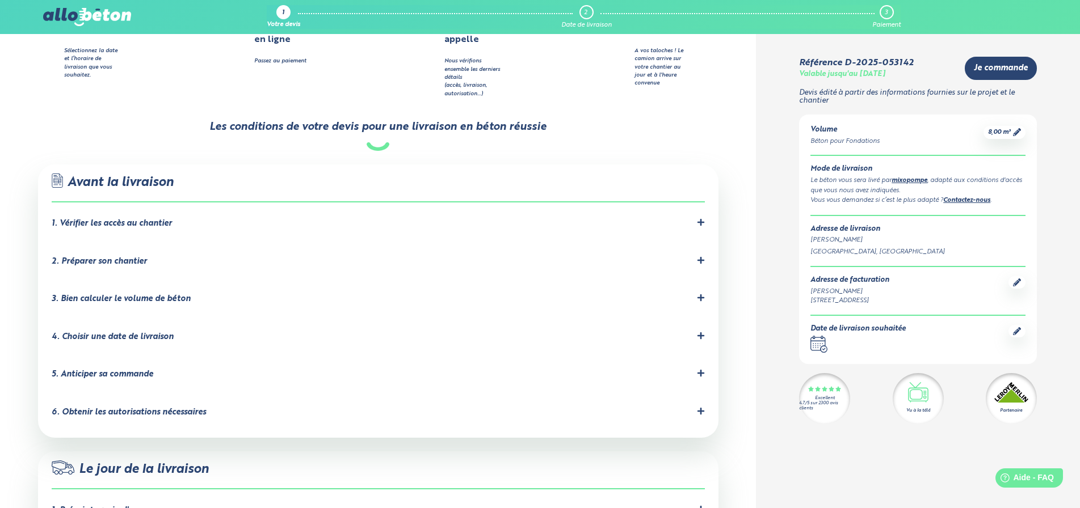
scroll to position [676, 0]
click at [125, 256] on div "2. Préparer son chantier" at bounding box center [99, 261] width 95 height 10
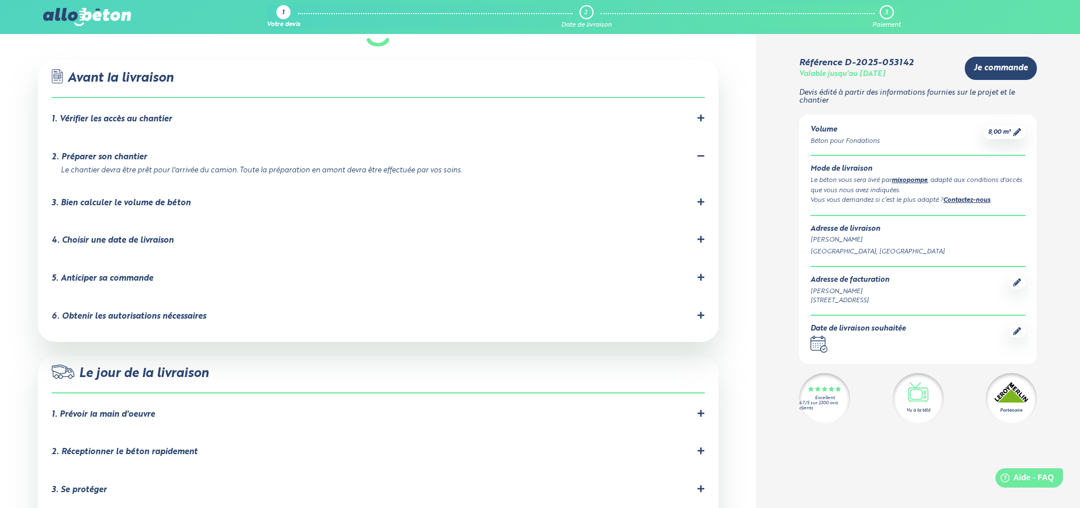
scroll to position [782, 0]
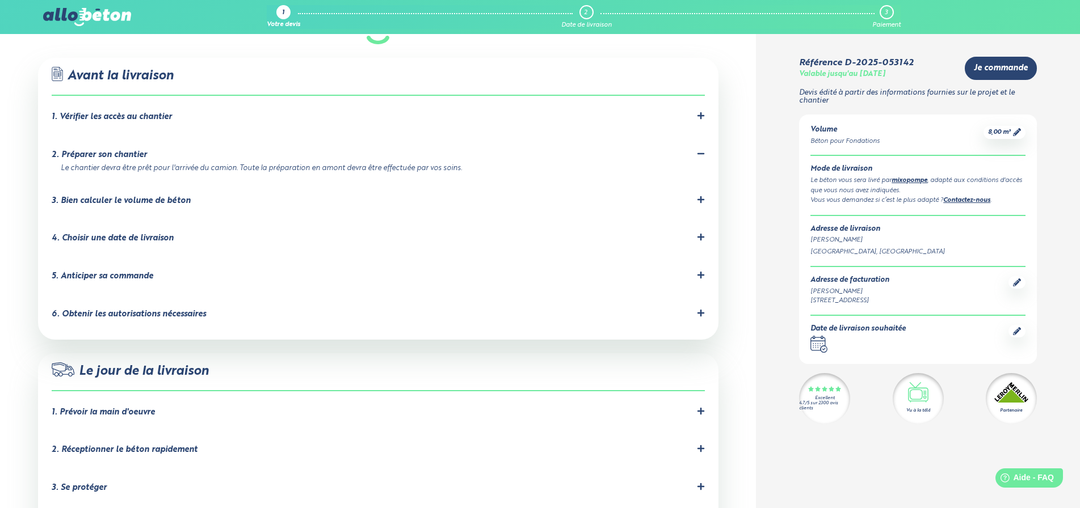
click at [166, 112] on div "1. Vérifier les accès au chantier" at bounding box center [112, 117] width 120 height 10
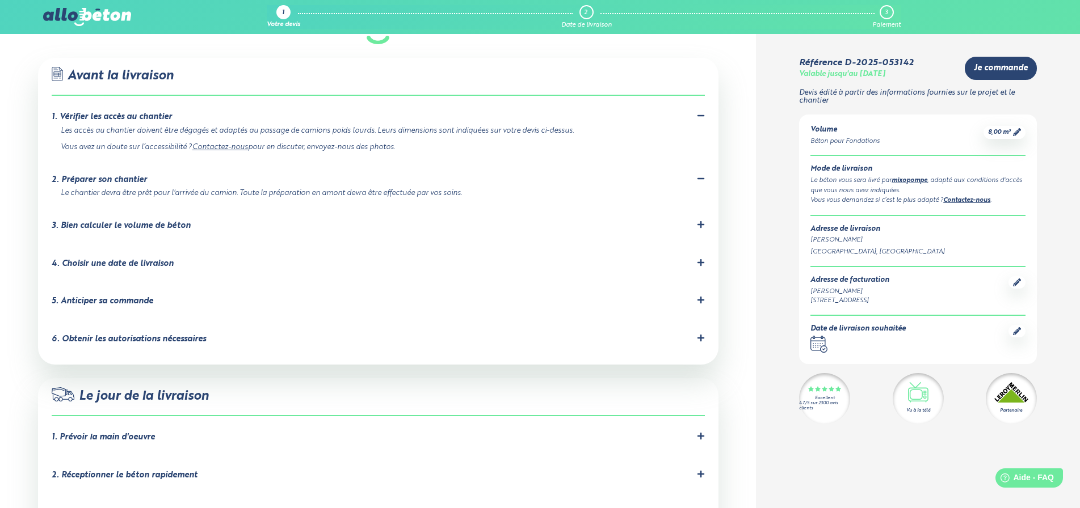
drag, startPoint x: 492, startPoint y: 148, endPoint x: 479, endPoint y: 169, distance: 24.4
click at [490, 163] on li "2. Préparer son chantier Le chantier devra être prêt pour l'arrivée du camion. …" at bounding box center [378, 186] width 653 height 46
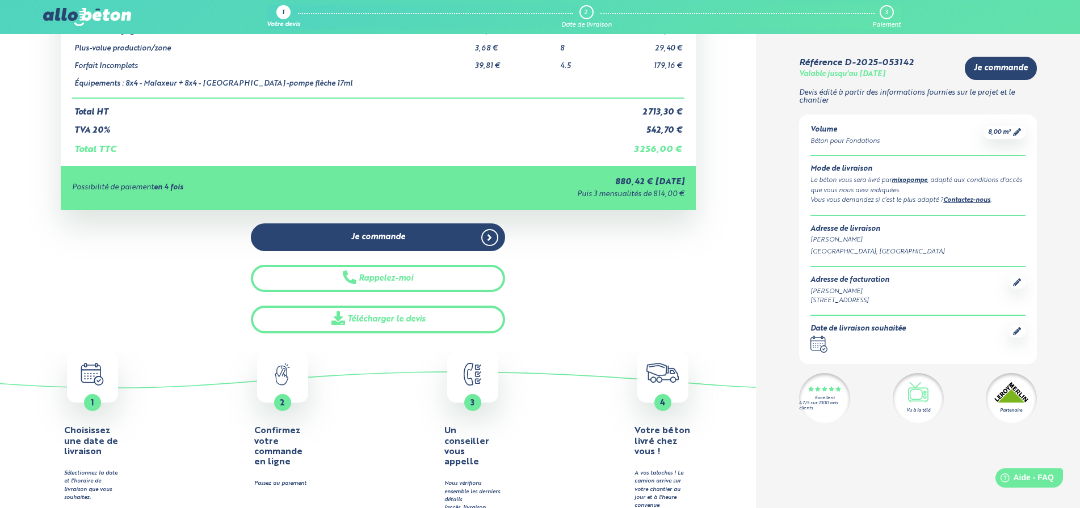
scroll to position [0, 0]
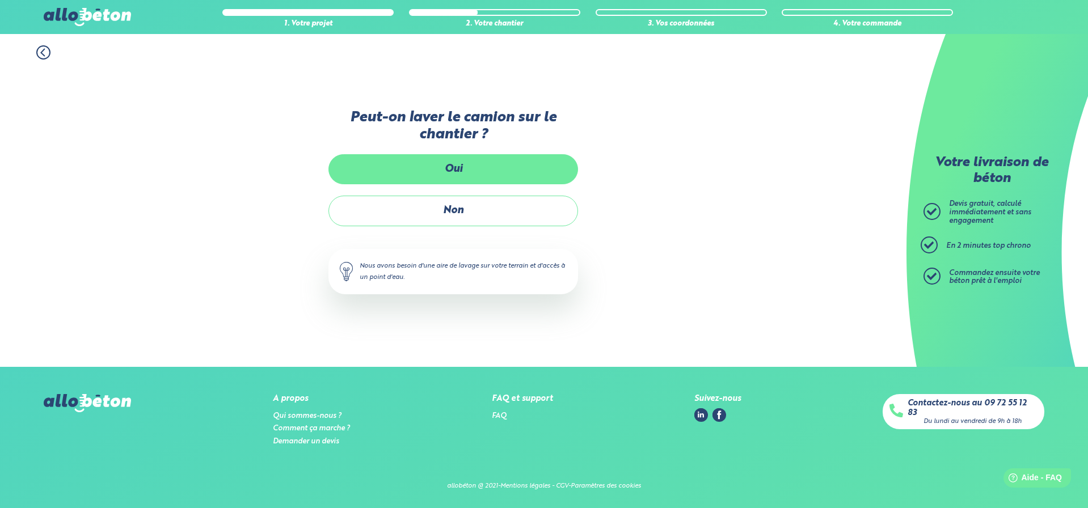
click at [487, 169] on label "Oui" at bounding box center [454, 169] width 250 height 30
click at [0, 0] on input "Oui" at bounding box center [0, 0] width 0 height 0
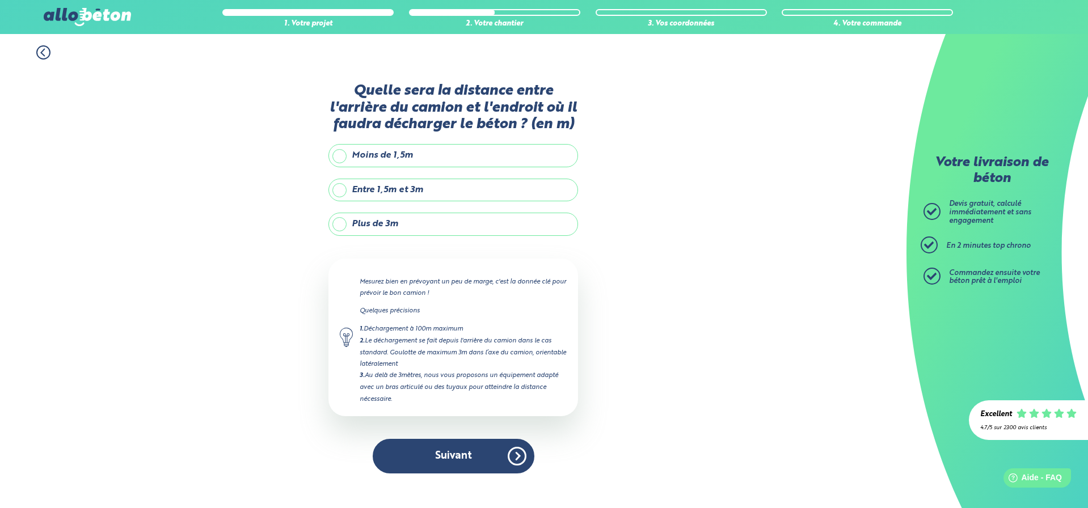
click at [390, 155] on label "Moins de 1,5m" at bounding box center [454, 155] width 250 height 23
click at [0, 0] on input "Moins de 1,5m" at bounding box center [0, 0] width 0 height 0
drag, startPoint x: 445, startPoint y: 456, endPoint x: 443, endPoint y: 442, distance: 13.9
click at [445, 456] on button "Suivant" at bounding box center [454, 456] width 162 height 35
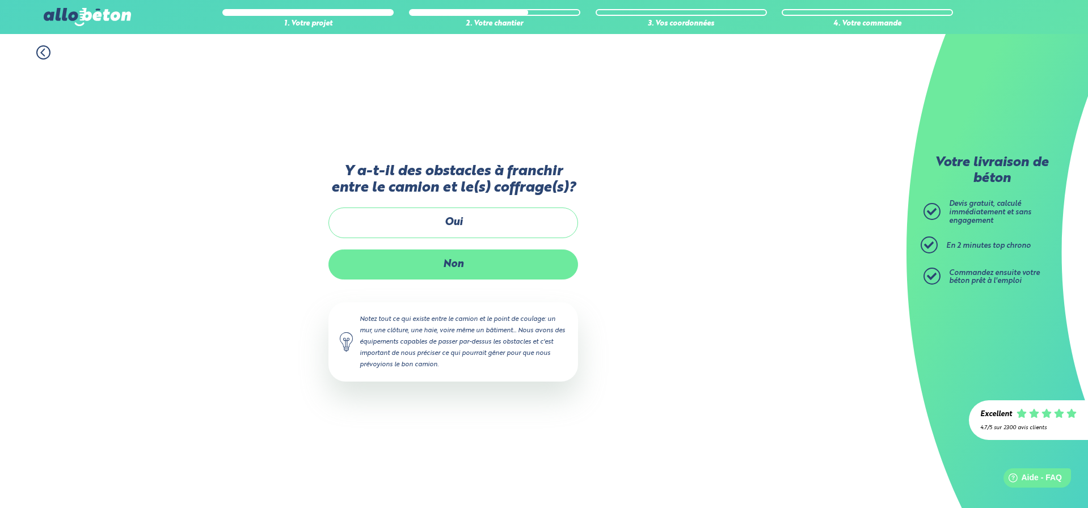
click at [464, 256] on label "Non" at bounding box center [454, 265] width 250 height 30
click at [0, 0] on input "Non" at bounding box center [0, 0] width 0 height 0
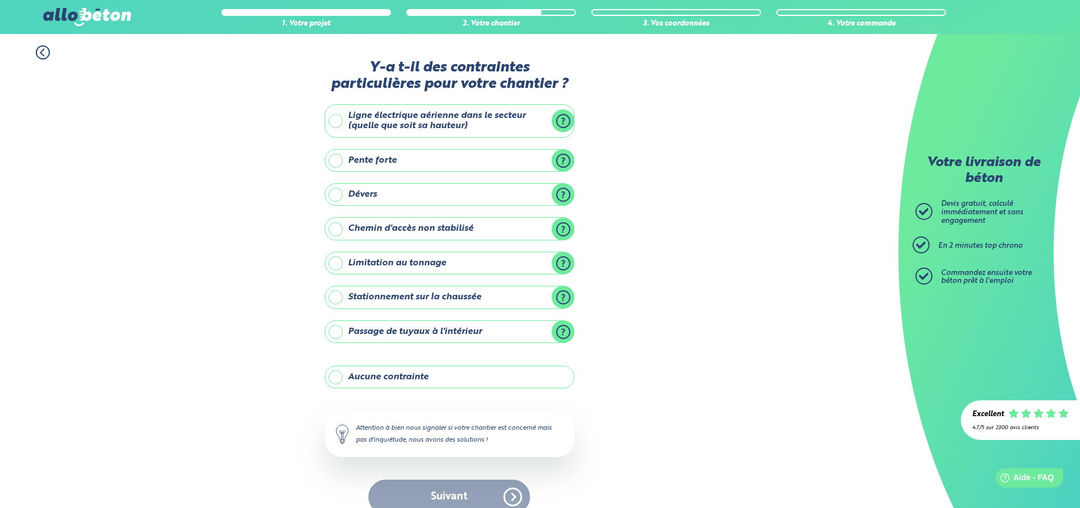
click at [428, 378] on label "Aucune contrainte" at bounding box center [450, 377] width 250 height 23
click at [0, 0] on input "Aucune contrainte" at bounding box center [0, 0] width 0 height 0
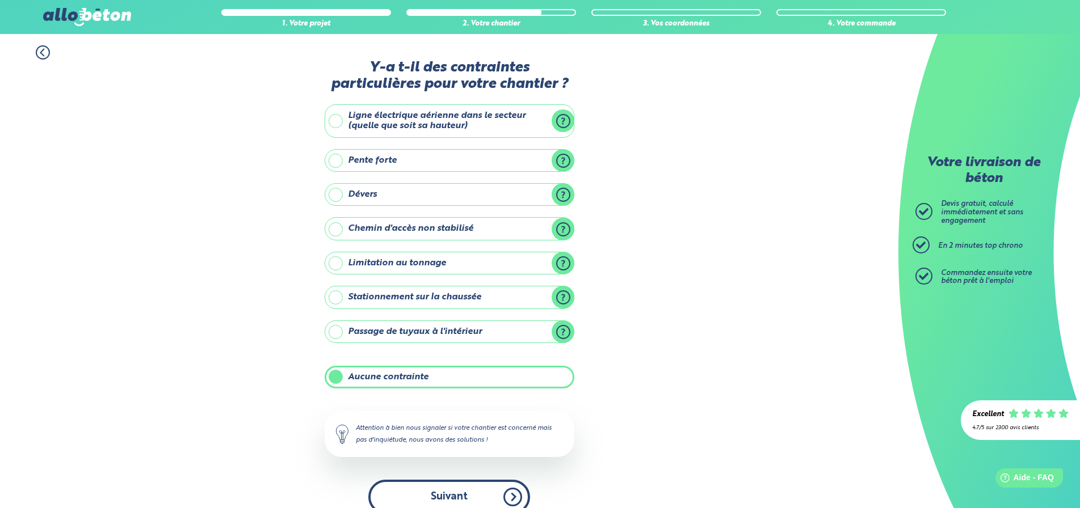
click at [469, 495] on button "Suivant" at bounding box center [449, 497] width 162 height 35
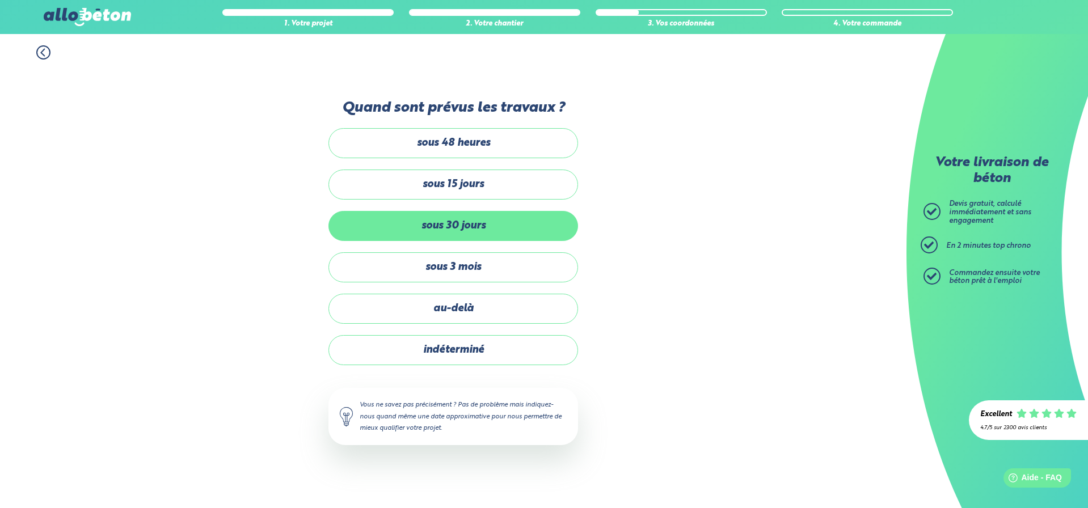
click at [456, 228] on label "sous 30 jours" at bounding box center [454, 226] width 250 height 30
click at [0, 0] on input "sous 30 jours" at bounding box center [0, 0] width 0 height 0
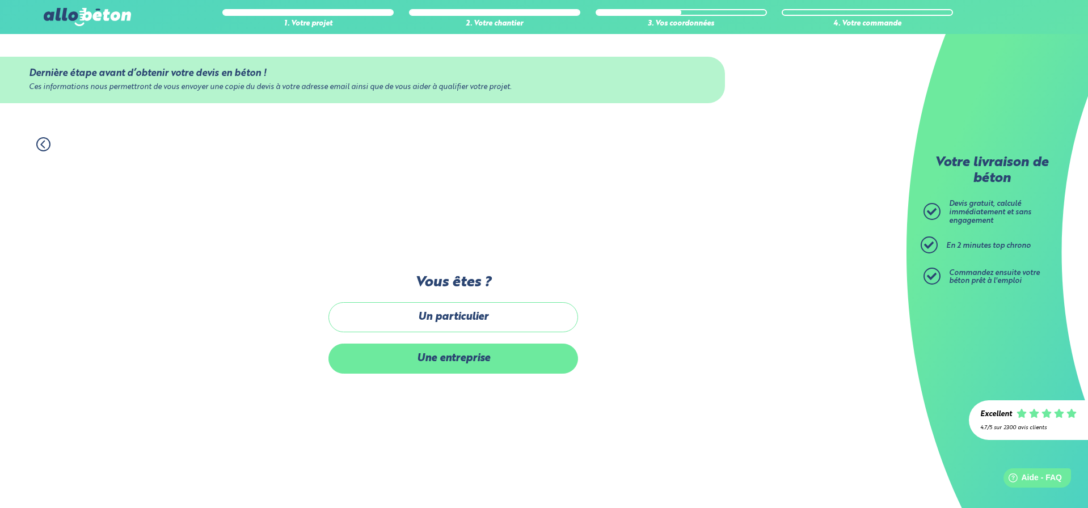
click at [464, 363] on label "Une entreprise" at bounding box center [454, 359] width 250 height 30
click at [0, 0] on input "Une entreprise" at bounding box center [0, 0] width 0 height 0
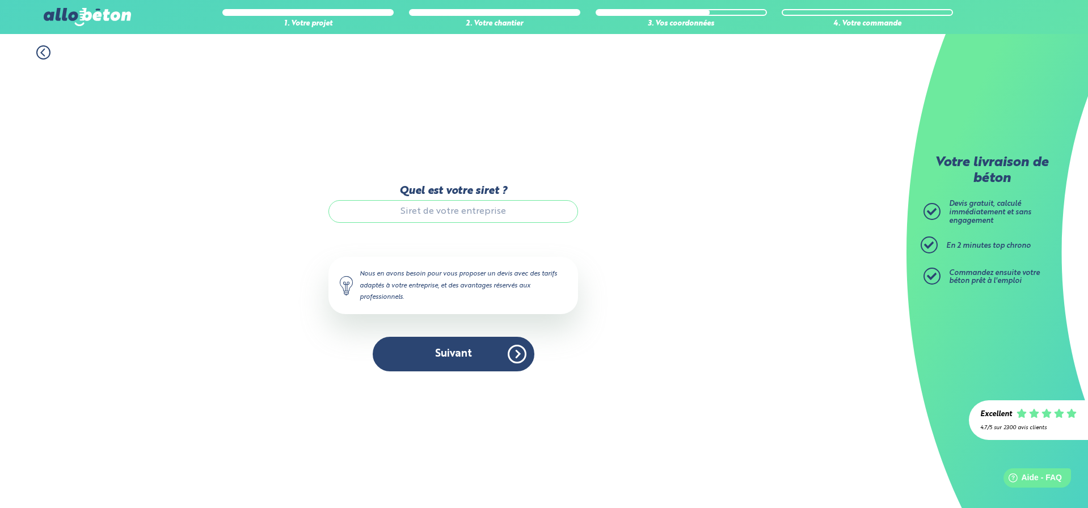
click at [450, 215] on input "Quel est votre siret ?" at bounding box center [454, 211] width 250 height 23
drag, startPoint x: 517, startPoint y: 210, endPoint x: 401, endPoint y: 206, distance: 116.4
click at [401, 206] on input "Quel est votre siret ?" at bounding box center [454, 211] width 250 height 23
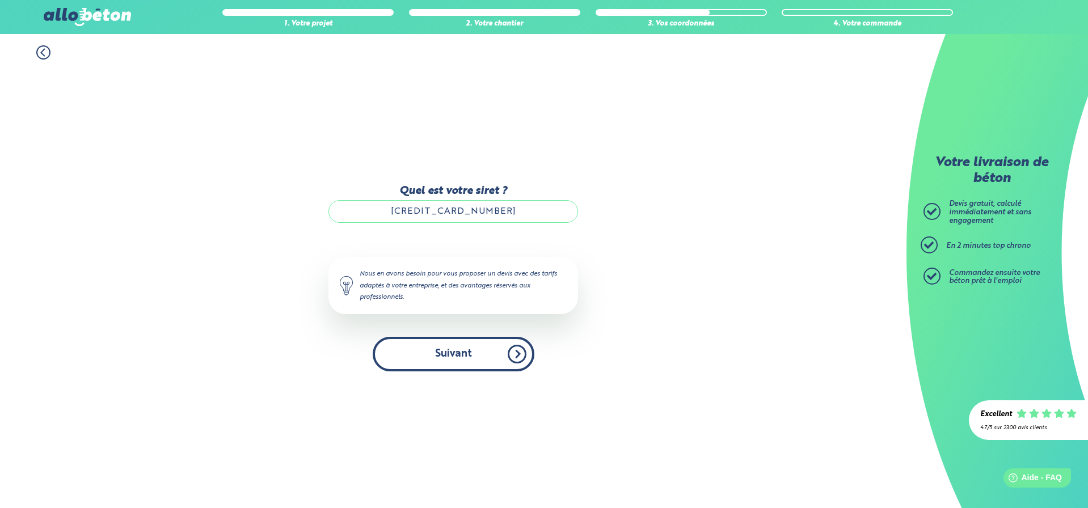
type input "82527225500019"
click at [447, 351] on button "Suivant" at bounding box center [454, 354] width 162 height 35
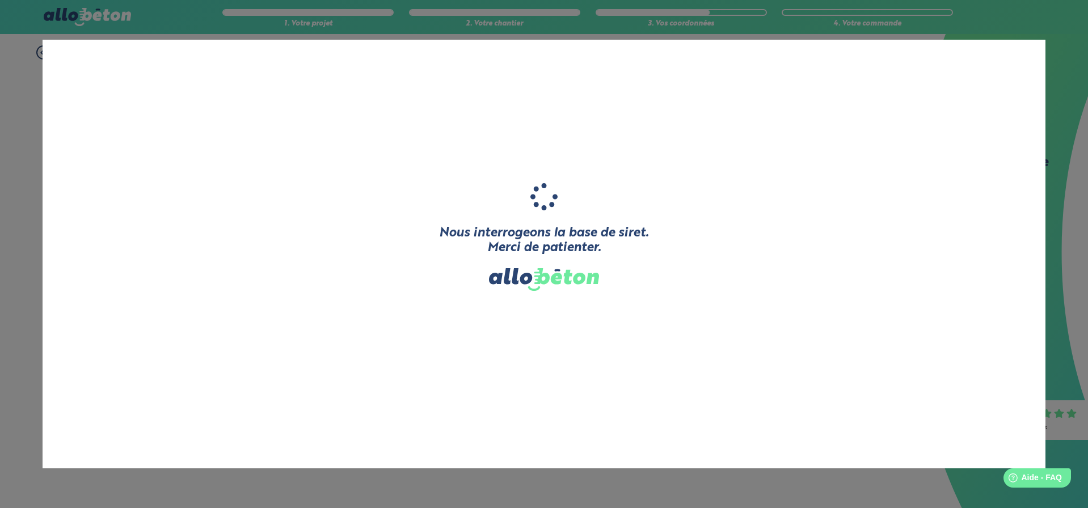
type input "A G H BATIMENT"
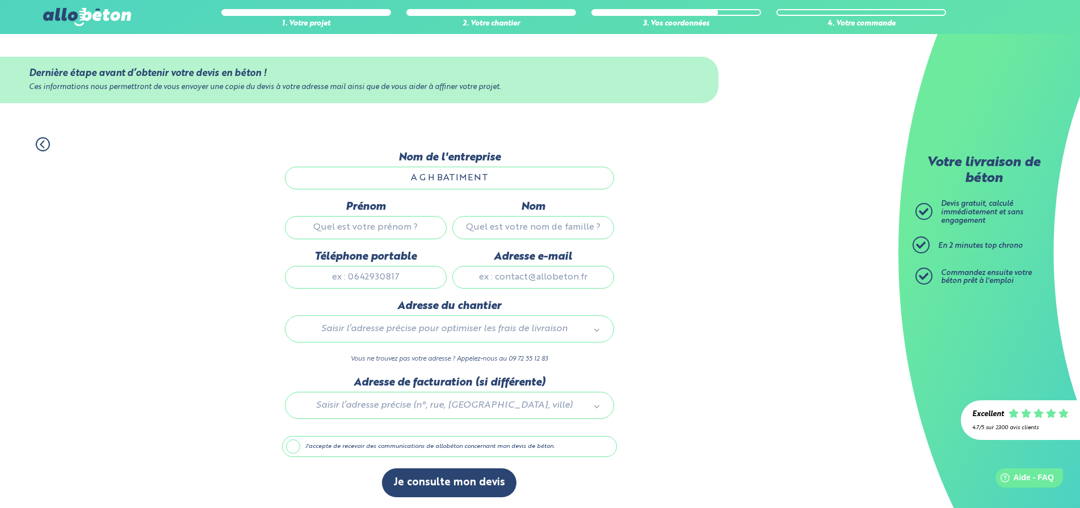
click at [402, 280] on input "Téléphone portable" at bounding box center [366, 277] width 162 height 23
type input "0750640421"
type input "Olivier"
type input "LABEDAN"
type input "olivier.labedan@yahoo.fr"
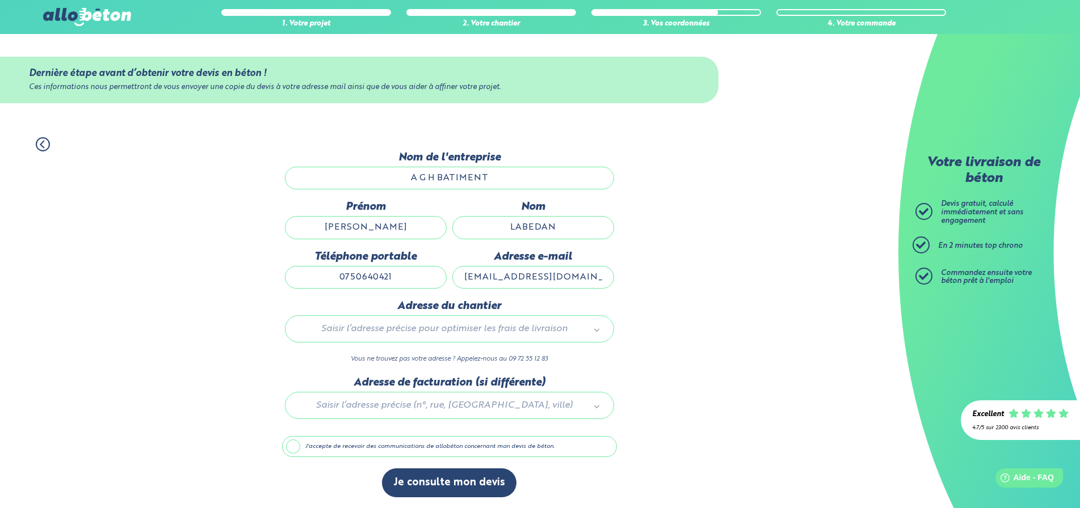
type input "39 Rue de Lausanne"
type input "4"
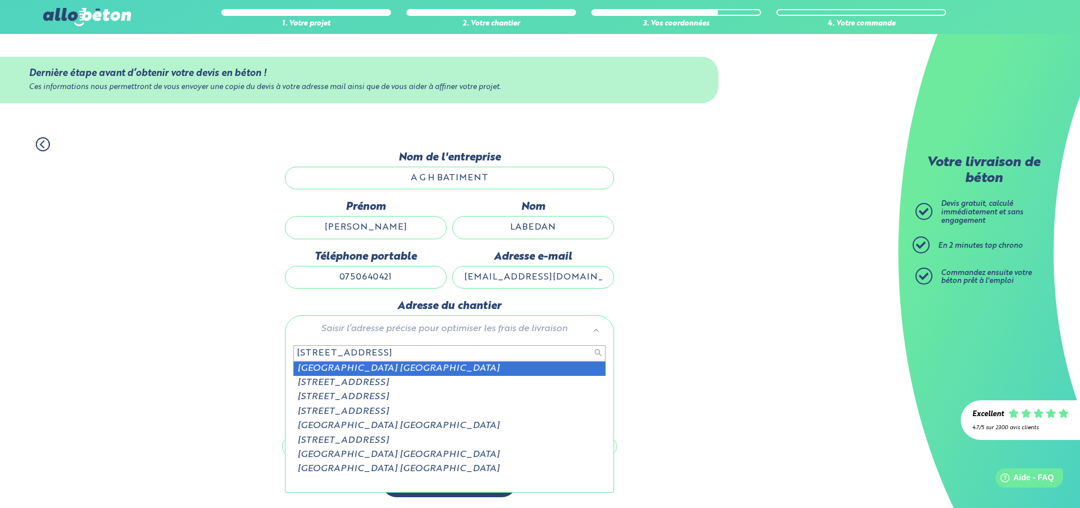
type input "42 rue de tonnerolles 92210"
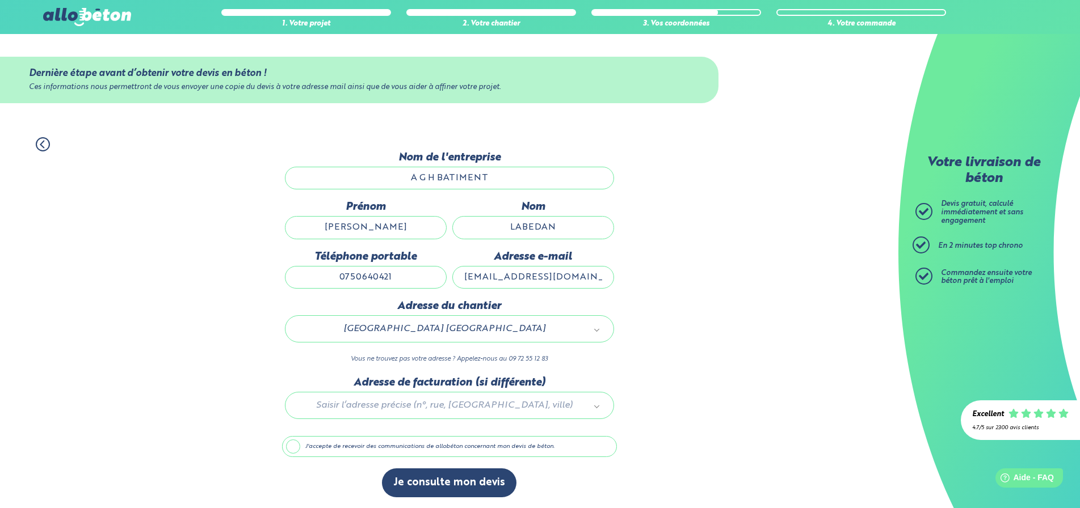
click at [297, 448] on label "J'accepte de recevoir des communications de allobéton concernant mon devis de b…" at bounding box center [449, 447] width 335 height 22
click at [0, 0] on input "J'accepte de recevoir des communications de allobéton concernant mon devis de b…" at bounding box center [0, 0] width 0 height 0
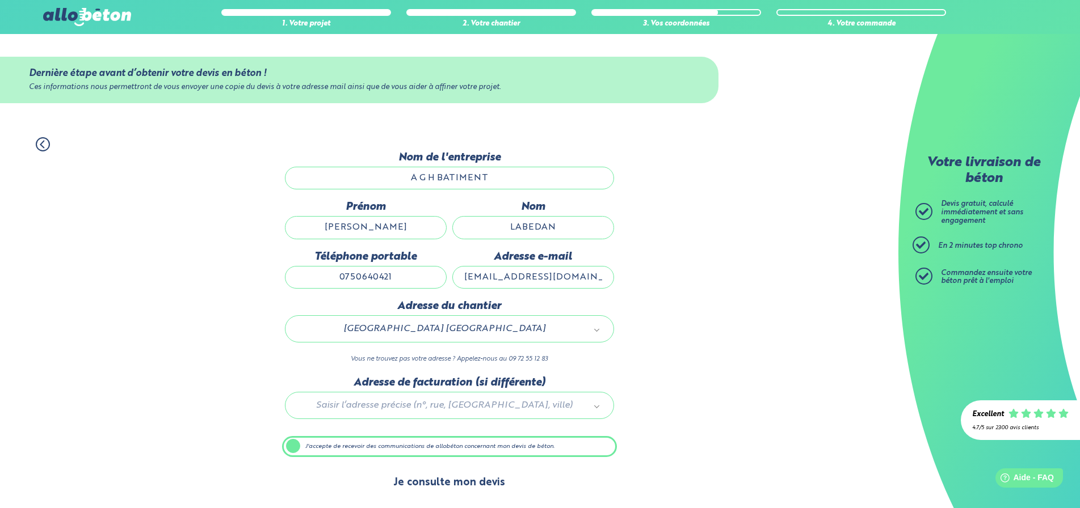
click at [474, 486] on button "Je consulte mon devis" at bounding box center [449, 483] width 134 height 29
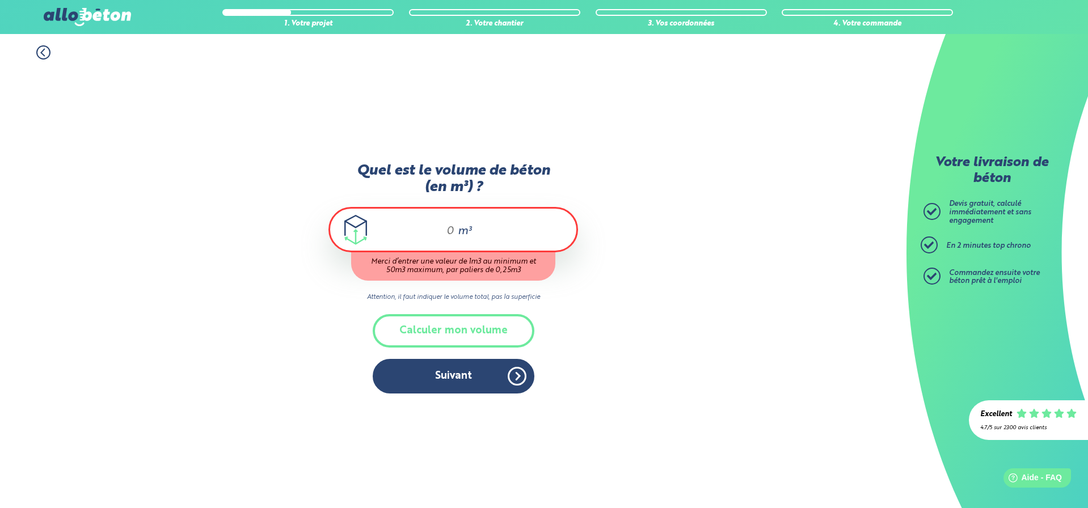
drag, startPoint x: 450, startPoint y: 230, endPoint x: 438, endPoint y: 232, distance: 12.0
click at [438, 232] on div "m³" at bounding box center [454, 229] width 250 height 45
type input "5"
click at [466, 379] on button "Suivant" at bounding box center [454, 376] width 162 height 35
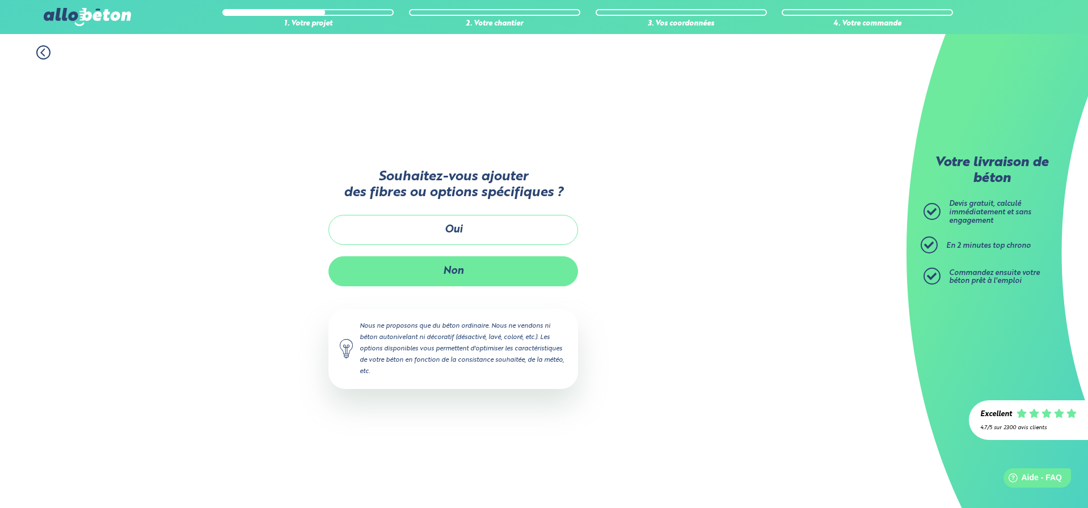
click at [486, 265] on button "Non" at bounding box center [454, 271] width 250 height 30
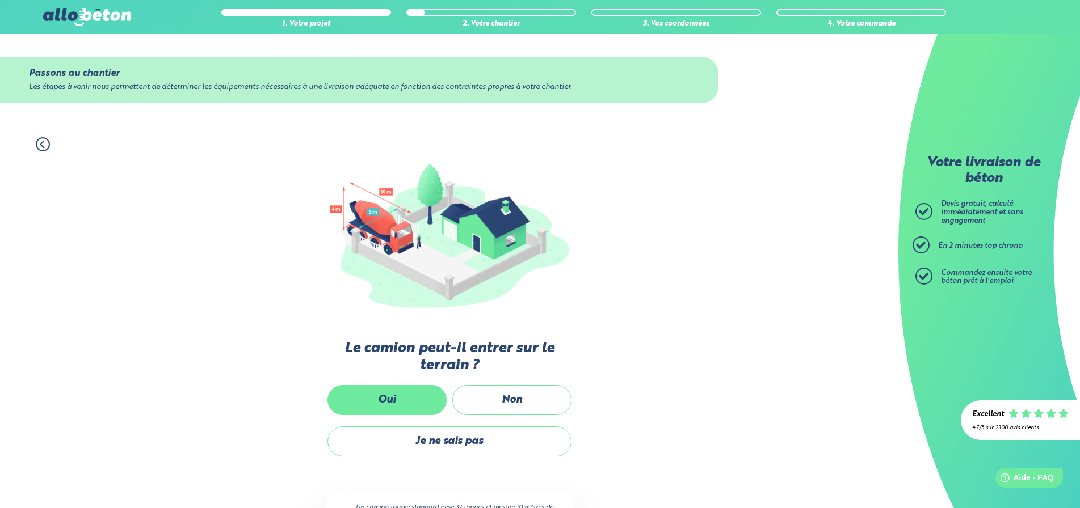
click at [422, 407] on label "Oui" at bounding box center [386, 400] width 119 height 30
click at [0, 0] on input "Oui" at bounding box center [0, 0] width 0 height 0
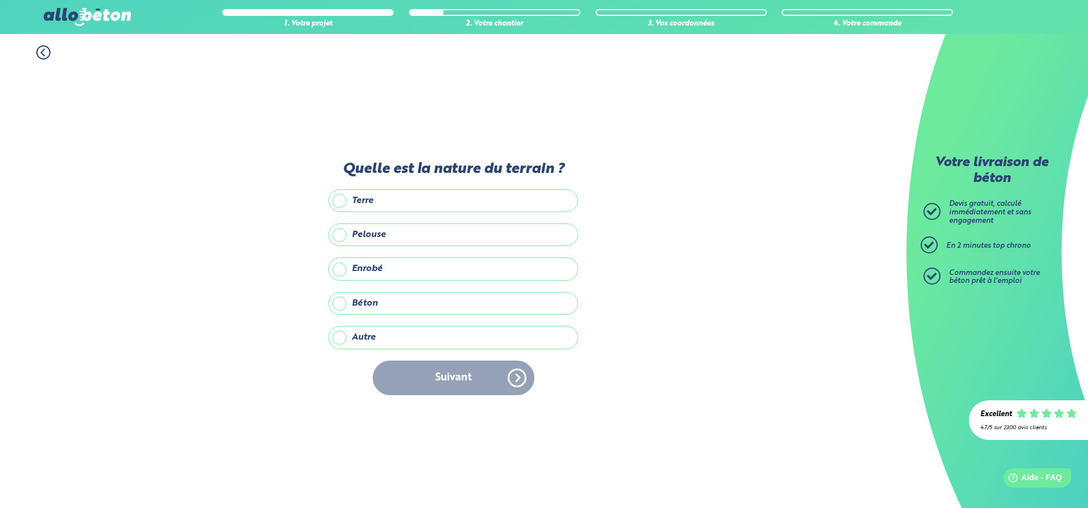
click at [360, 272] on label "Enrobé" at bounding box center [454, 269] width 250 height 23
click at [0, 0] on input "Enrobé" at bounding box center [0, 0] width 0 height 0
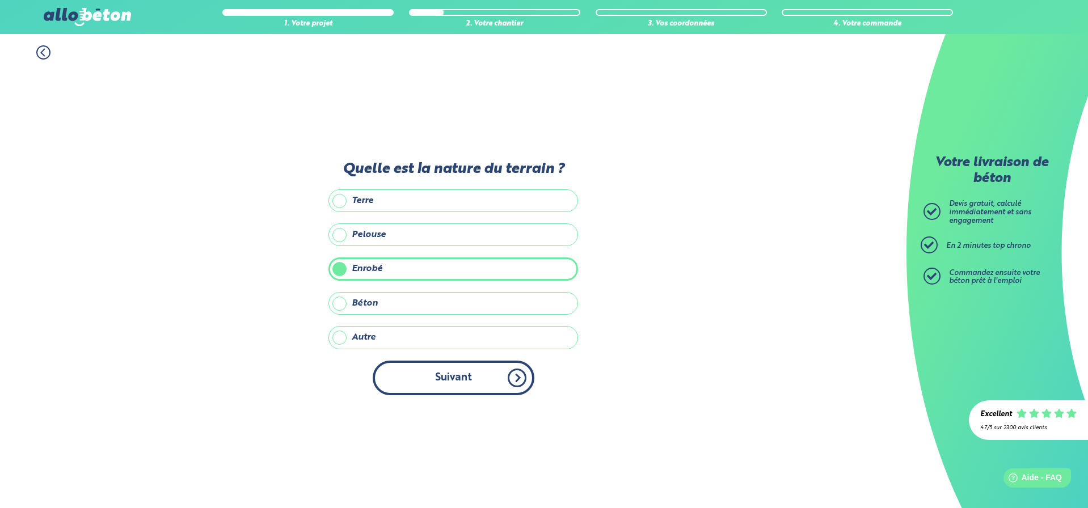
click at [459, 380] on button "Suivant" at bounding box center [454, 378] width 162 height 35
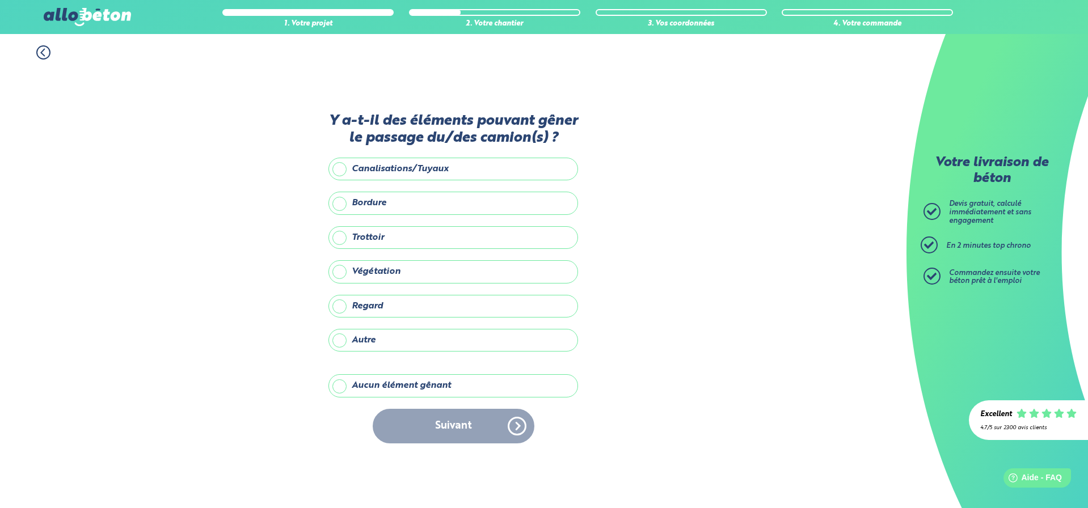
click at [380, 378] on label "Aucun élément gênant" at bounding box center [454, 385] width 250 height 23
click at [0, 0] on input "Aucun élément gênant" at bounding box center [0, 0] width 0 height 0
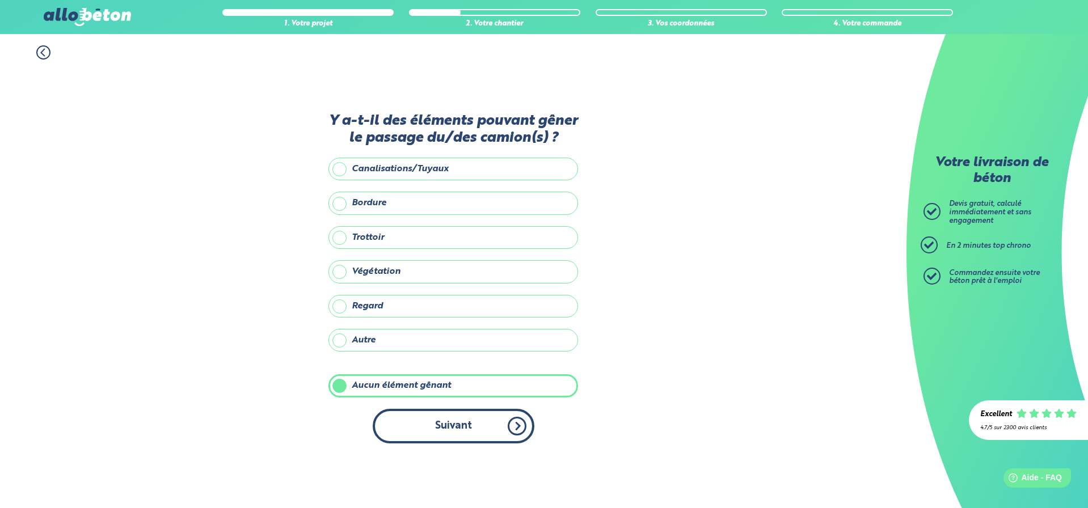
click at [471, 425] on button "Suivant" at bounding box center [454, 426] width 162 height 35
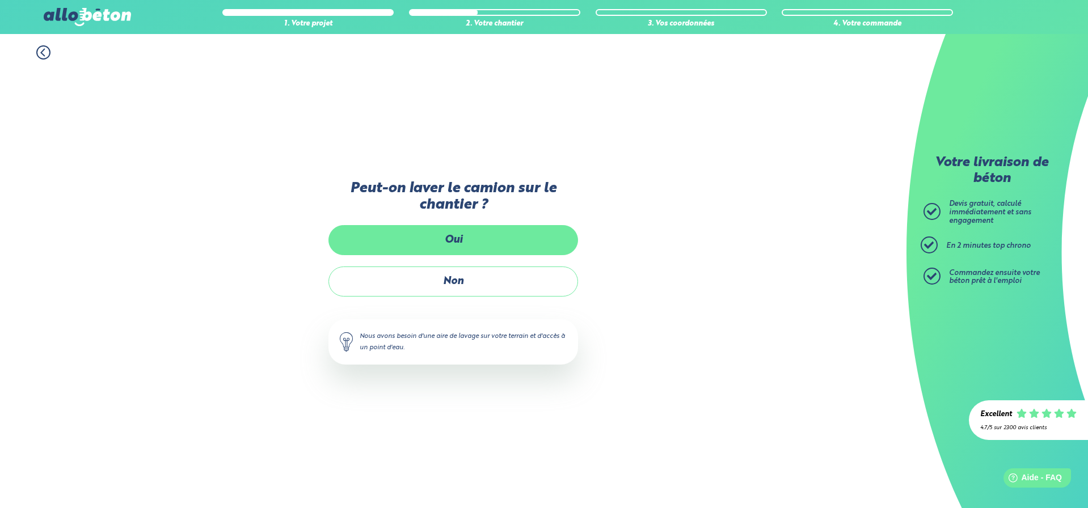
click at [467, 234] on label "Oui" at bounding box center [454, 240] width 250 height 30
click at [0, 0] on input "Oui" at bounding box center [0, 0] width 0 height 0
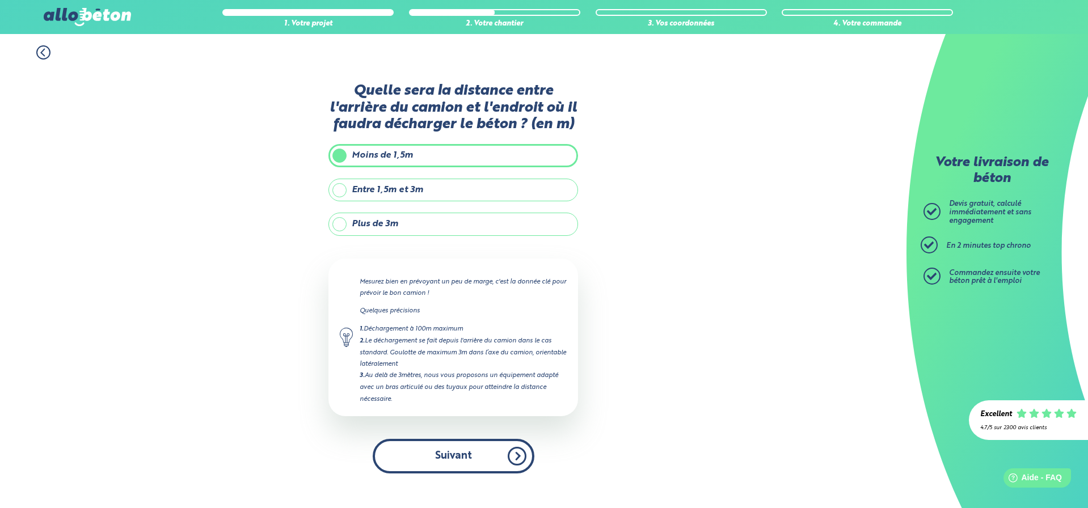
click at [444, 449] on button "Suivant" at bounding box center [454, 456] width 162 height 35
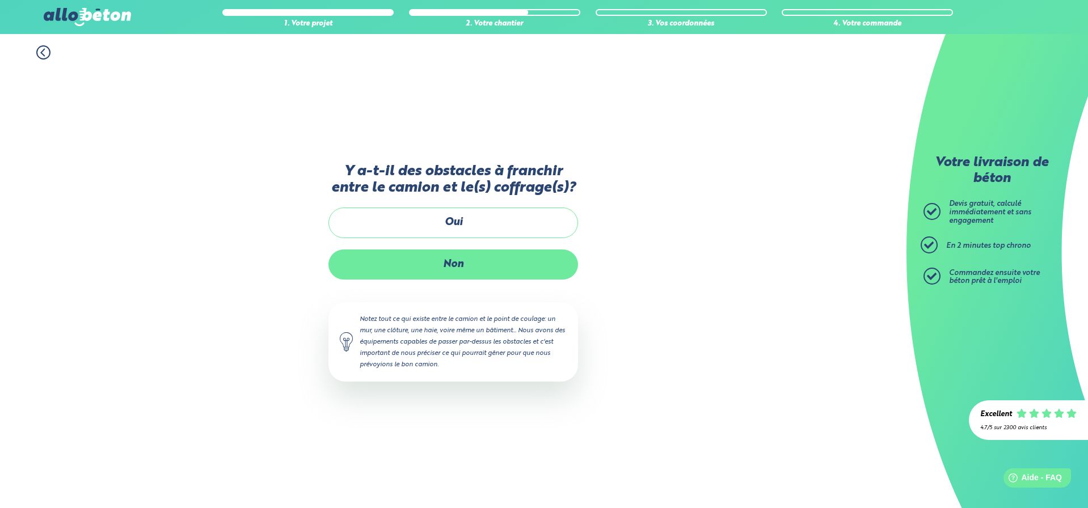
click at [480, 266] on label "Non" at bounding box center [454, 265] width 250 height 30
click at [0, 0] on input "Non" at bounding box center [0, 0] width 0 height 0
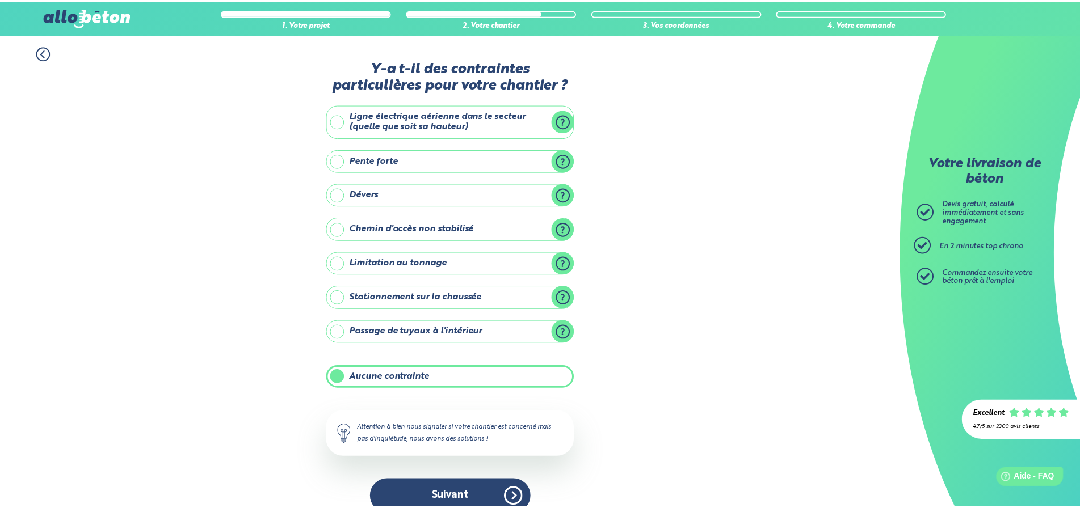
scroll to position [18, 0]
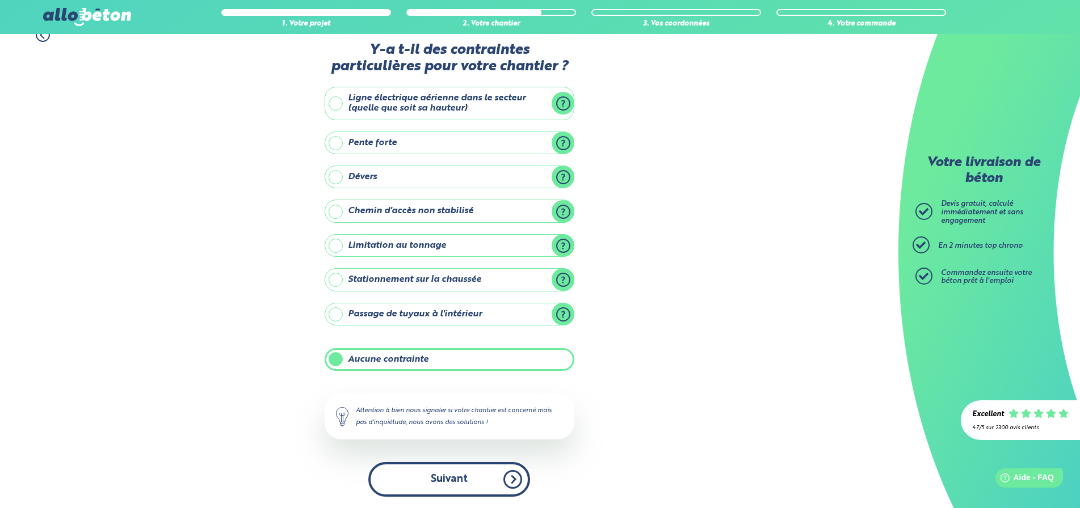
click at [452, 469] on button "Suivant" at bounding box center [449, 479] width 162 height 35
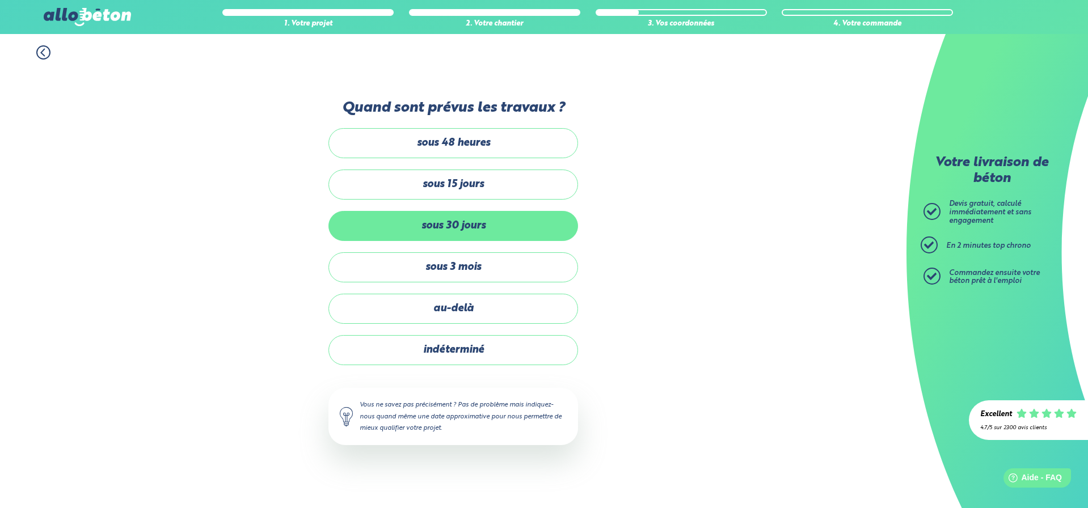
click at [462, 224] on label "sous 30 jours" at bounding box center [454, 226] width 250 height 30
click at [0, 0] on input "sous 30 jours" at bounding box center [0, 0] width 0 height 0
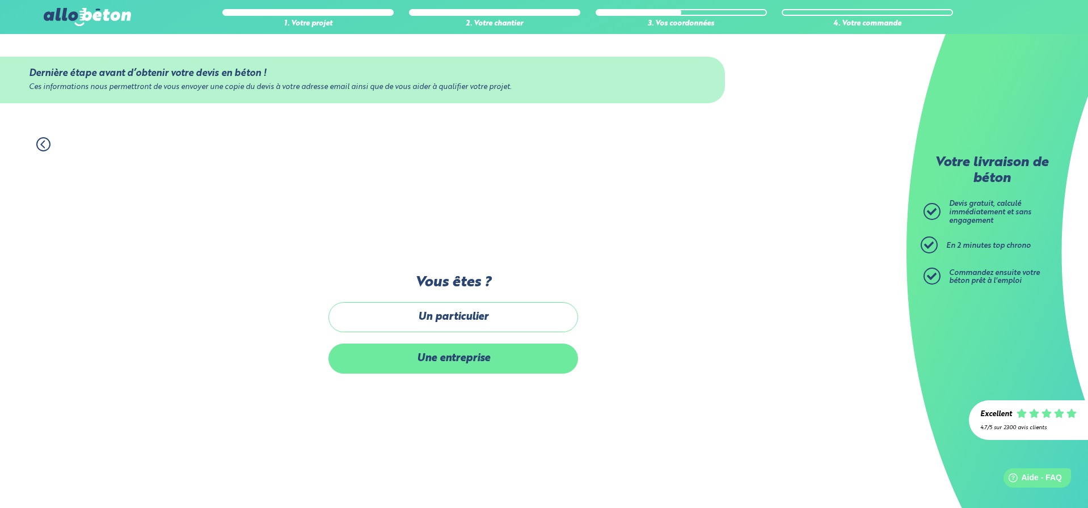
click at [459, 352] on label "Une entreprise" at bounding box center [454, 359] width 250 height 30
click at [0, 0] on input "Une entreprise" at bounding box center [0, 0] width 0 height 0
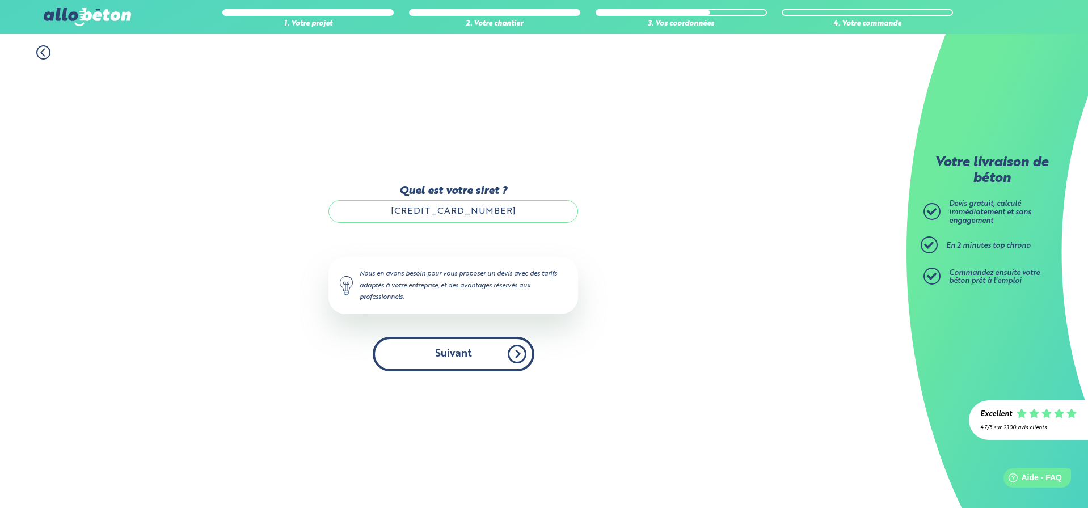
click at [443, 359] on button "Suivant" at bounding box center [454, 354] width 162 height 35
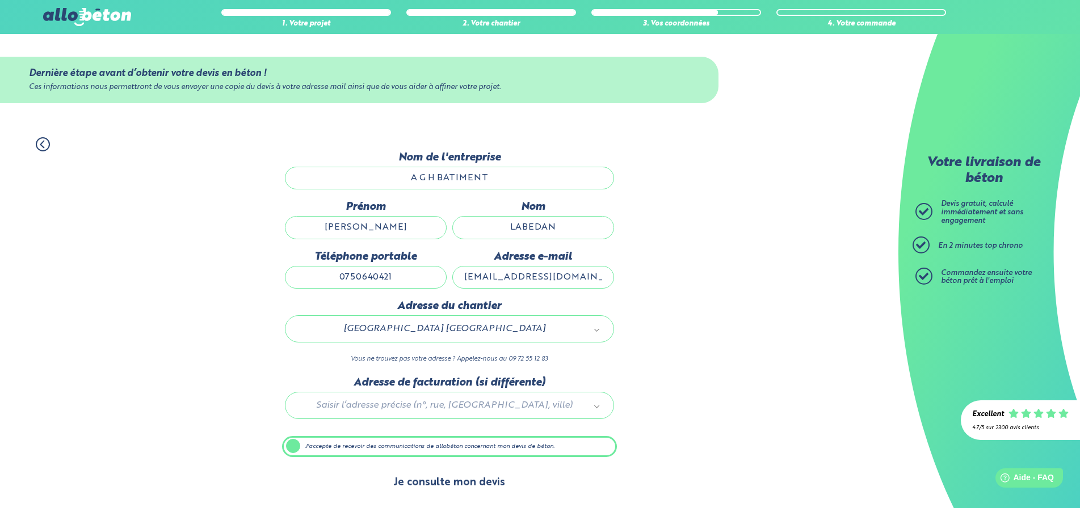
click at [460, 475] on button "Je consulte mon devis" at bounding box center [449, 483] width 134 height 29
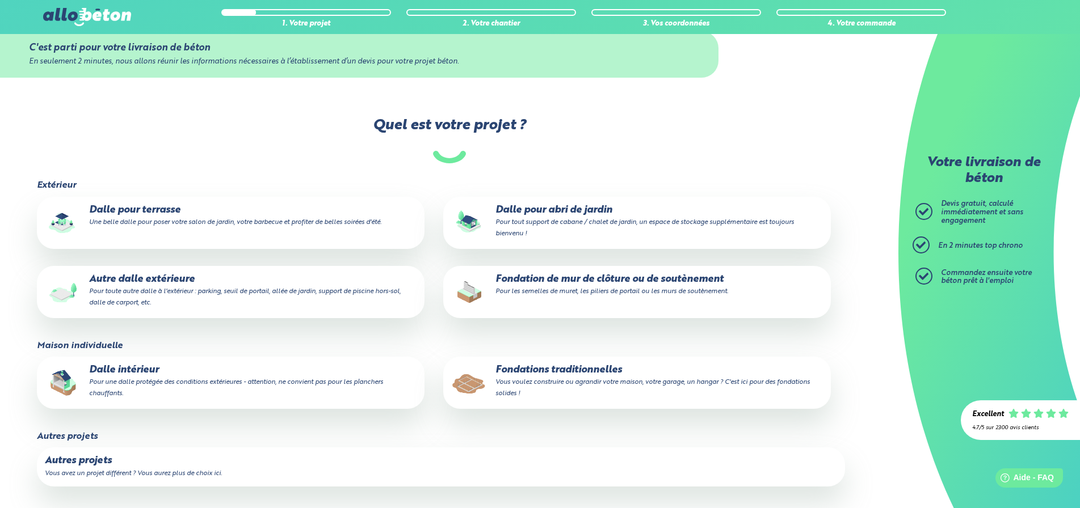
scroll to position [27, 0]
click at [592, 380] on small "Vous voulez construire ou agrandir votre maison, votre garage, un hangar ? C'es…" at bounding box center [652, 387] width 314 height 18
click at [0, 0] on input "Fondations traditionnelles Vous voulez construire ou agrandir votre maison, vot…" at bounding box center [0, 0] width 0 height 0
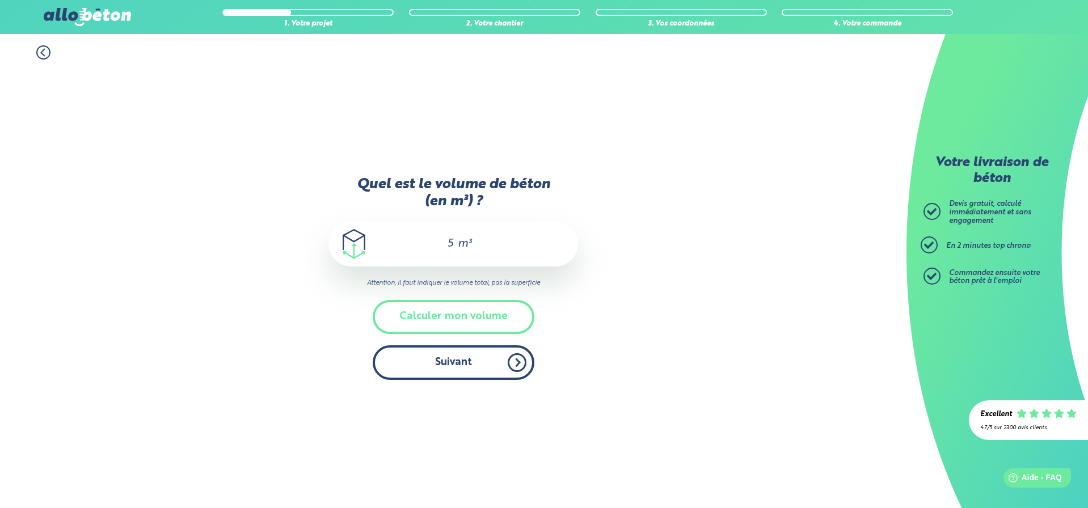
click at [470, 359] on button "Suivant" at bounding box center [454, 363] width 162 height 35
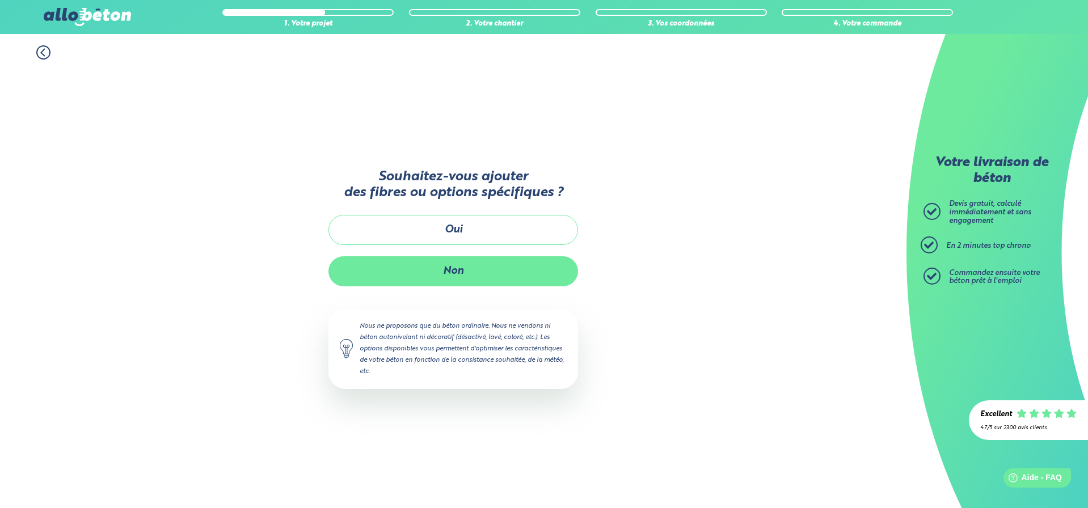
click at [465, 267] on button "Non" at bounding box center [454, 271] width 250 height 30
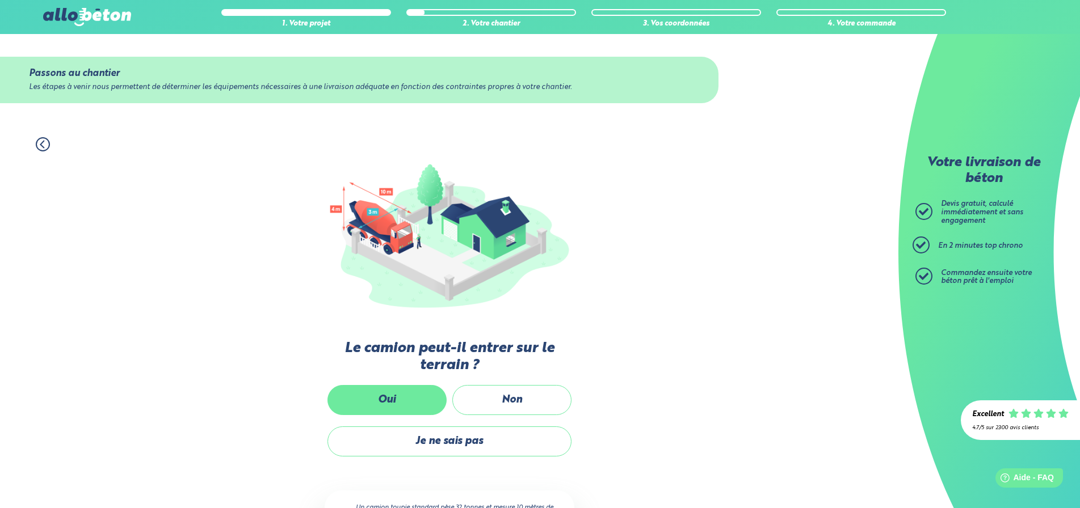
click at [412, 410] on label "Oui" at bounding box center [386, 400] width 119 height 30
click at [0, 0] on input "Oui" at bounding box center [0, 0] width 0 height 0
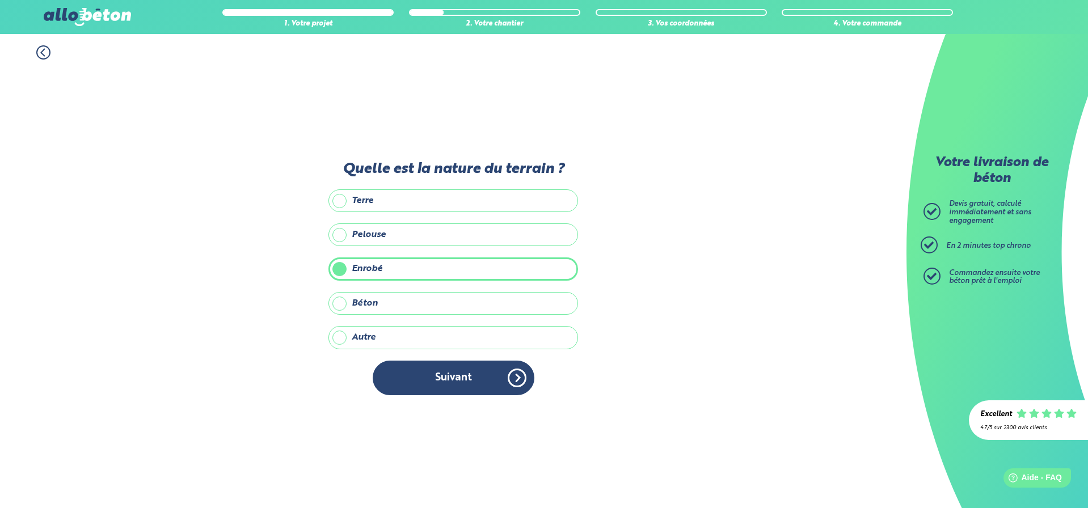
click at [431, 308] on label "Béton" at bounding box center [454, 303] width 250 height 23
click at [0, 0] on input "Béton" at bounding box center [0, 0] width 0 height 0
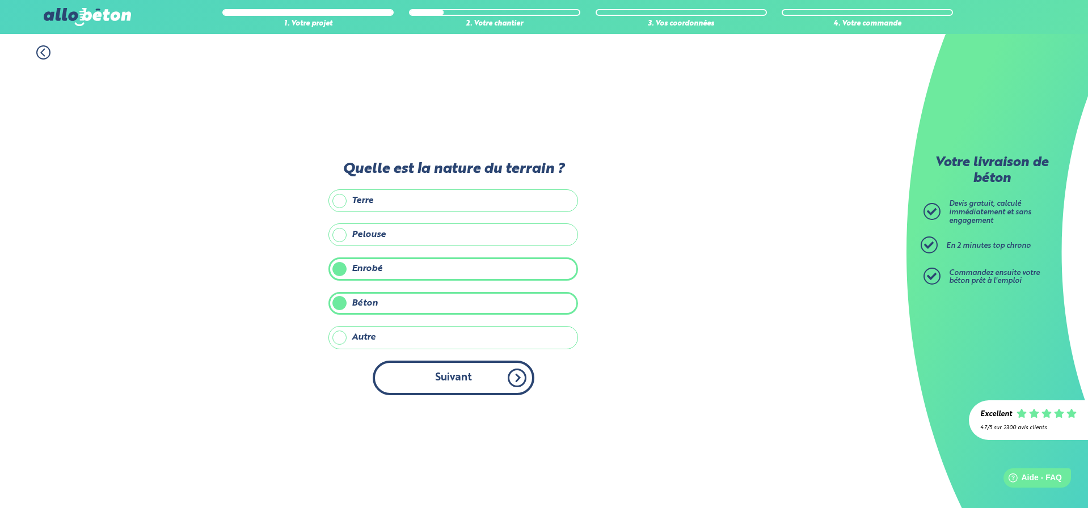
click at [441, 374] on button "Suivant" at bounding box center [454, 378] width 162 height 35
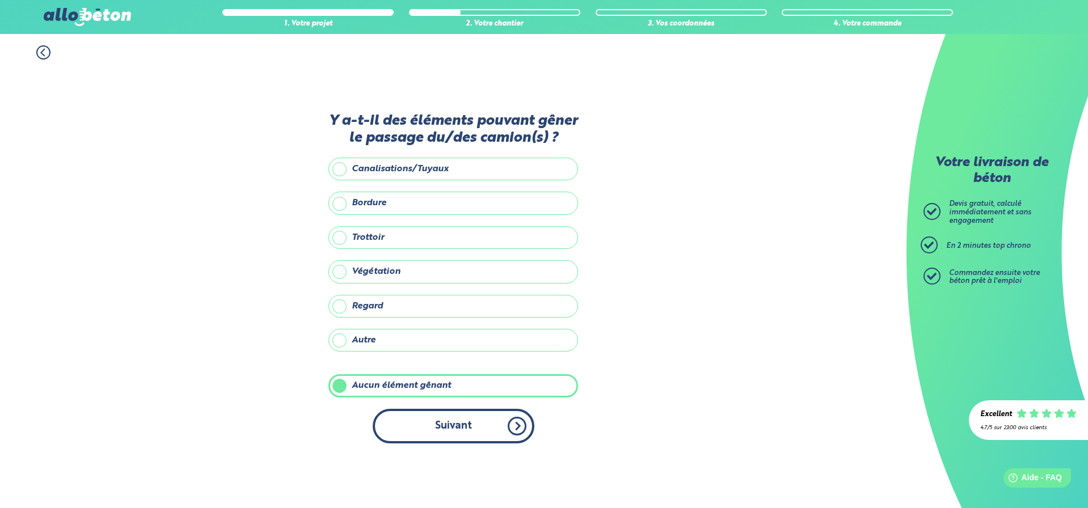
click at [412, 416] on button "Suivant" at bounding box center [454, 426] width 162 height 35
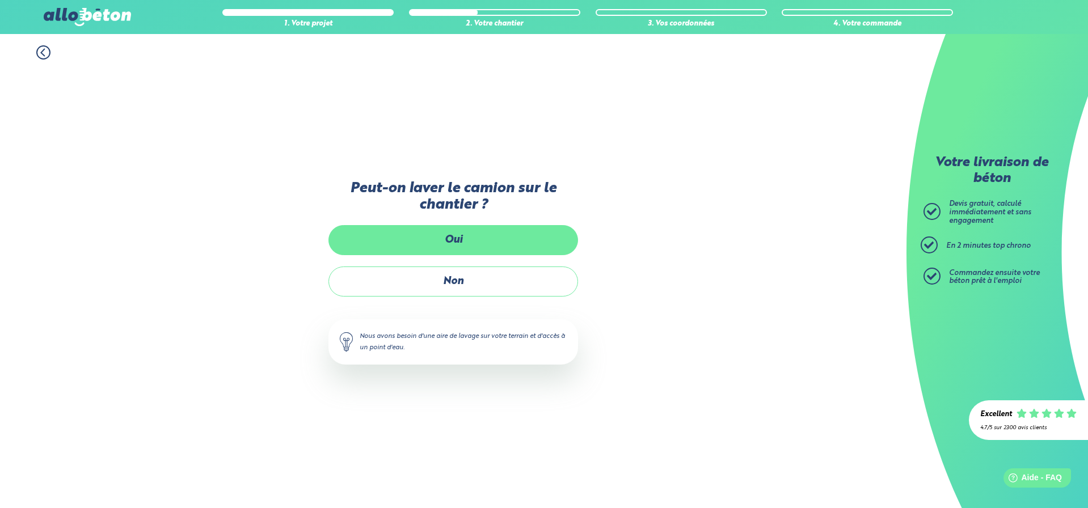
click at [471, 242] on label "Oui" at bounding box center [454, 240] width 250 height 30
click at [0, 0] on input "Oui" at bounding box center [0, 0] width 0 height 0
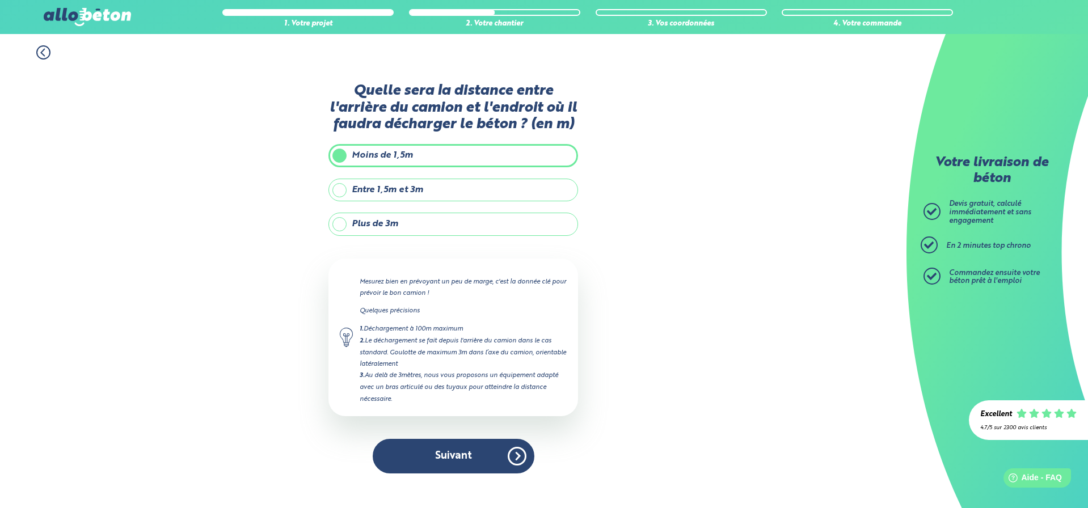
click at [443, 446] on button "Suivant" at bounding box center [454, 456] width 162 height 35
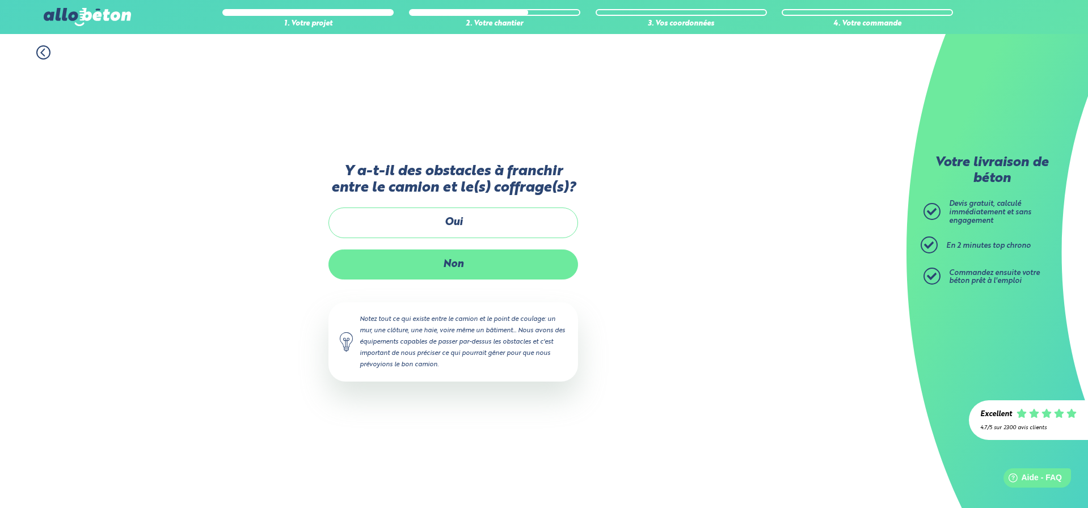
click at [461, 257] on label "Non" at bounding box center [454, 265] width 250 height 30
click at [0, 0] on input "Non" at bounding box center [0, 0] width 0 height 0
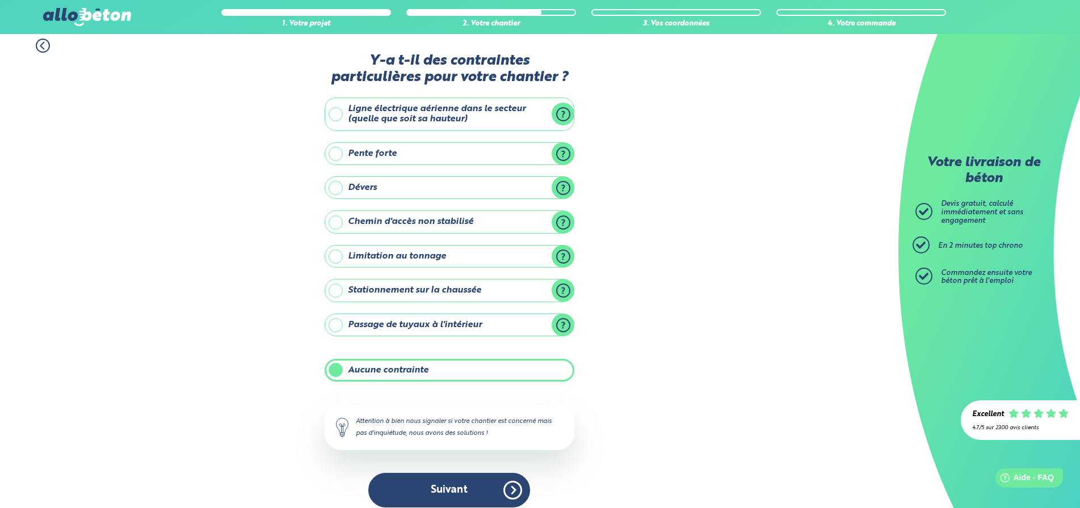
scroll to position [18, 0]
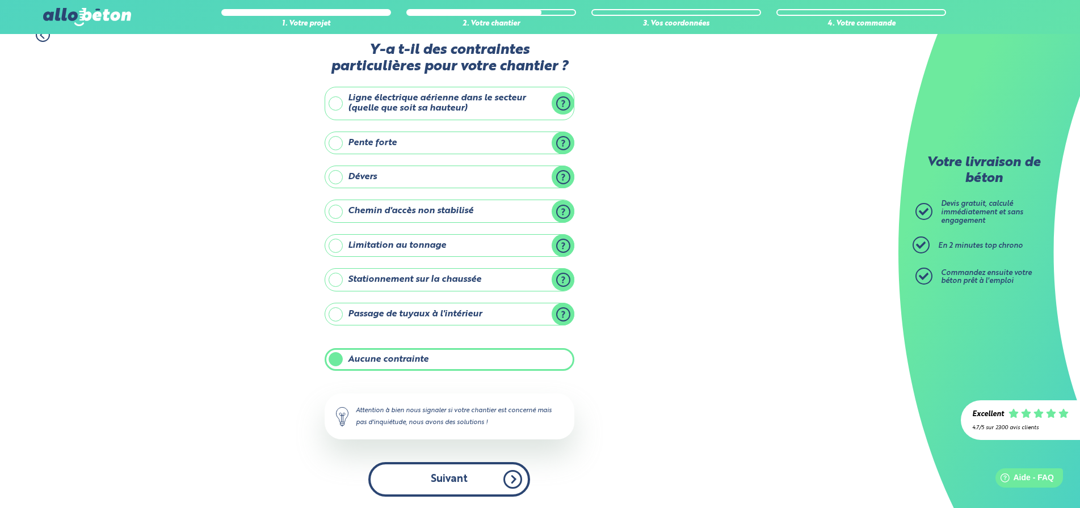
click at [466, 476] on button "Suivant" at bounding box center [449, 479] width 162 height 35
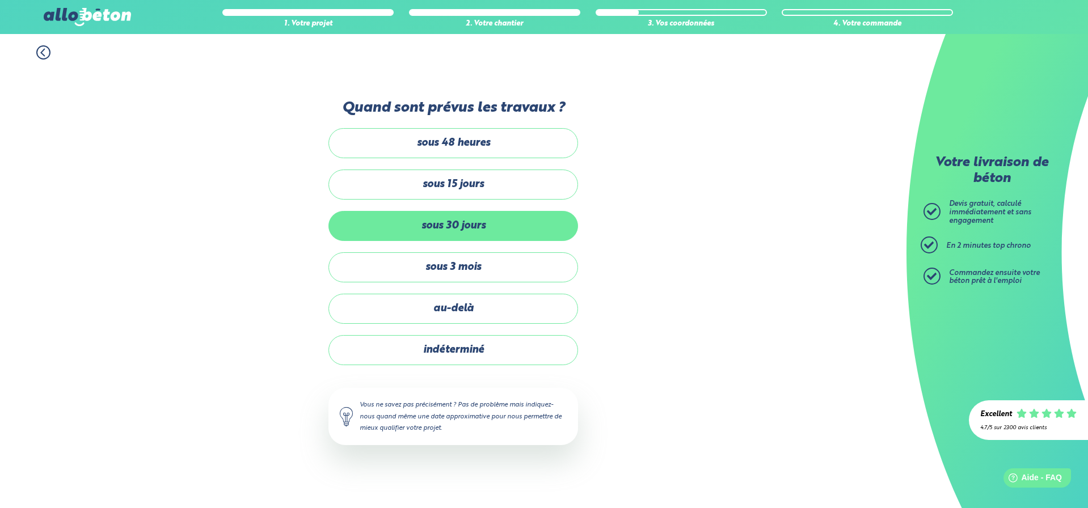
click at [471, 220] on label "sous 30 jours" at bounding box center [454, 226] width 250 height 30
click at [0, 0] on input "sous 30 jours" at bounding box center [0, 0] width 0 height 0
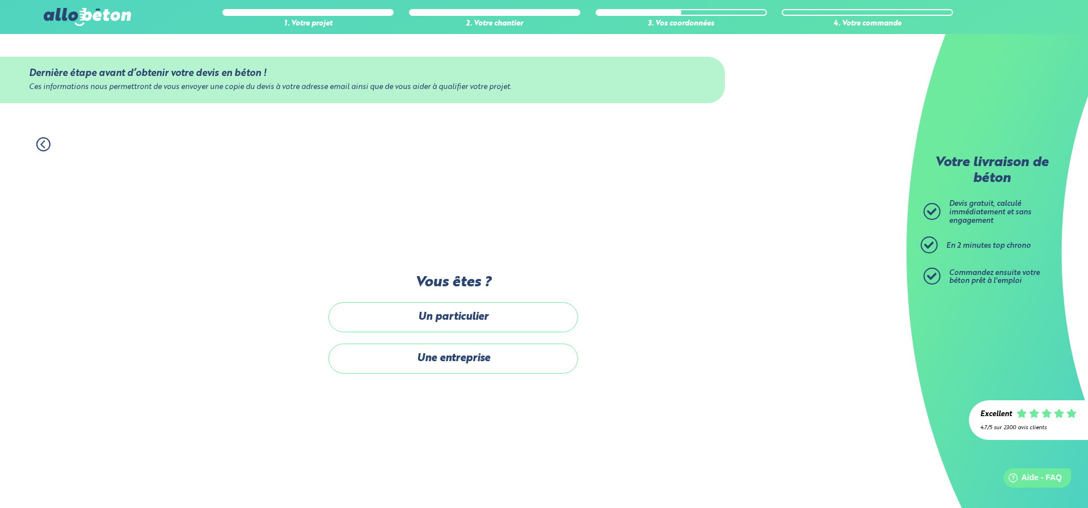
click at [451, 359] on label "Une entreprise" at bounding box center [454, 359] width 250 height 30
click at [0, 0] on input "Une entreprise" at bounding box center [0, 0] width 0 height 0
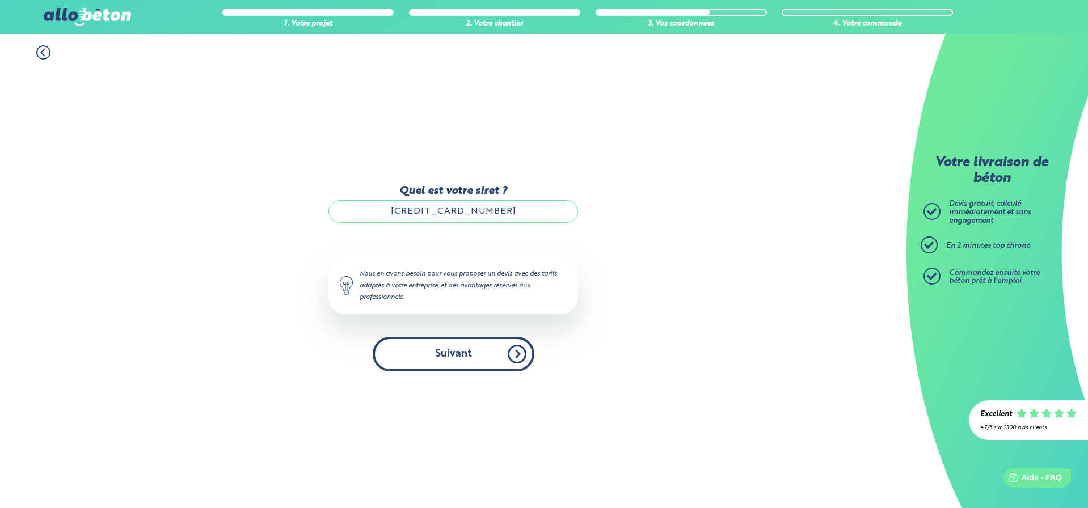
click at [467, 354] on button "Suivant" at bounding box center [454, 354] width 162 height 35
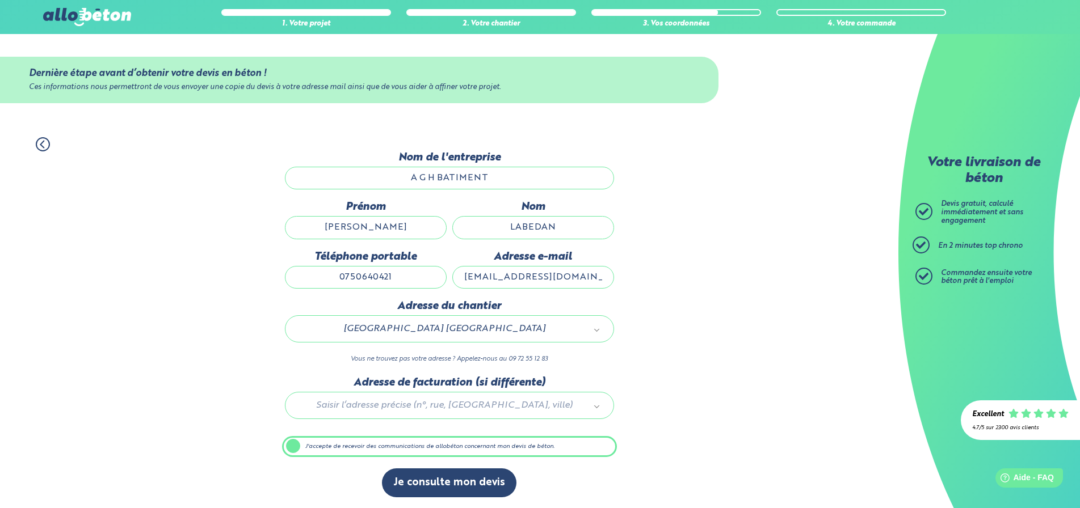
scroll to position [1, 0]
click at [451, 475] on button "Je consulte mon devis" at bounding box center [449, 482] width 134 height 29
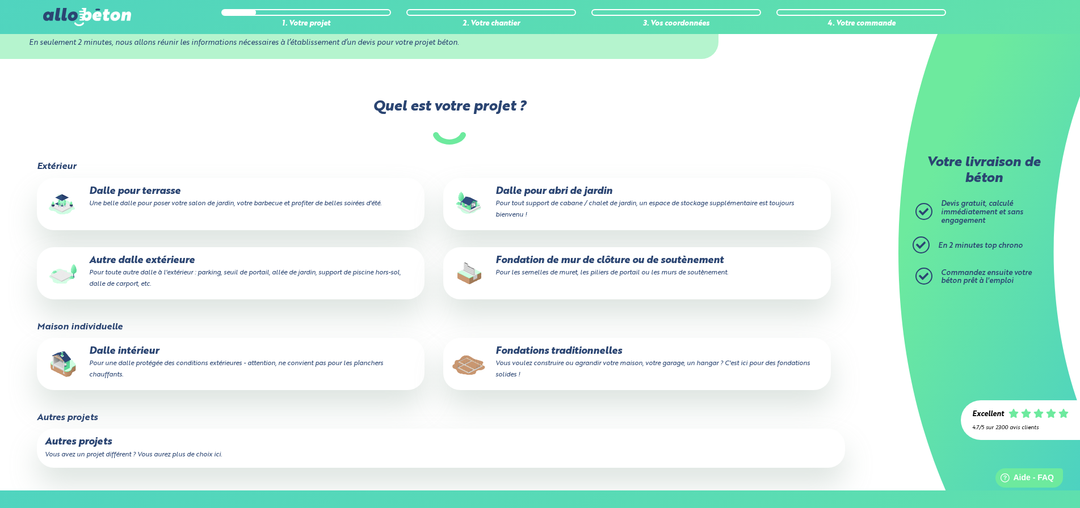
scroll to position [110, 0]
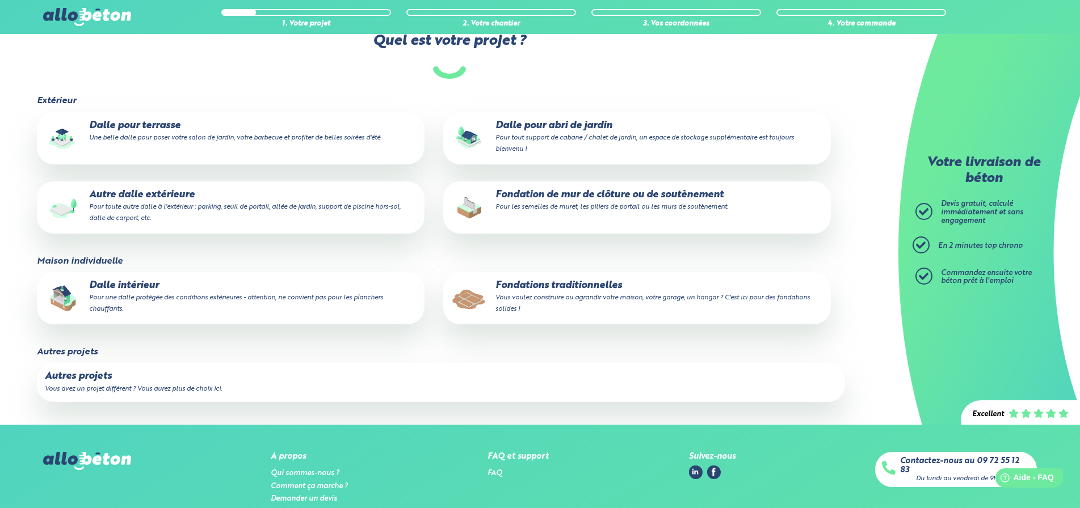
click at [558, 205] on small "Pour les semelles de muret, les piliers de portail ou les murs de soutènement." at bounding box center [611, 207] width 233 height 7
click at [0, 0] on input "Fondation de mur de clôture ou de soutènement Pour les semelles de muret, les p…" at bounding box center [0, 0] width 0 height 0
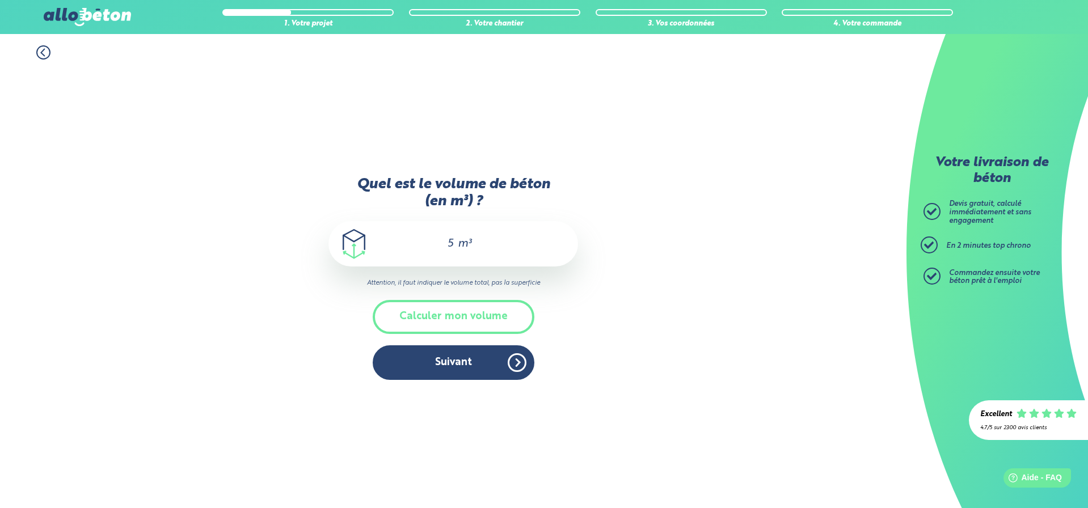
drag, startPoint x: 450, startPoint y: 243, endPoint x: 423, endPoint y: 238, distance: 27.7
click at [423, 238] on div "5 m³" at bounding box center [454, 243] width 250 height 45
click at [461, 373] on button "Suivant" at bounding box center [454, 363] width 162 height 35
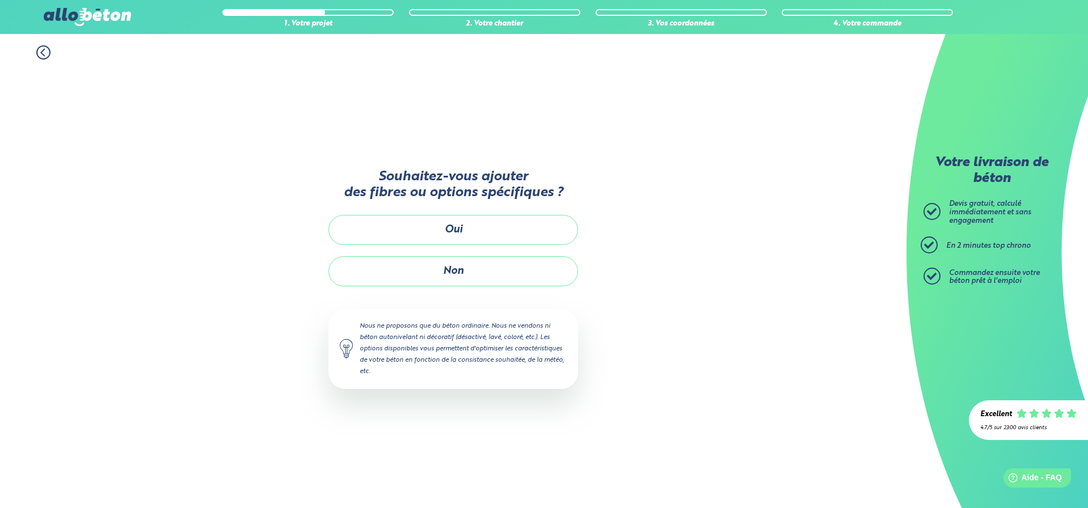
click at [490, 287] on div "Souhaitez-vous ajouter des fibres ou options spécifiques ? Oui Non Nous ne prop…" at bounding box center [454, 283] width 250 height 255
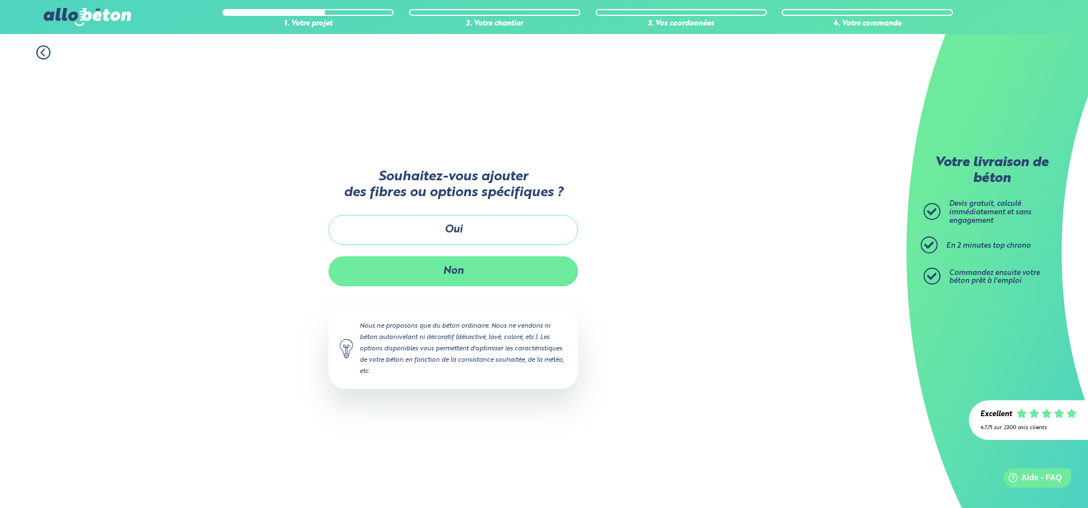
click at [489, 278] on button "Non" at bounding box center [454, 271] width 250 height 30
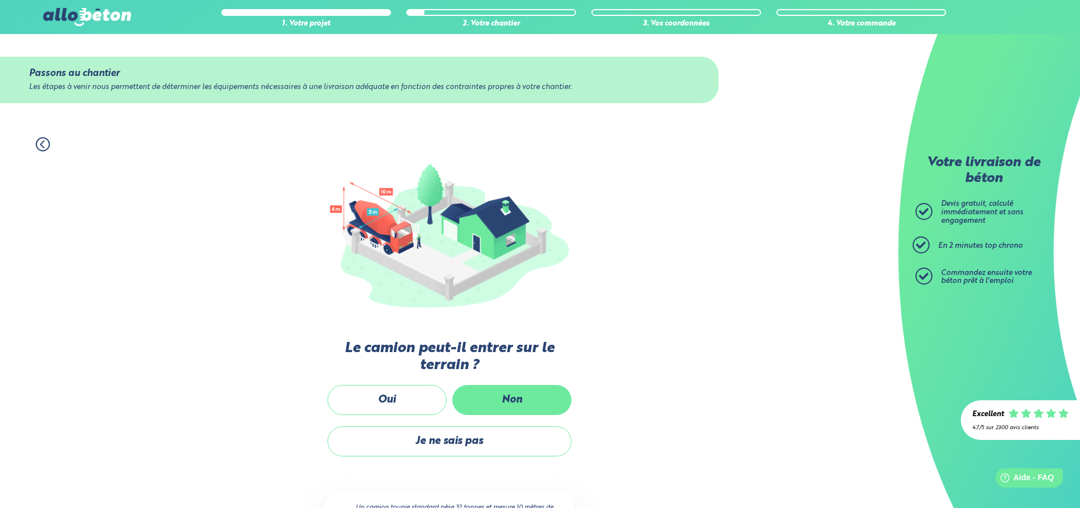
click at [486, 403] on label "Non" at bounding box center [511, 400] width 119 height 30
click at [0, 0] on input "Non" at bounding box center [0, 0] width 0 height 0
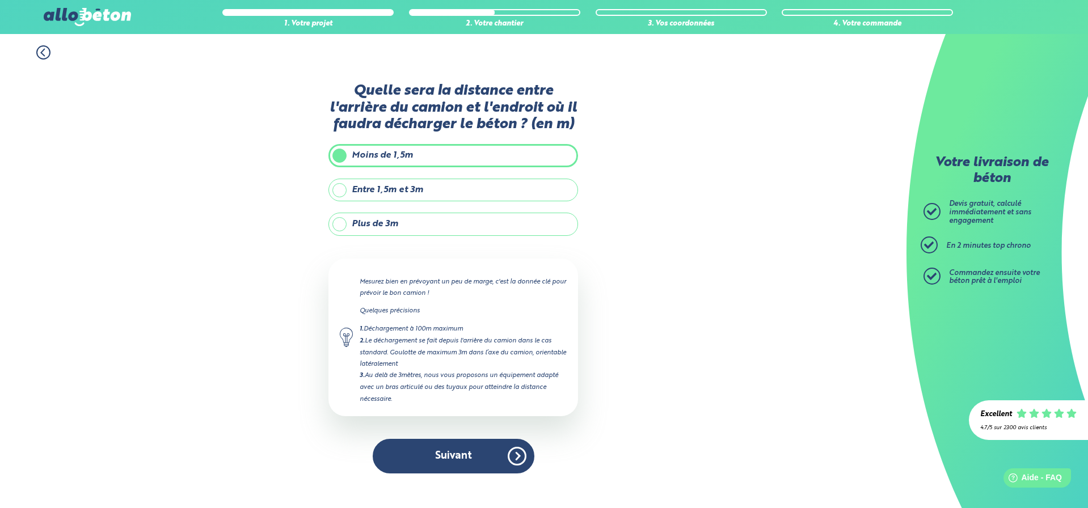
click at [430, 224] on label "Plus de 3m" at bounding box center [454, 224] width 250 height 23
click at [0, 0] on input "Plus de 3m" at bounding box center [0, 0] width 0 height 0
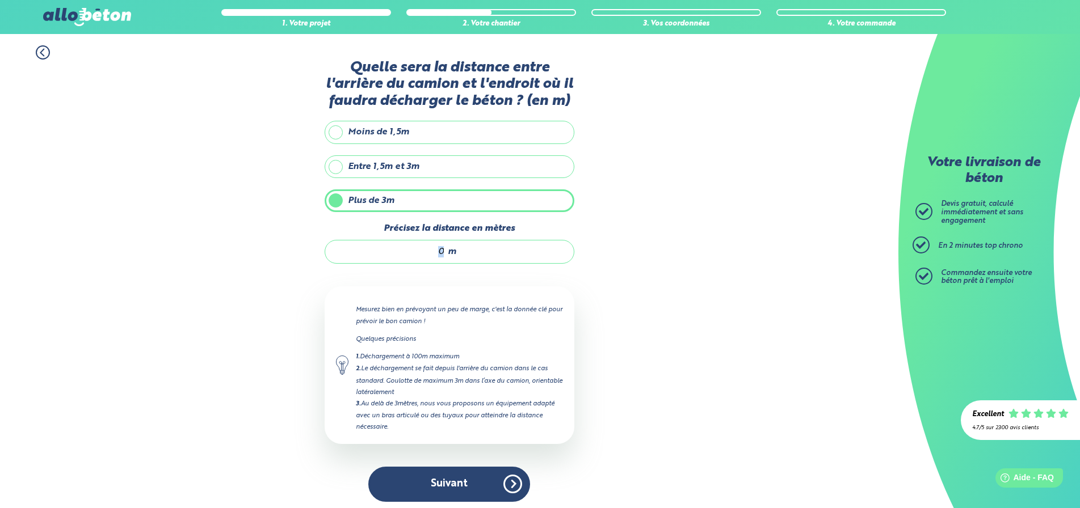
drag, startPoint x: 449, startPoint y: 252, endPoint x: 418, endPoint y: 248, distance: 31.5
click at [418, 248] on div "m" at bounding box center [450, 252] width 250 height 24
type input "25"
click at [659, 307] on div "1. Votre projet 2. Votre chantier 3. Vos coordonnées 4. Votre commande Quelle s…" at bounding box center [449, 273] width 898 height 479
click at [473, 482] on button "Suivant" at bounding box center [449, 484] width 162 height 35
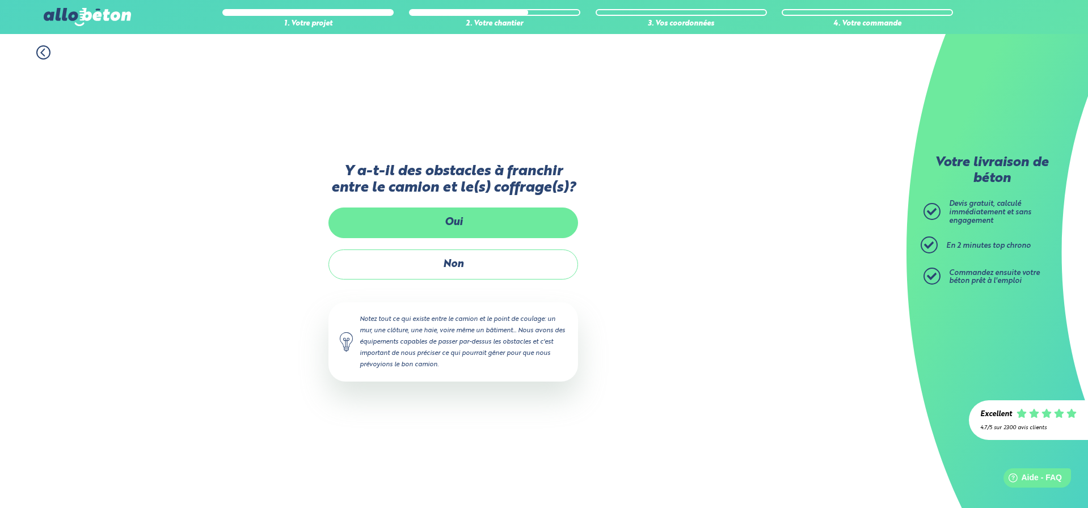
click at [468, 220] on label "Oui" at bounding box center [454, 223] width 250 height 30
click at [0, 0] on input "Oui" at bounding box center [0, 0] width 0 height 0
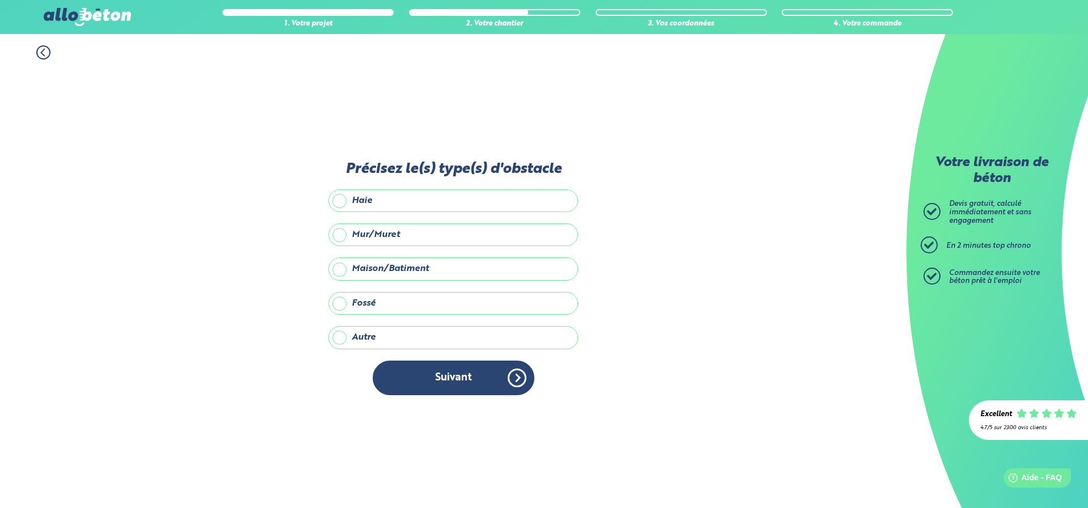
click at [435, 233] on label "Mur/Muret" at bounding box center [454, 235] width 250 height 23
click at [0, 0] on input "Mur/Muret" at bounding box center [0, 0] width 0 height 0
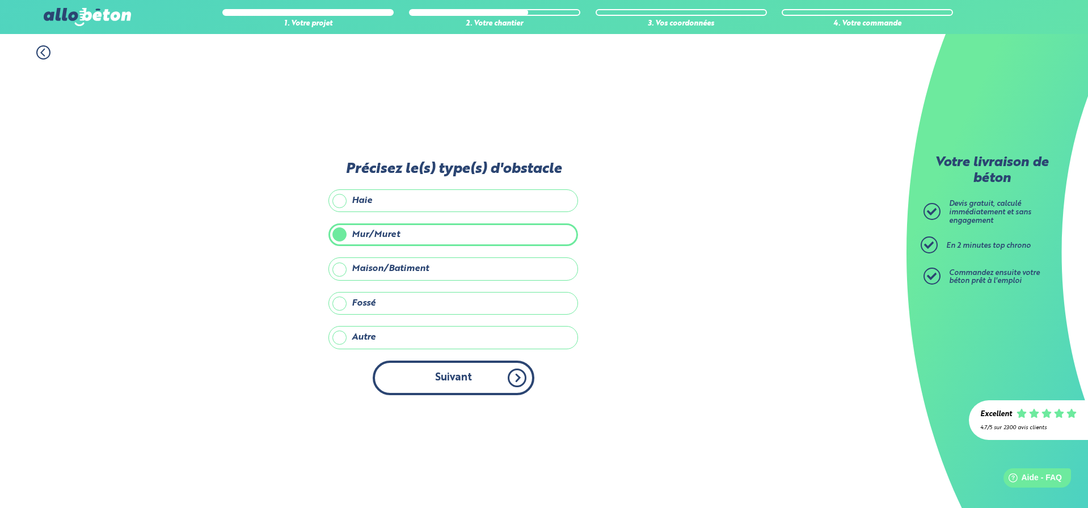
click at [426, 384] on button "Suivant" at bounding box center [454, 378] width 162 height 35
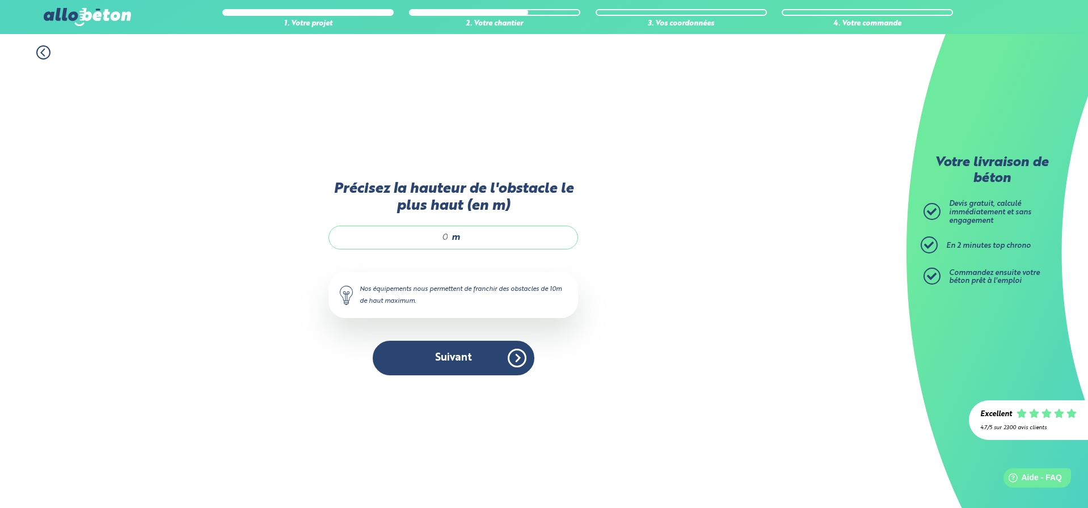
drag, startPoint x: 448, startPoint y: 235, endPoint x: 440, endPoint y: 236, distance: 8.0
click at [440, 236] on input "Précisez la hauteur de l'obstacle le plus haut (en m)" at bounding box center [394, 237] width 108 height 11
type input "2"
click at [480, 350] on button "Suivant" at bounding box center [454, 358] width 162 height 35
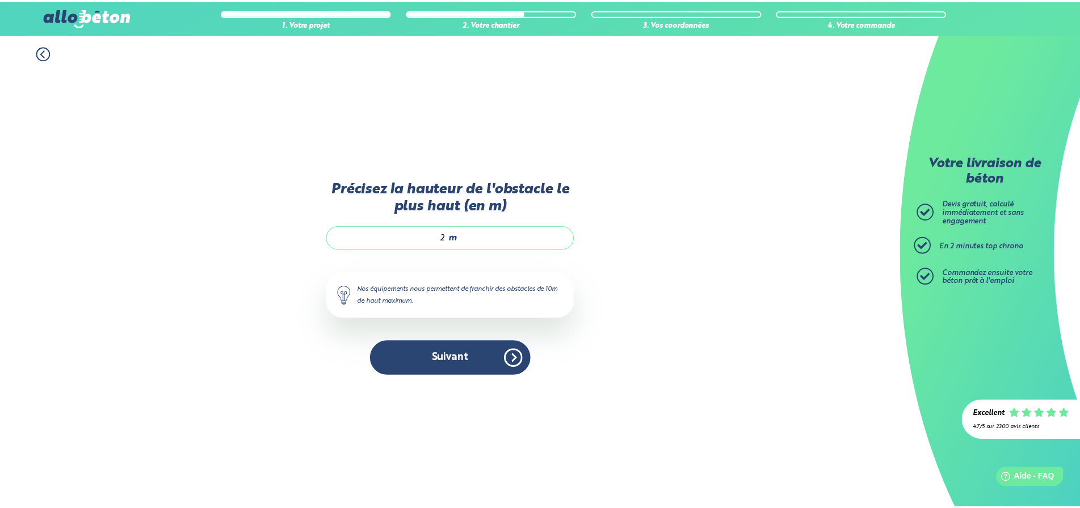
scroll to position [18, 0]
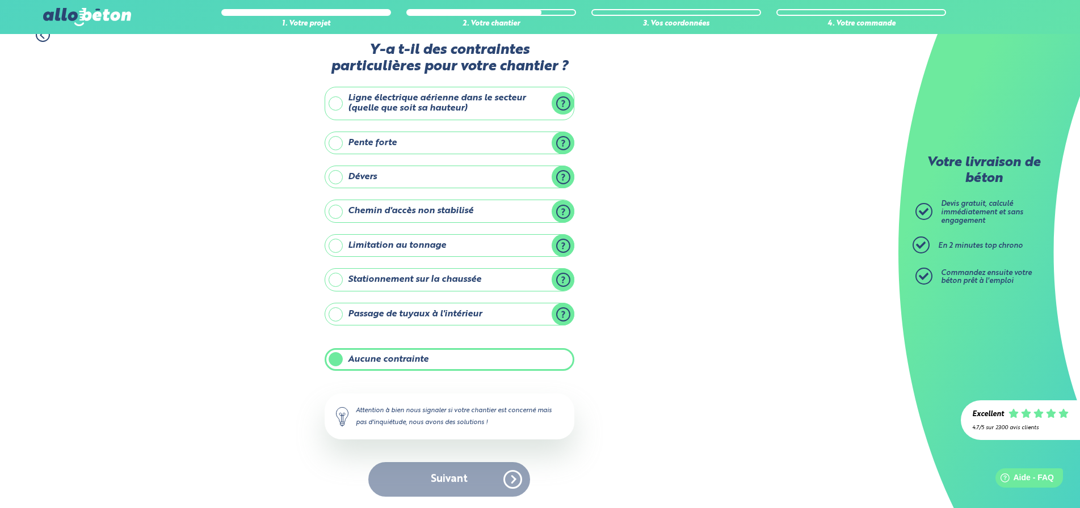
click at [418, 282] on label "Stationnement sur la chaussée" at bounding box center [450, 279] width 250 height 23
click at [0, 0] on input "Stationnement sur la chaussée" at bounding box center [0, 0] width 0 height 0
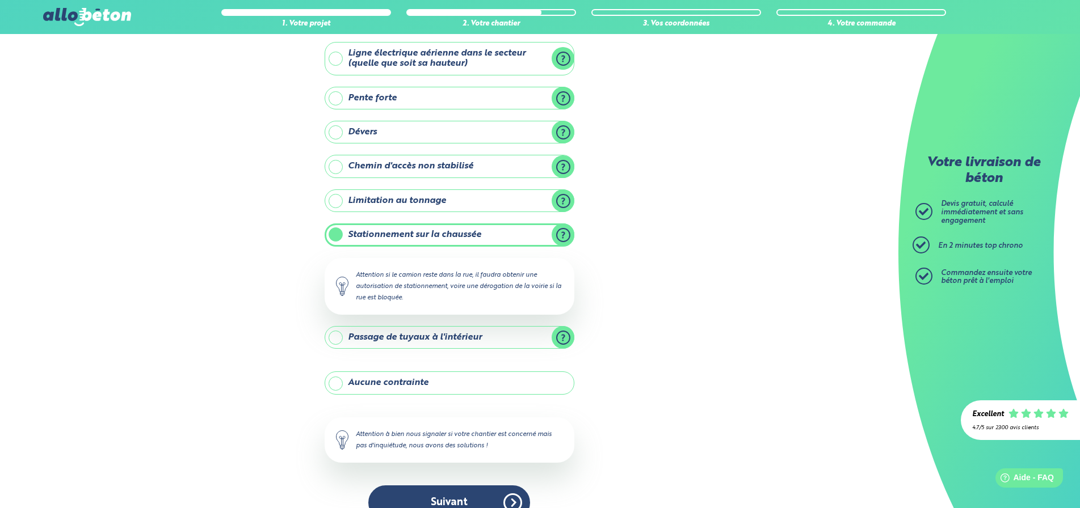
scroll to position [82, 0]
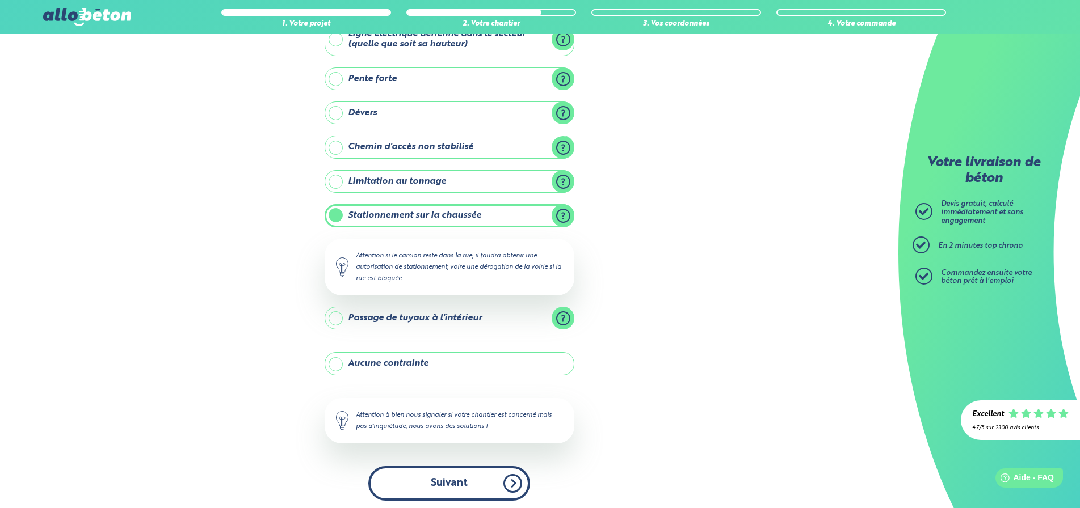
click at [455, 485] on button "Suivant" at bounding box center [449, 483] width 162 height 35
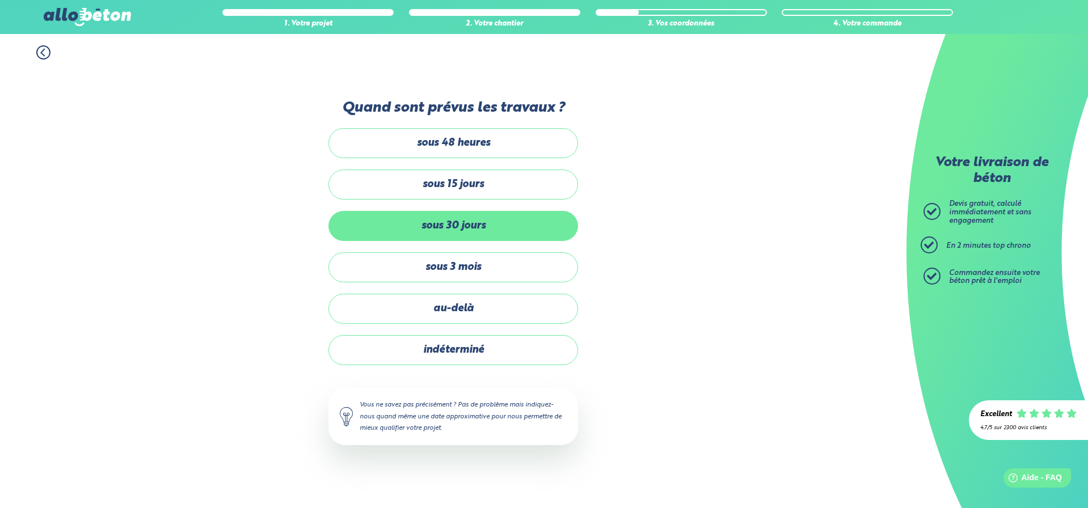
click at [480, 225] on label "sous 30 jours" at bounding box center [454, 226] width 250 height 30
click at [0, 0] on input "sous 30 jours" at bounding box center [0, 0] width 0 height 0
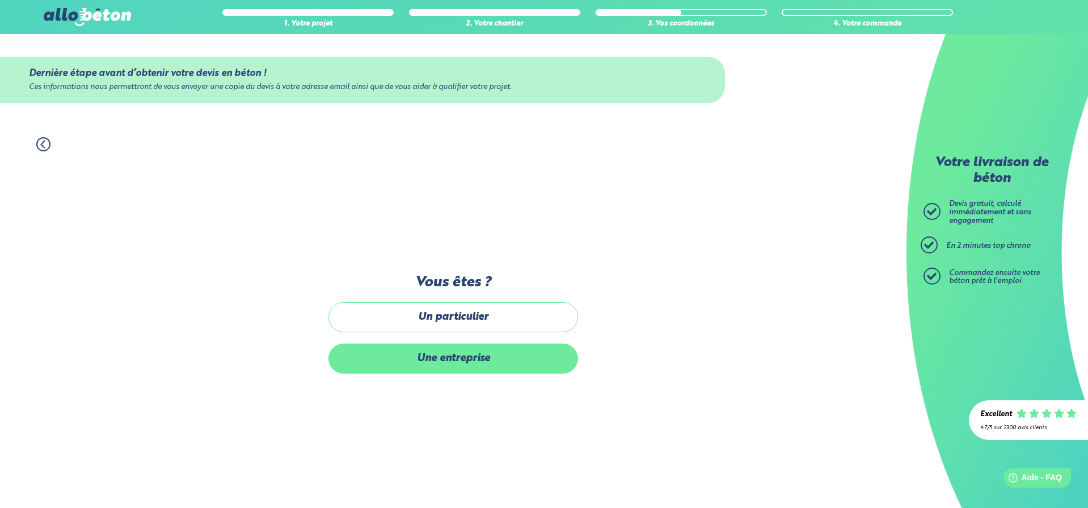
click at [464, 356] on label "Une entreprise" at bounding box center [454, 359] width 250 height 30
click at [0, 0] on input "Une entreprise" at bounding box center [0, 0] width 0 height 0
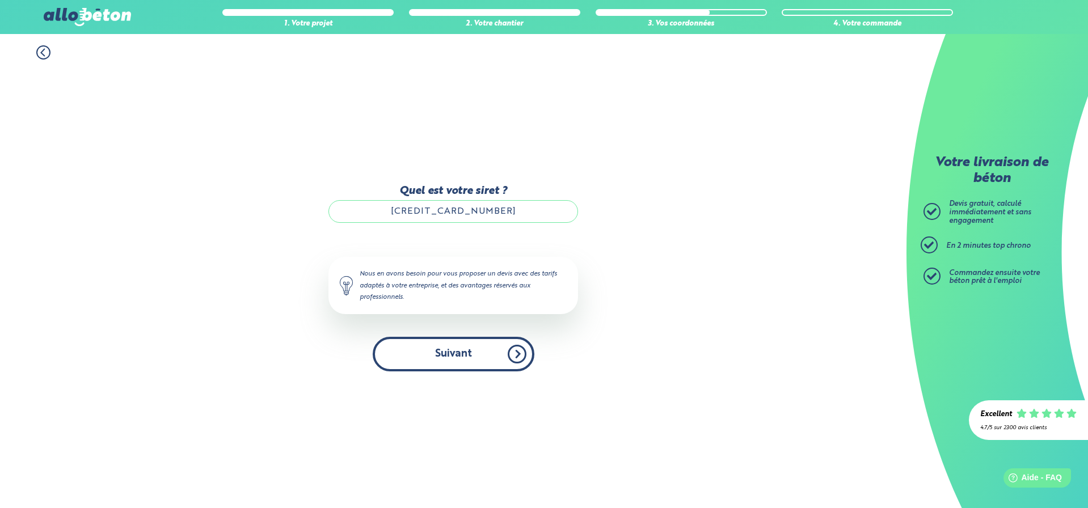
click at [466, 357] on button "Suivant" at bounding box center [454, 354] width 162 height 35
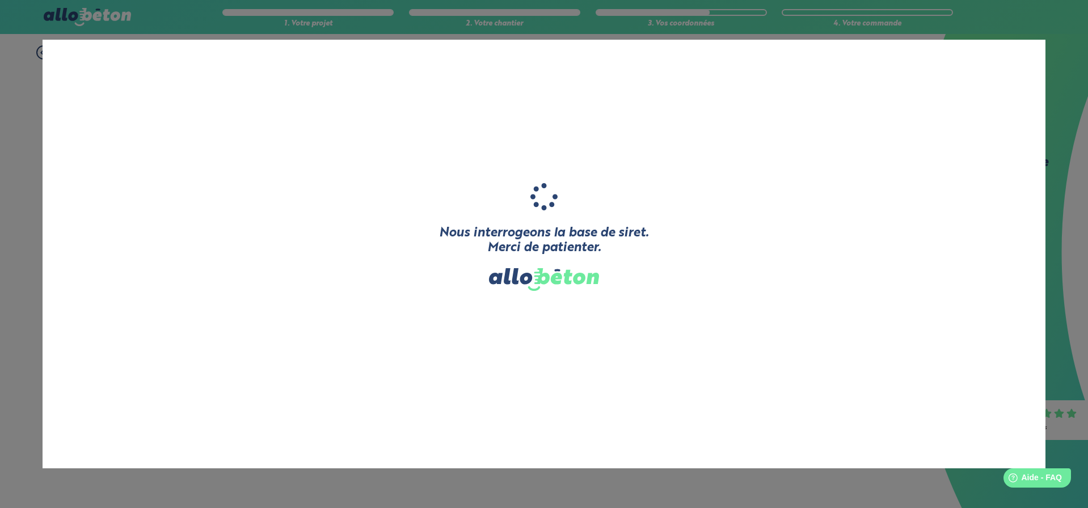
type input "A G H BATIMENT"
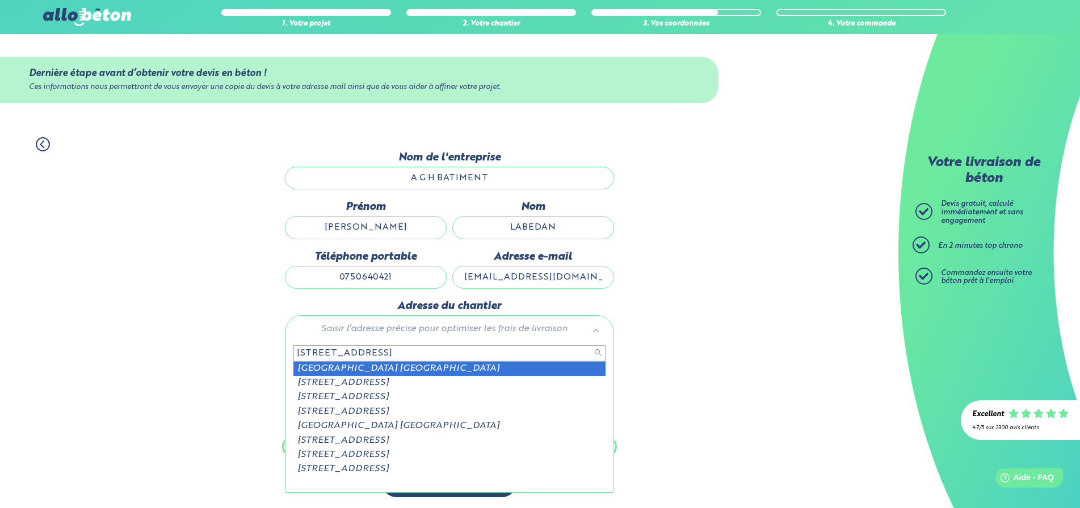
type input "[STREET_ADDRESS]"
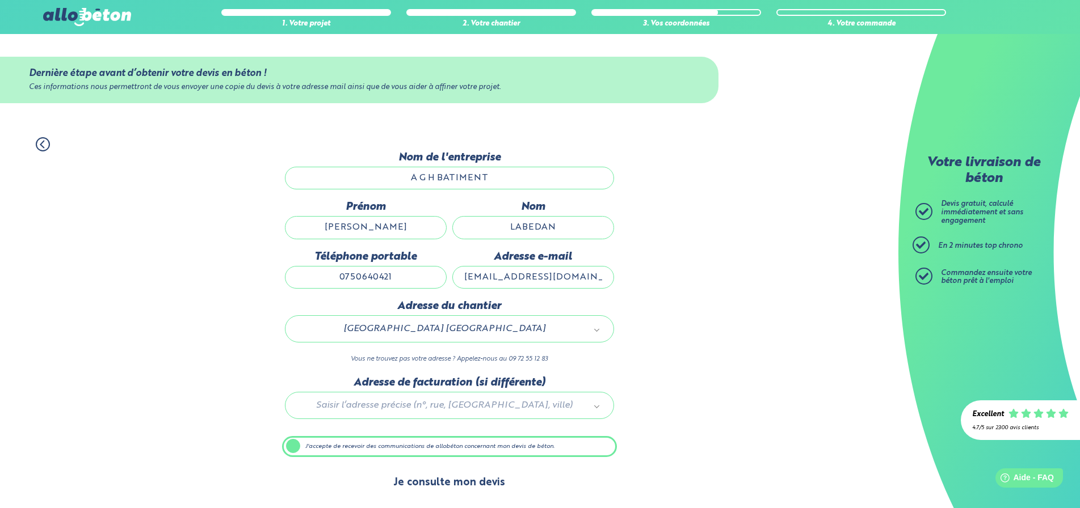
click at [447, 475] on button "Je consulte mon devis" at bounding box center [449, 483] width 134 height 29
